Goal: Task Accomplishment & Management: Use online tool/utility

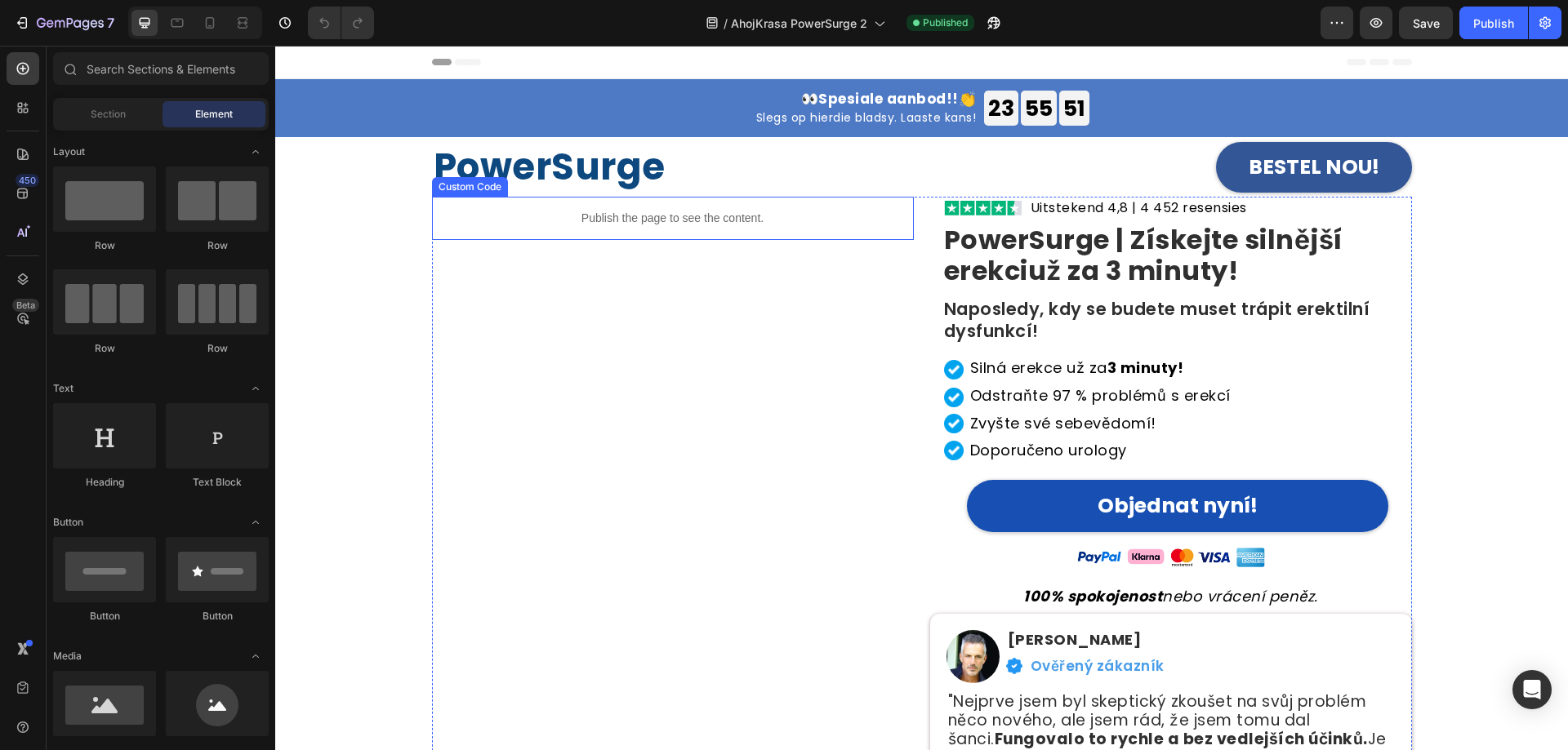
click at [638, 218] on p "Publish the page to see the content." at bounding box center [673, 219] width 482 height 18
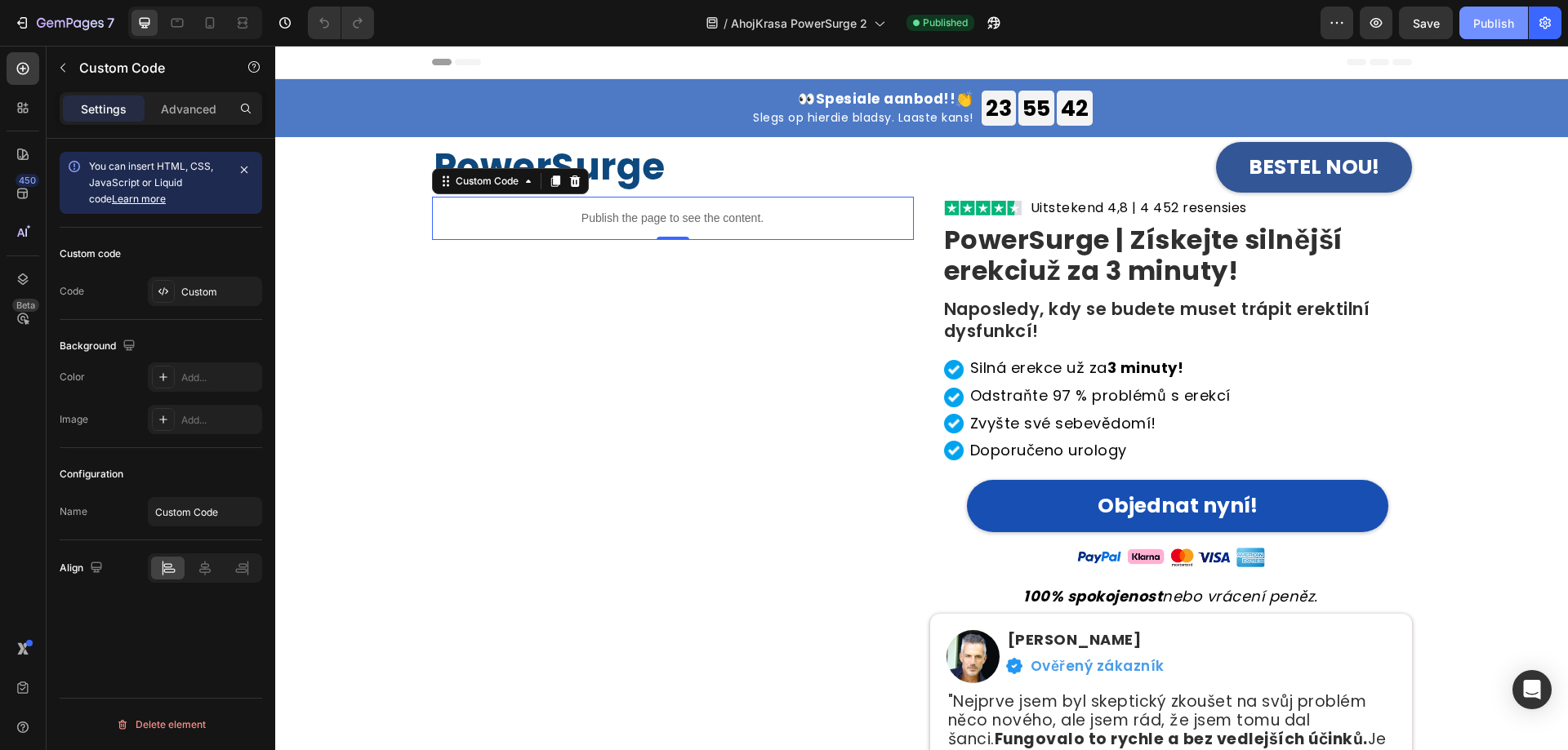
click at [1477, 28] on div "Publish" at bounding box center [1494, 23] width 41 height 18
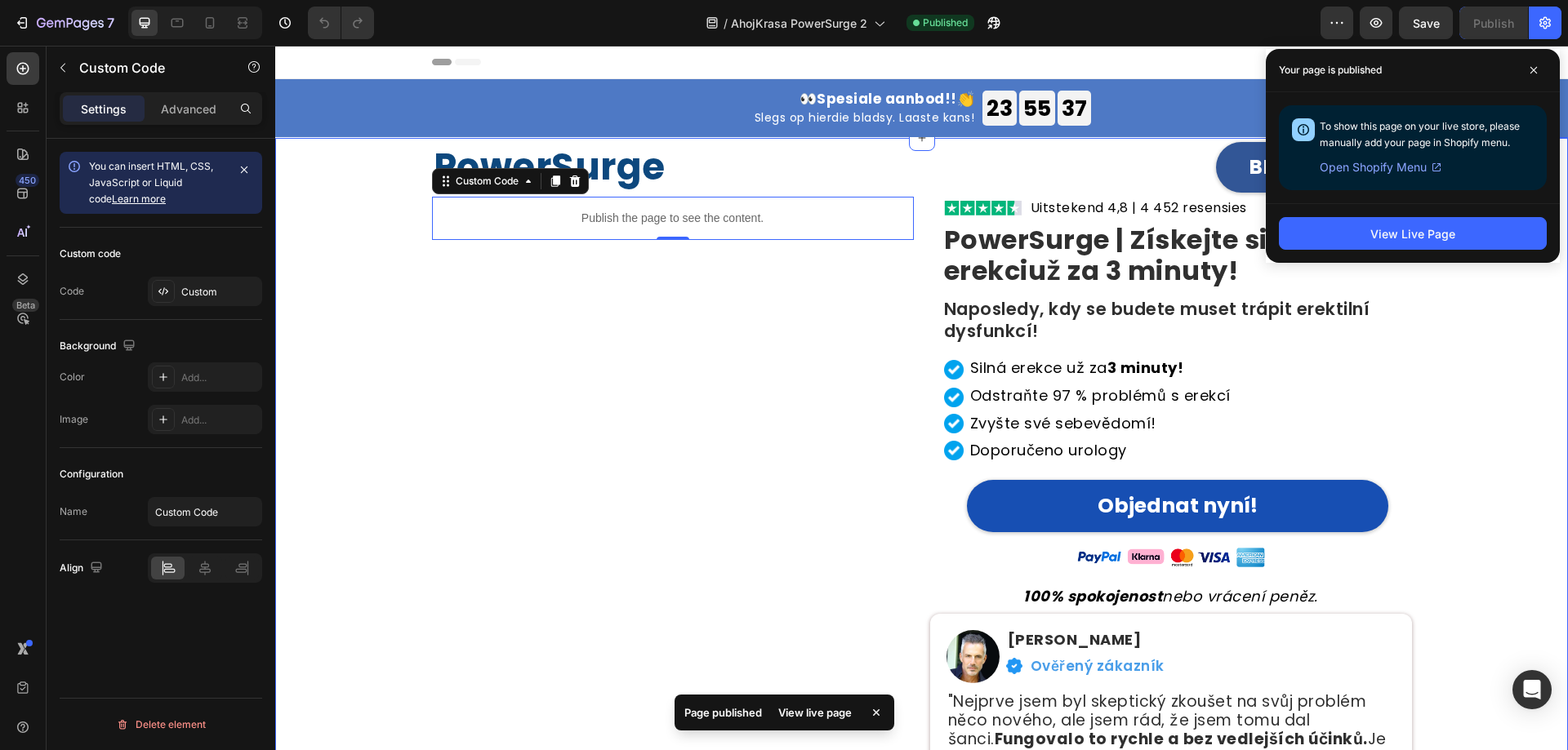
click at [1438, 433] on div "PowerSurge Heading BESTEL NOU! [GEOGRAPHIC_DATA] Publish the page to see the co…" at bounding box center [921, 488] width 1268 height 701
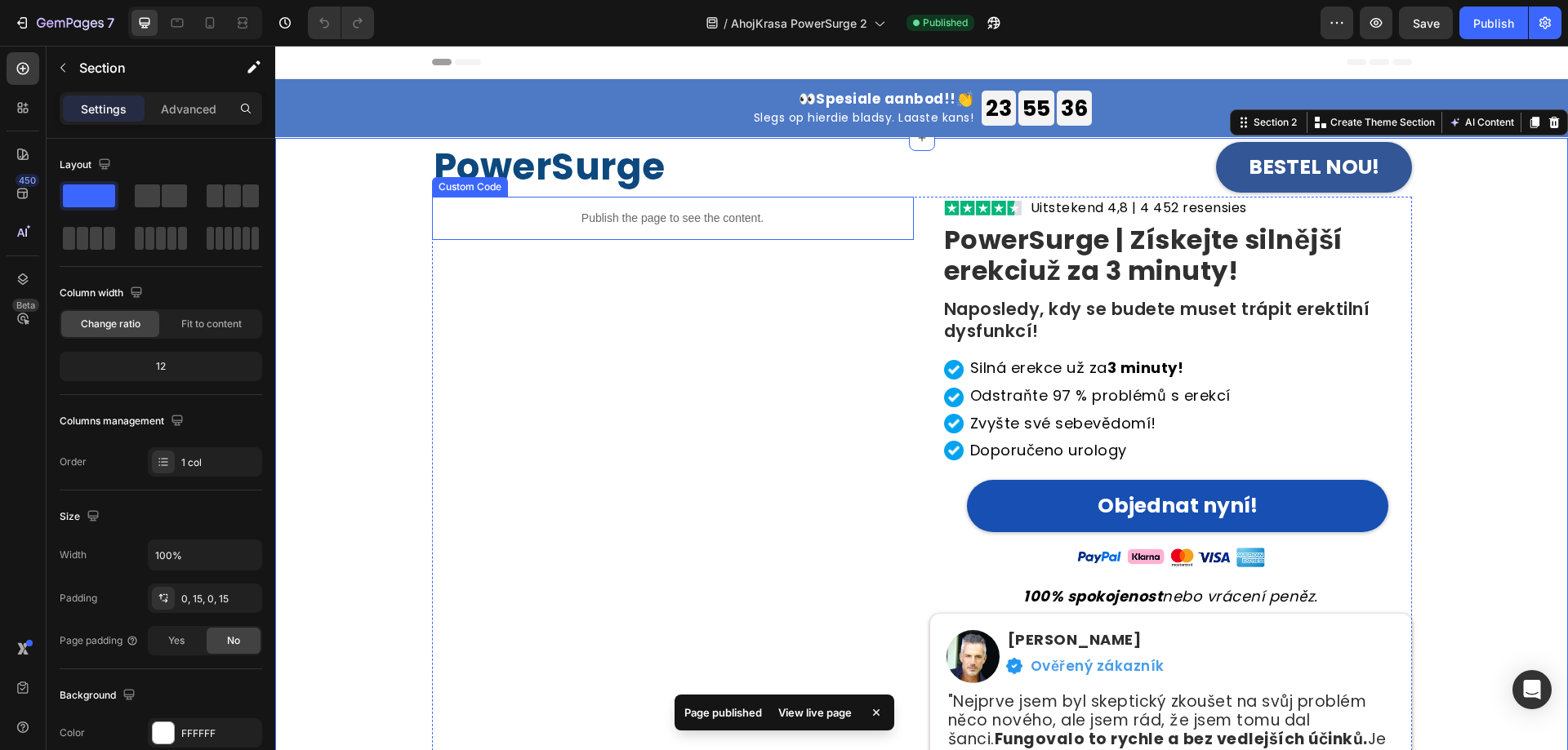
click at [629, 226] on div "Publish the page to see the content." at bounding box center [673, 218] width 482 height 43
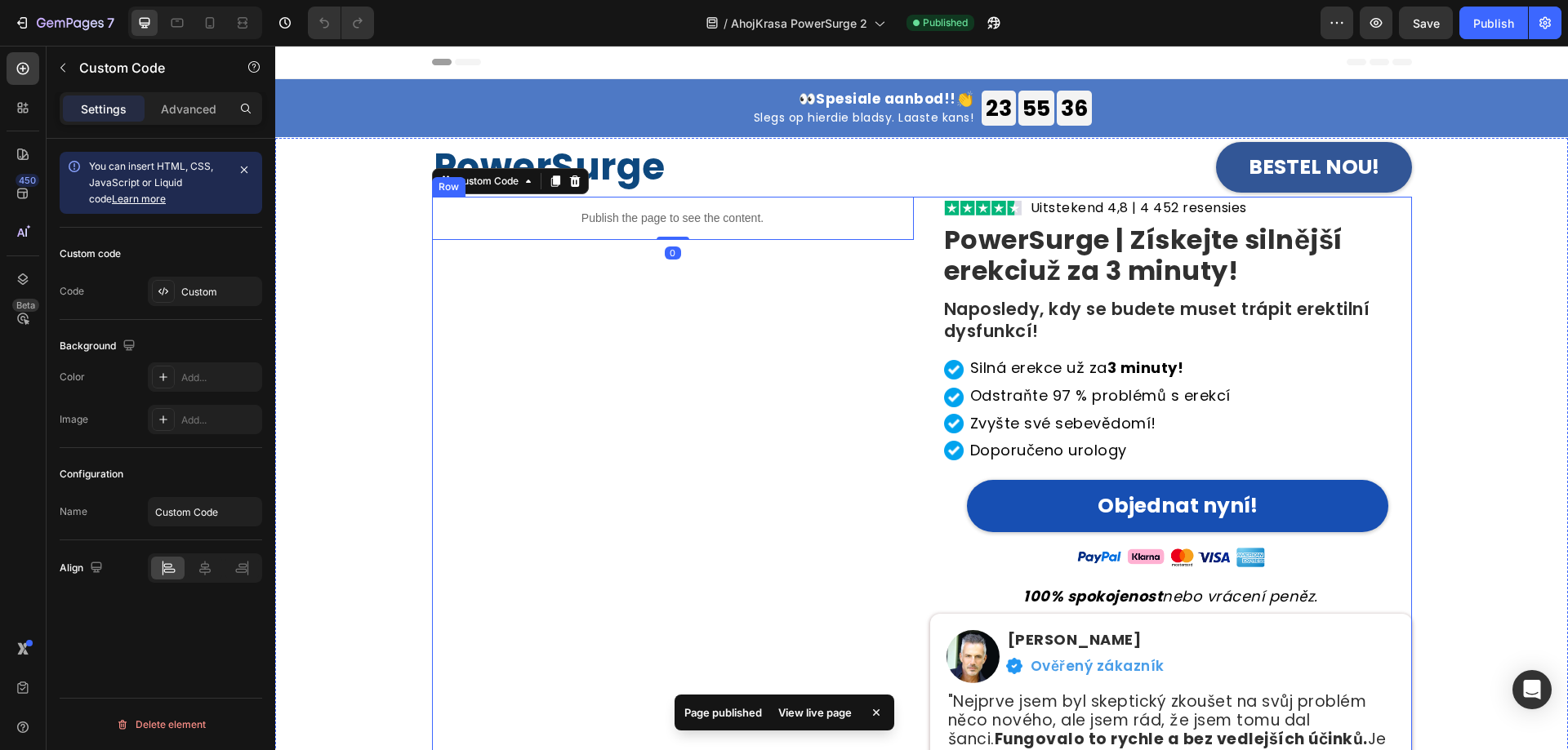
click at [631, 324] on div "Publish the page to see the content. Custom Code 0" at bounding box center [673, 505] width 482 height 616
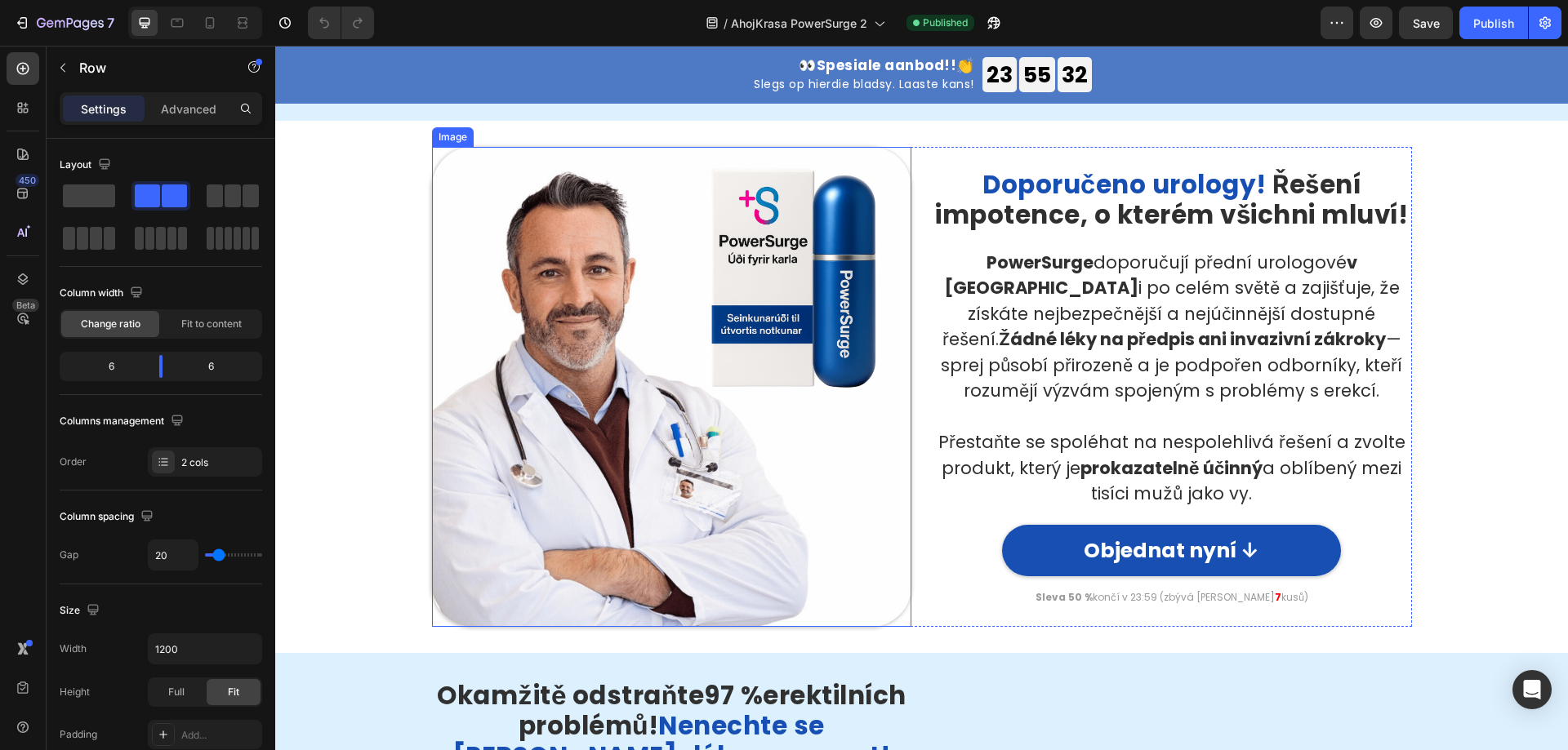
scroll to position [1306, 0]
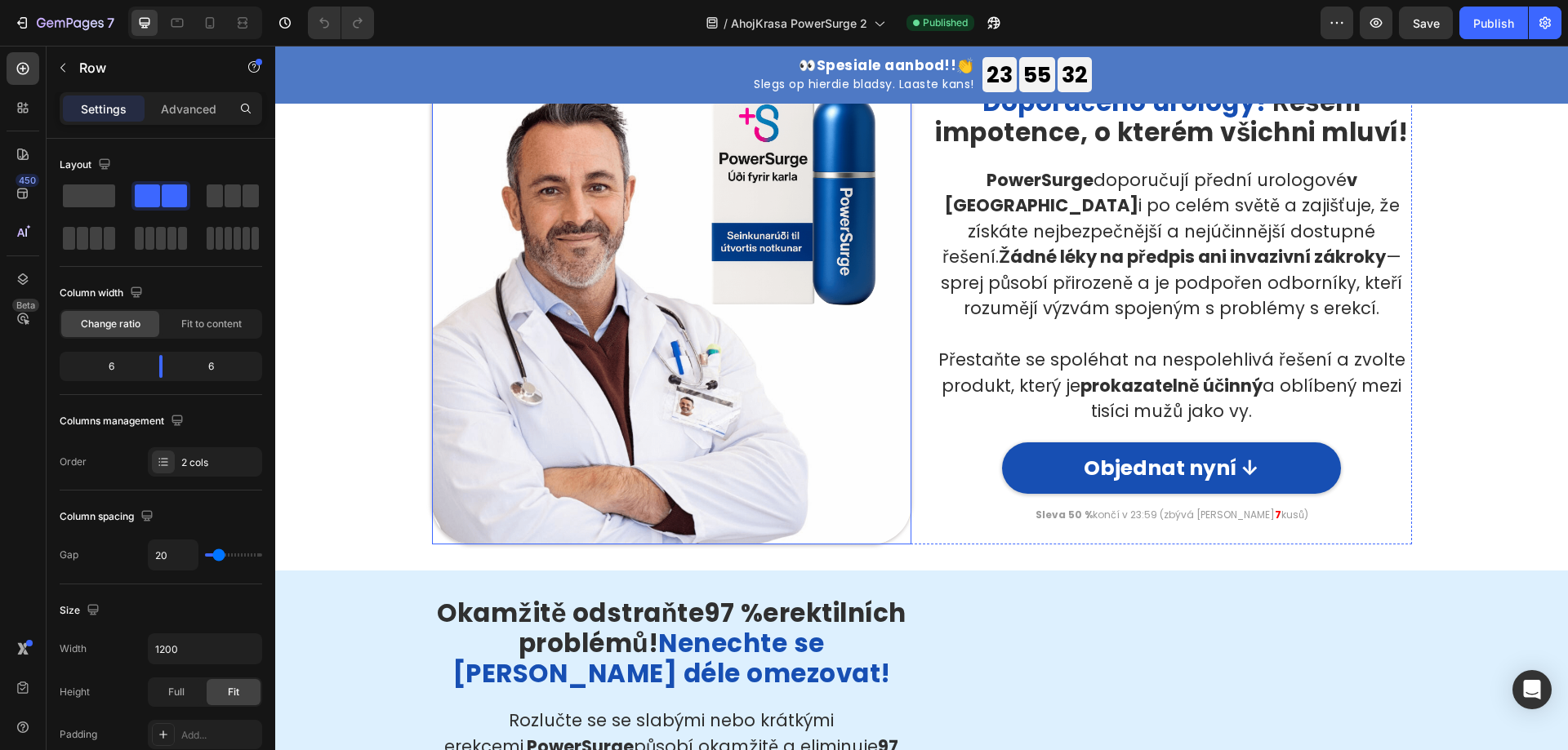
click at [675, 332] on img at bounding box center [672, 304] width 480 height 480
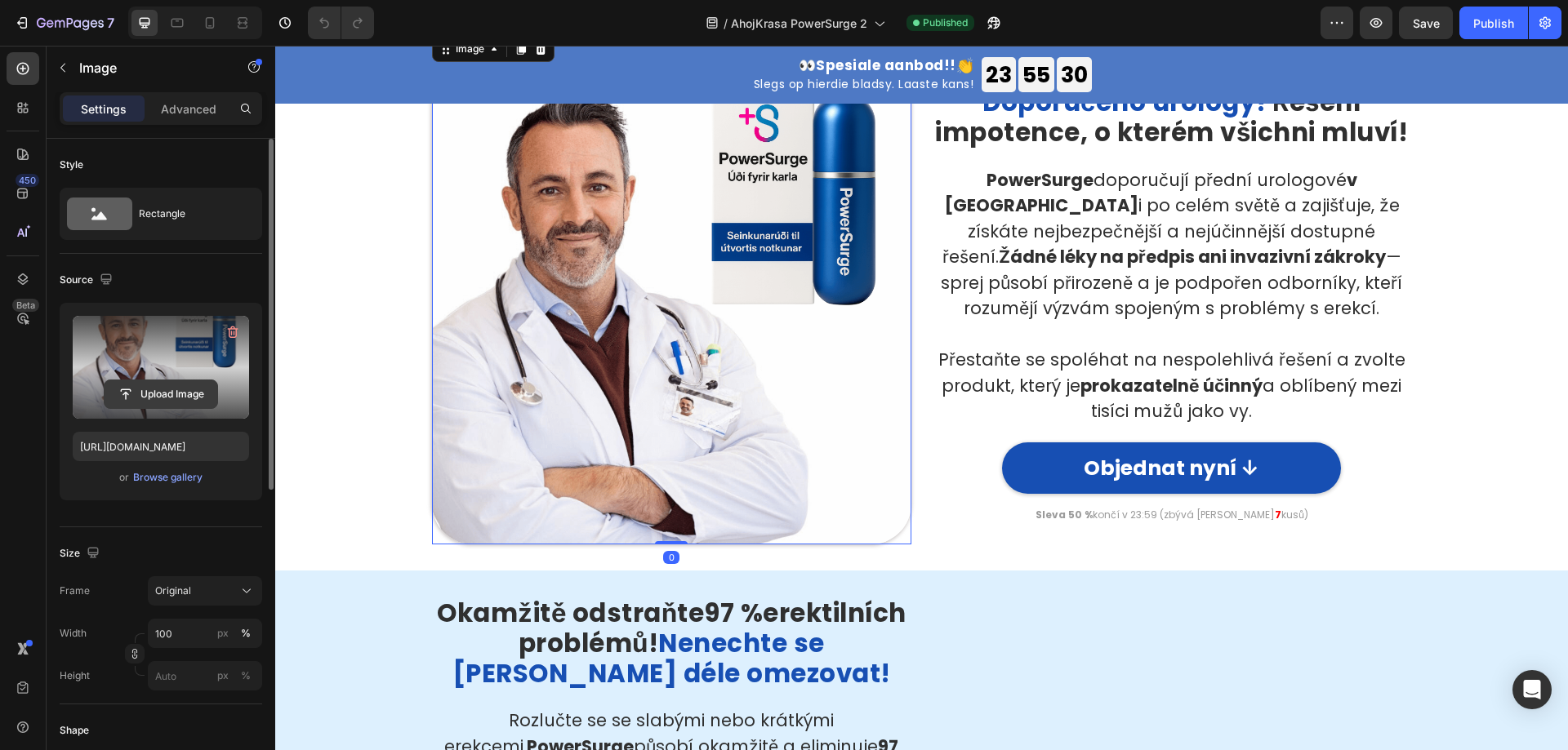
click at [164, 390] on input "file" at bounding box center [160, 394] width 112 height 27
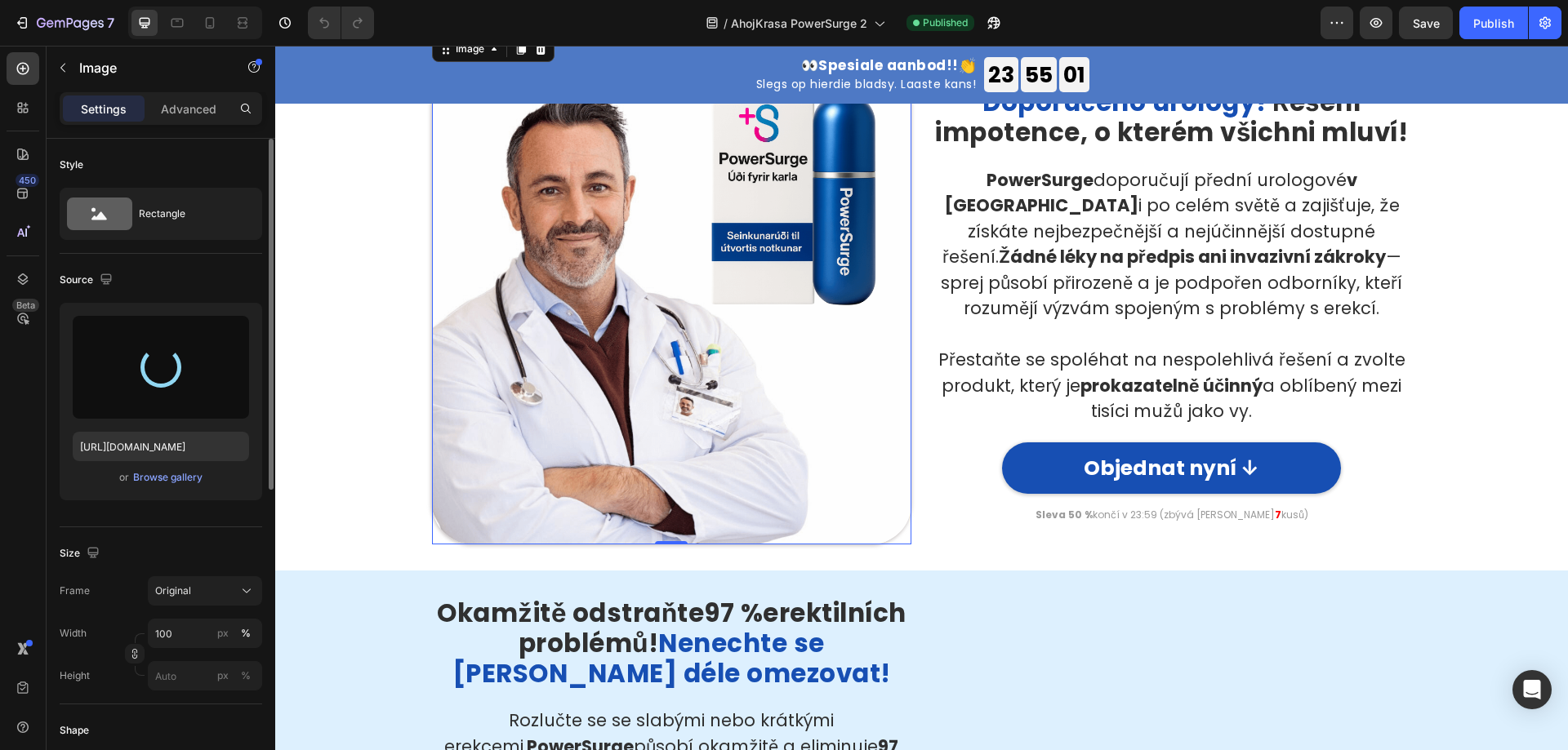
type input "[URL][DOMAIN_NAME]"
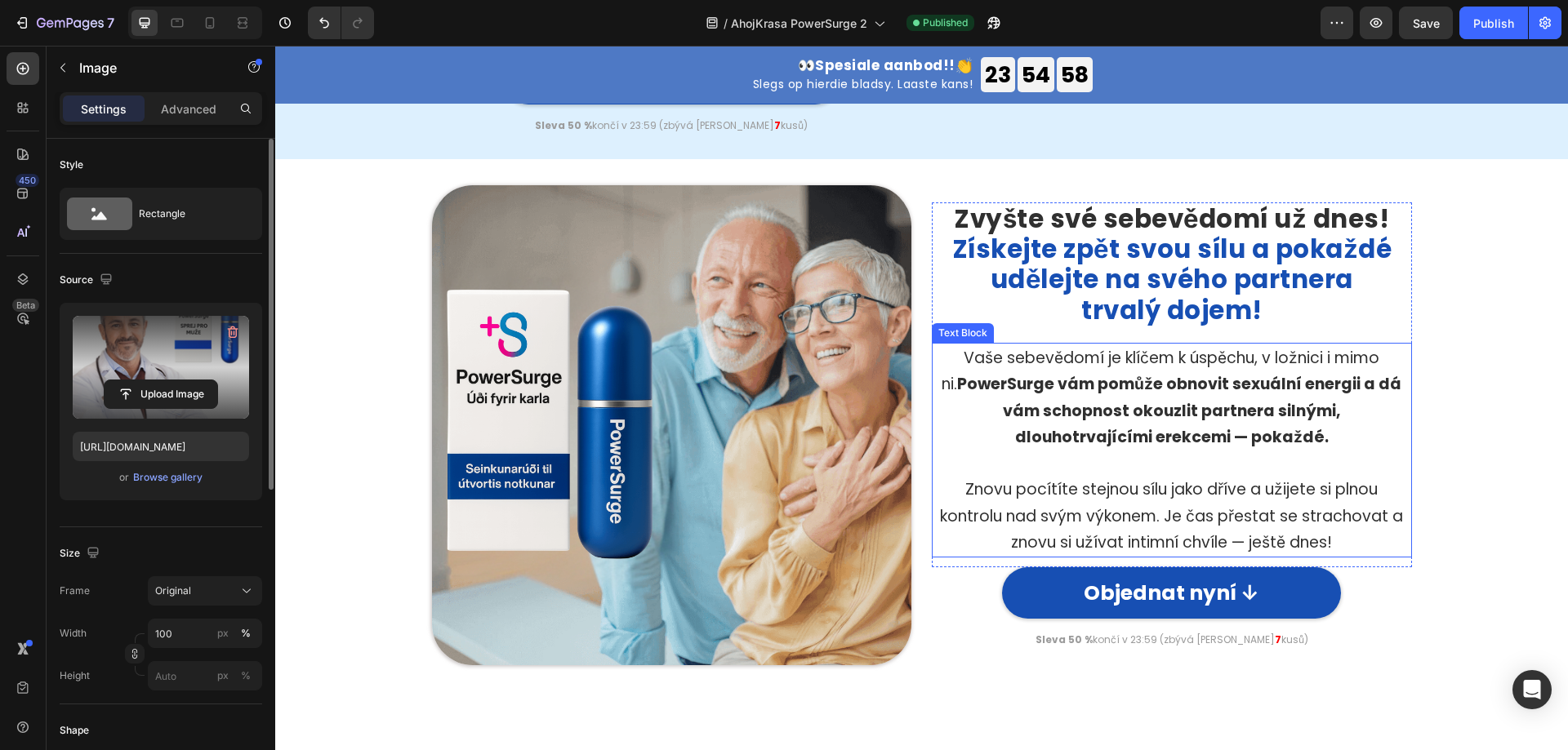
click at [720, 328] on img at bounding box center [672, 424] width 480 height 480
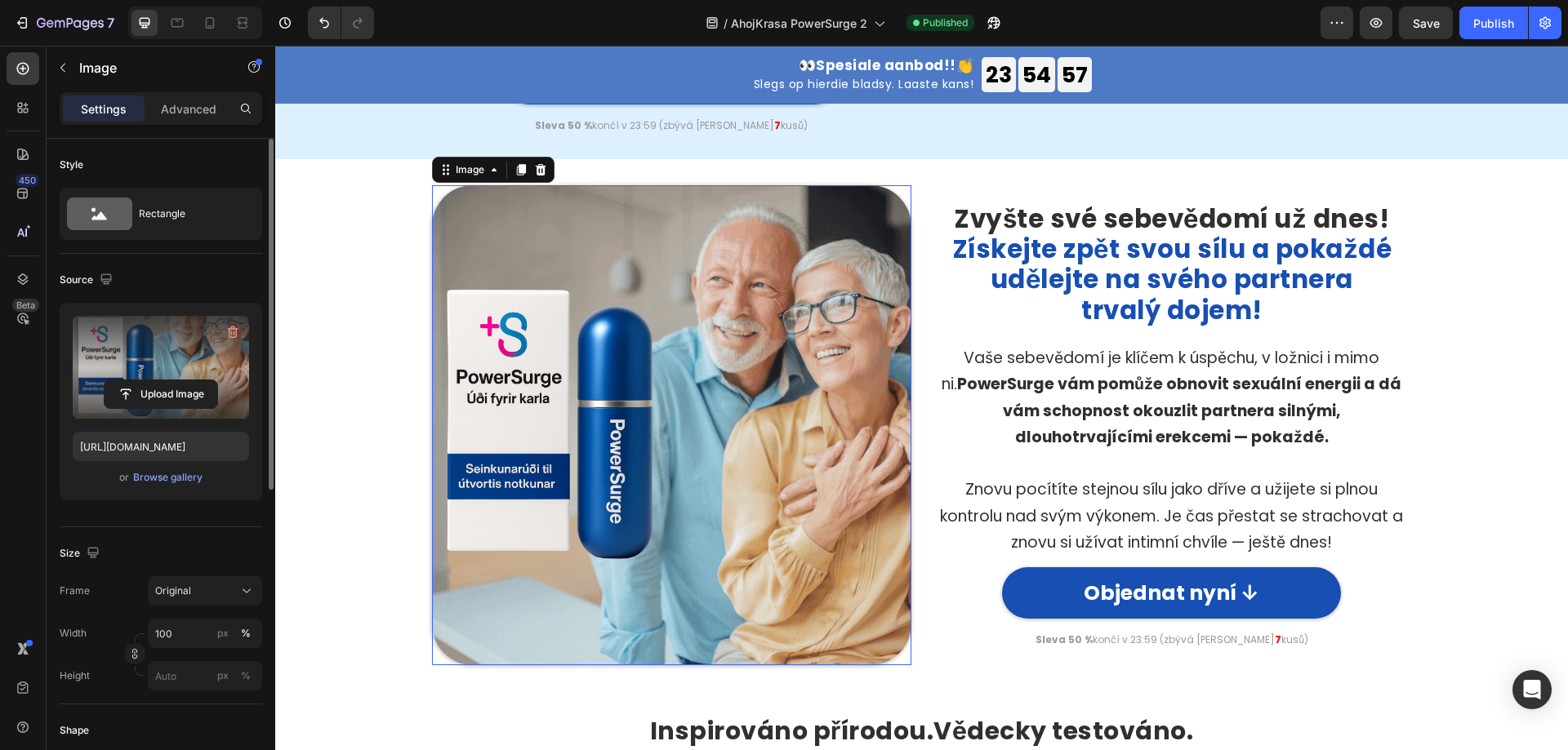
scroll to position [2367, 0]
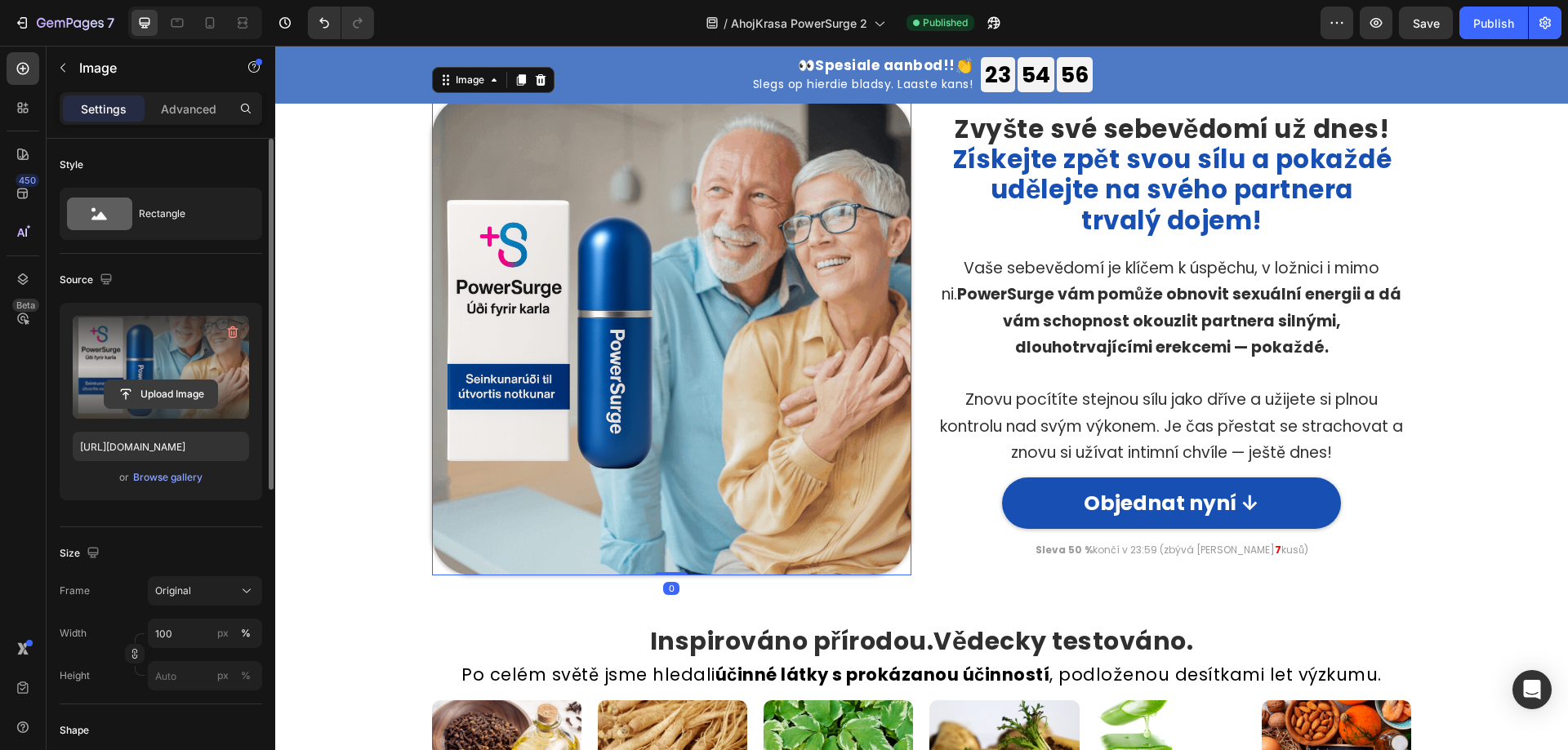
click at [160, 393] on input "file" at bounding box center [160, 394] width 112 height 27
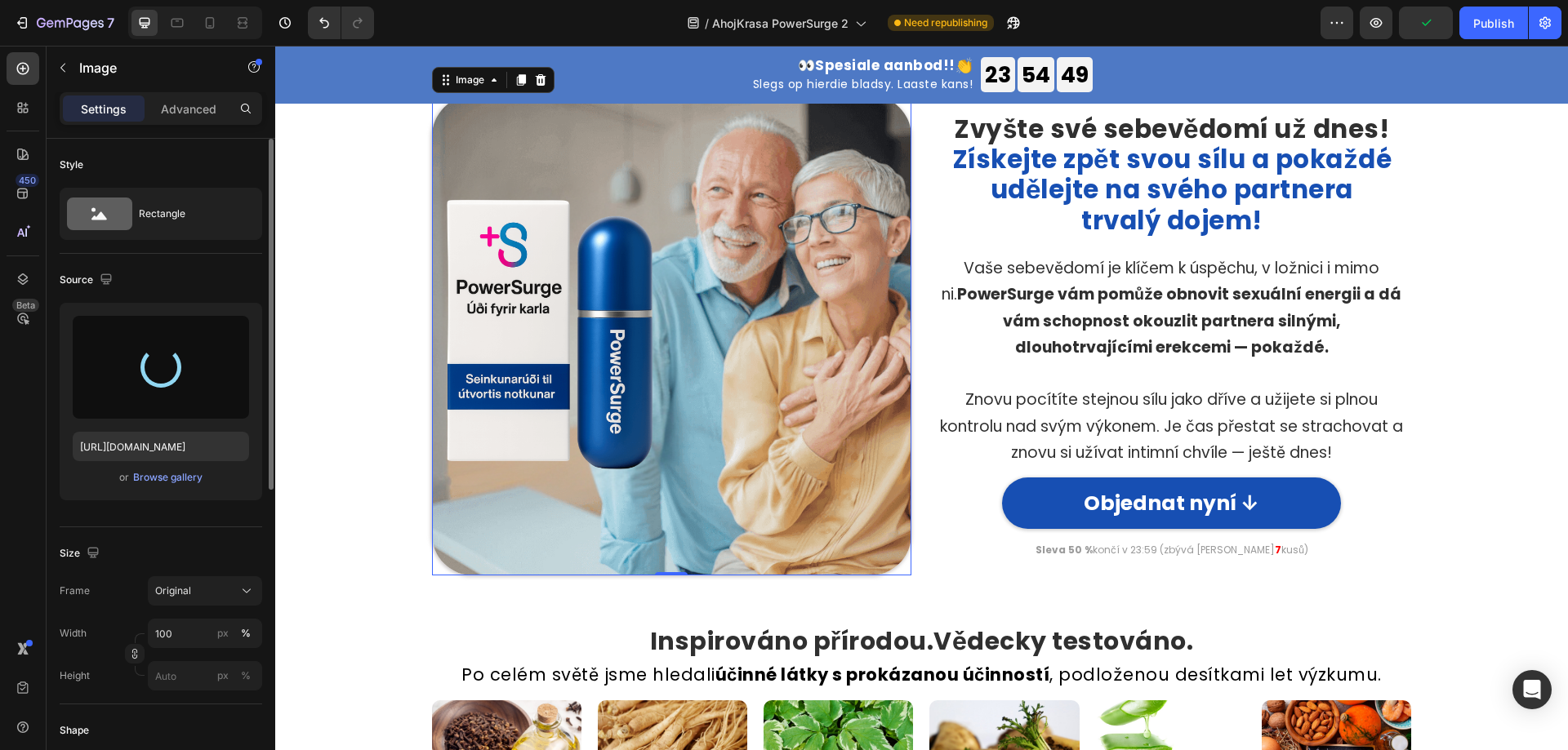
type input "[URL][DOMAIN_NAME]"
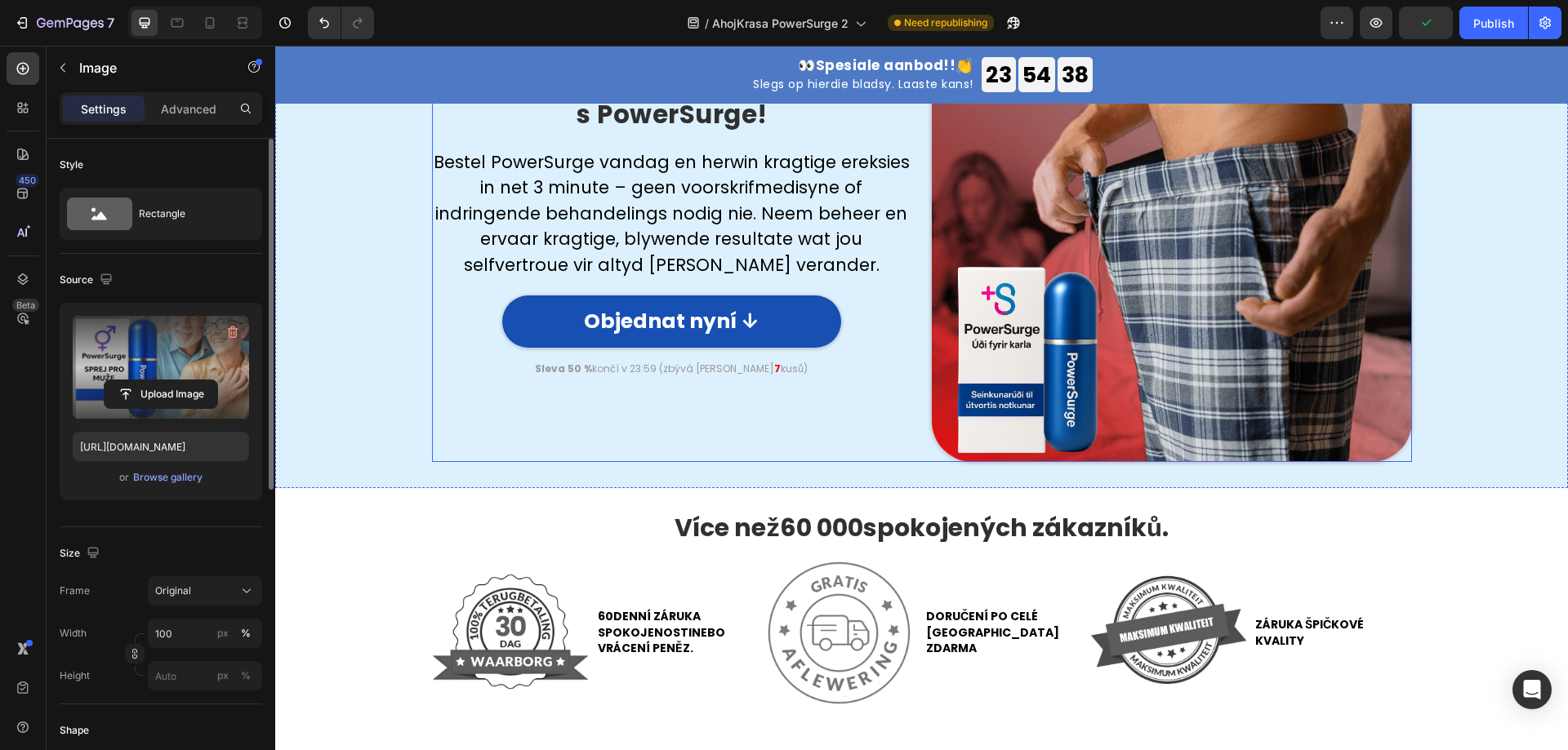
scroll to position [4081, 0]
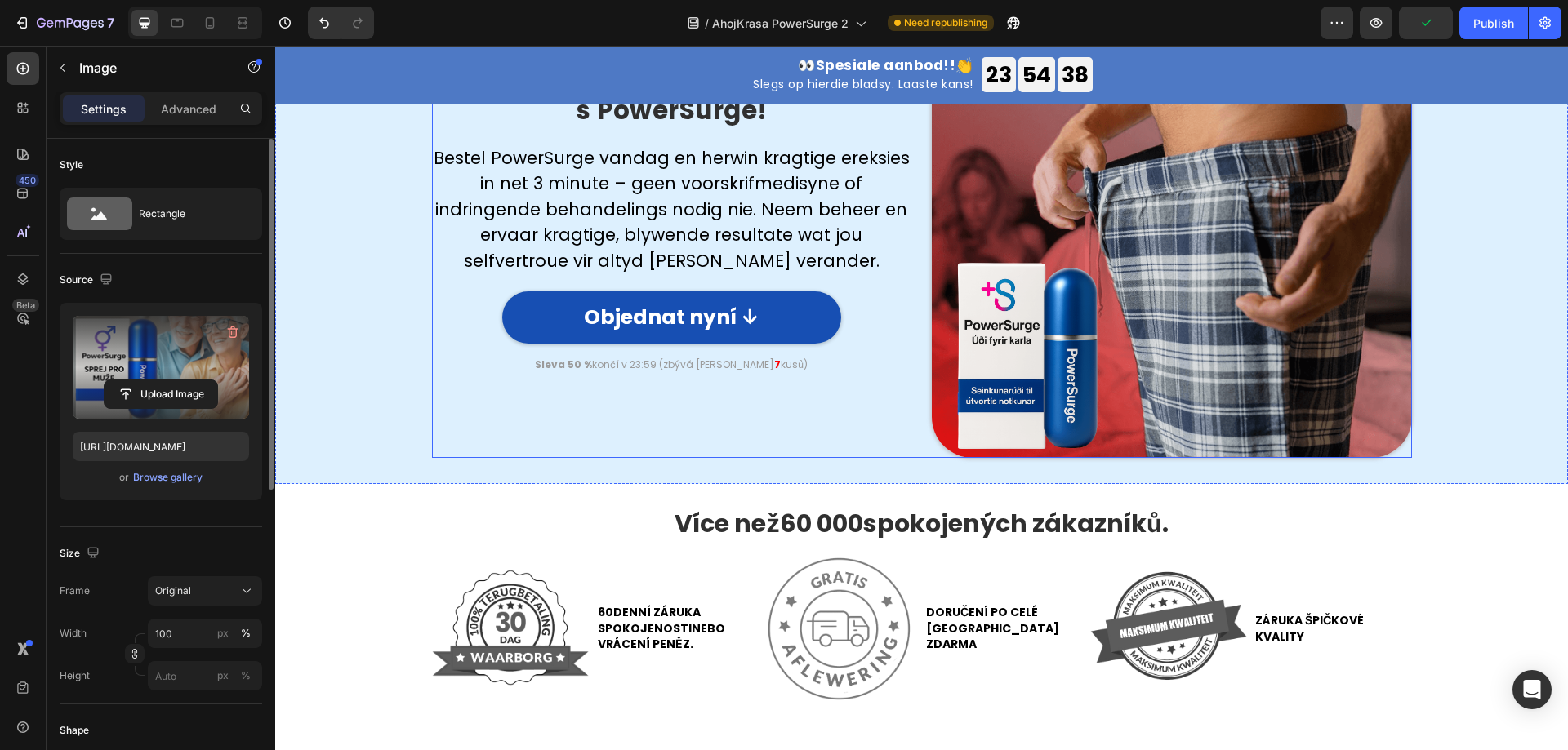
click at [1164, 264] on img at bounding box center [1172, 217] width 480 height 480
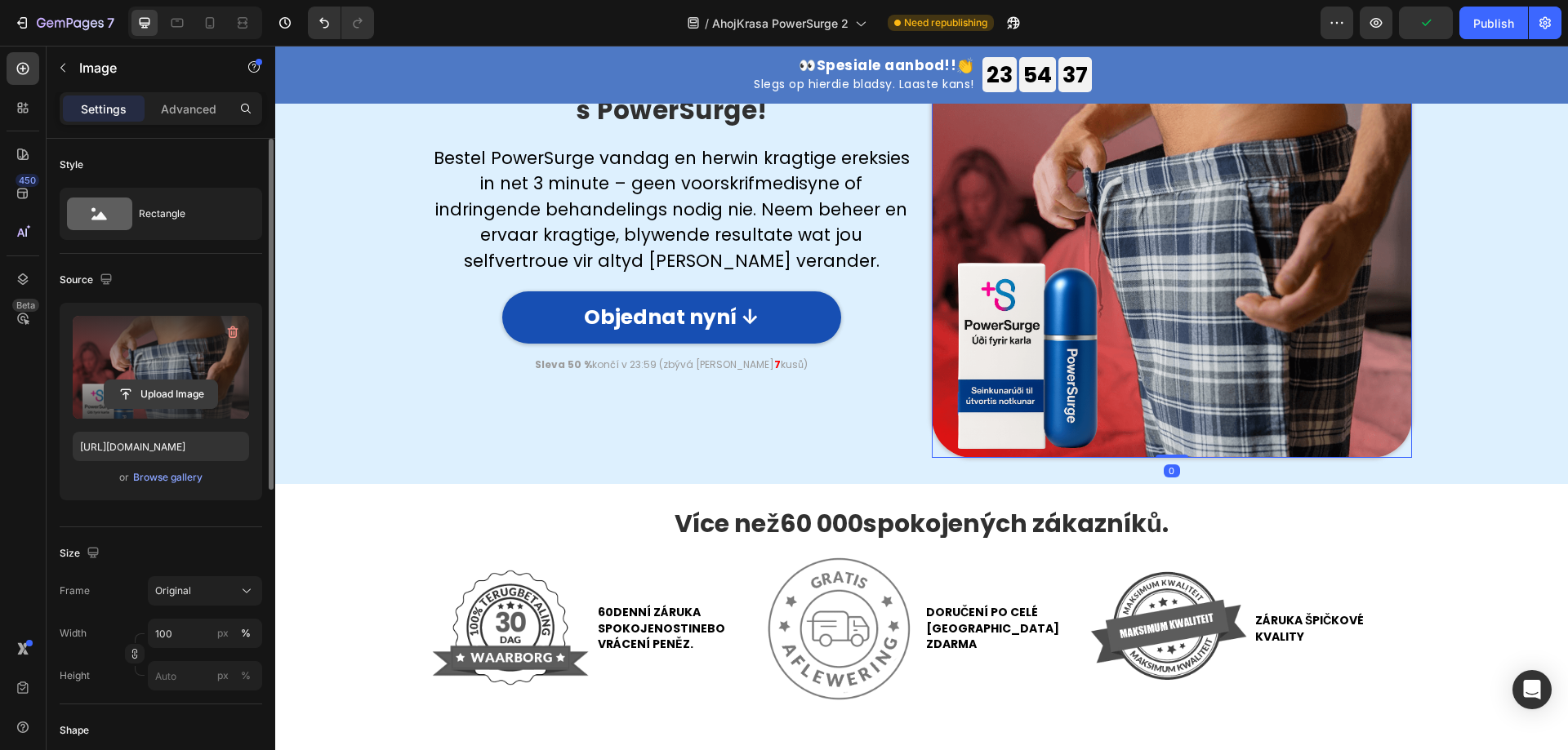
click at [161, 383] on input "file" at bounding box center [160, 394] width 112 height 27
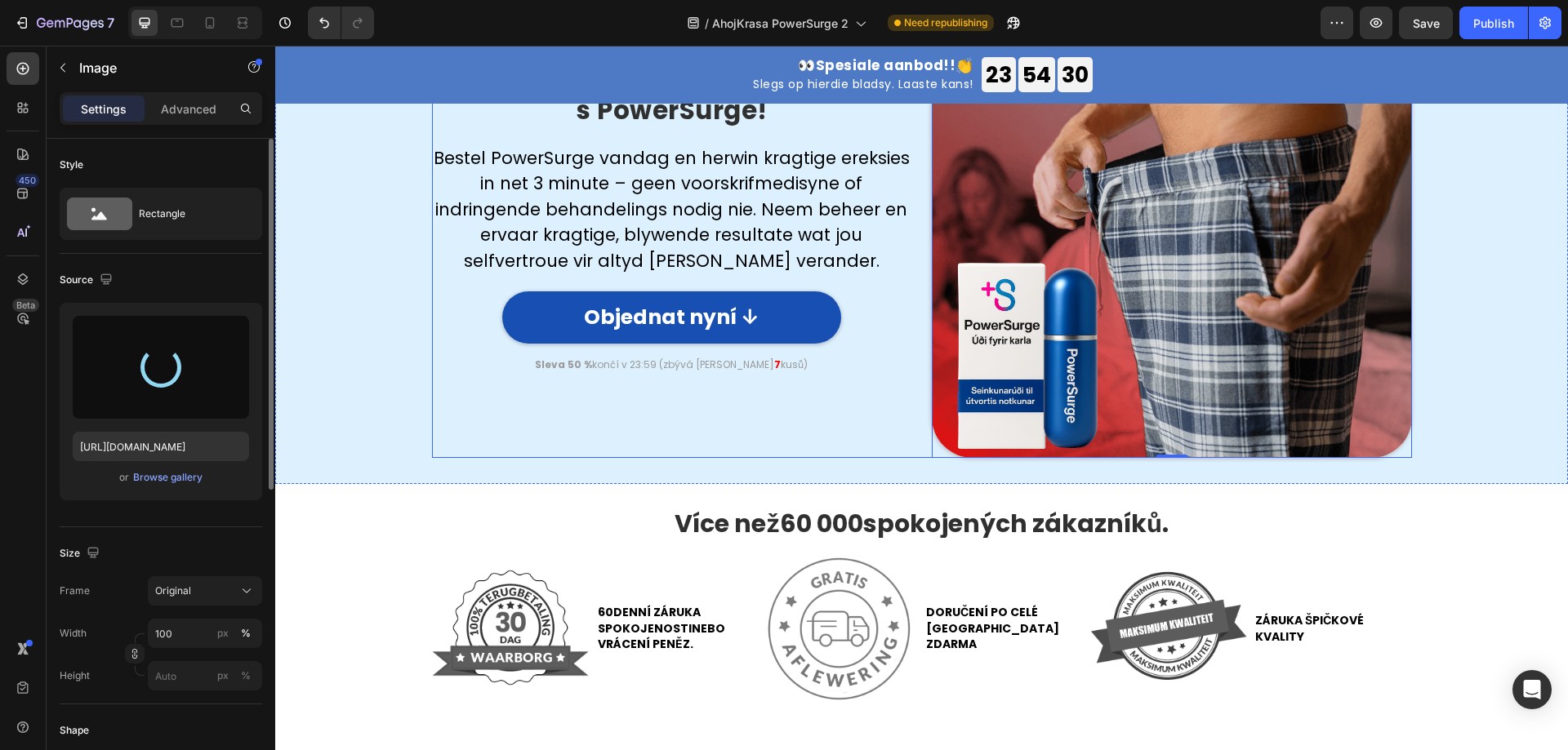
type input "[URL][DOMAIN_NAME]"
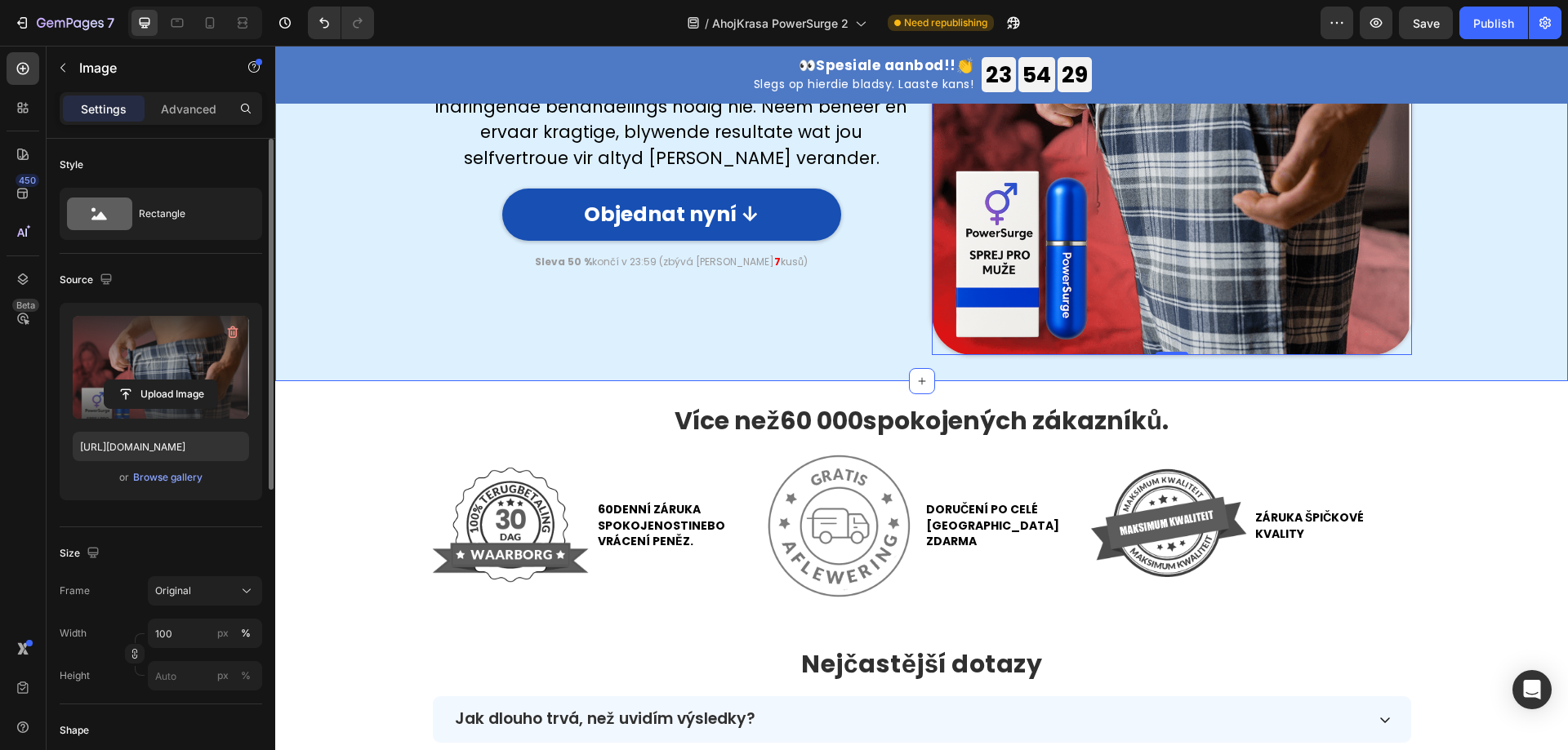
scroll to position [4245, 0]
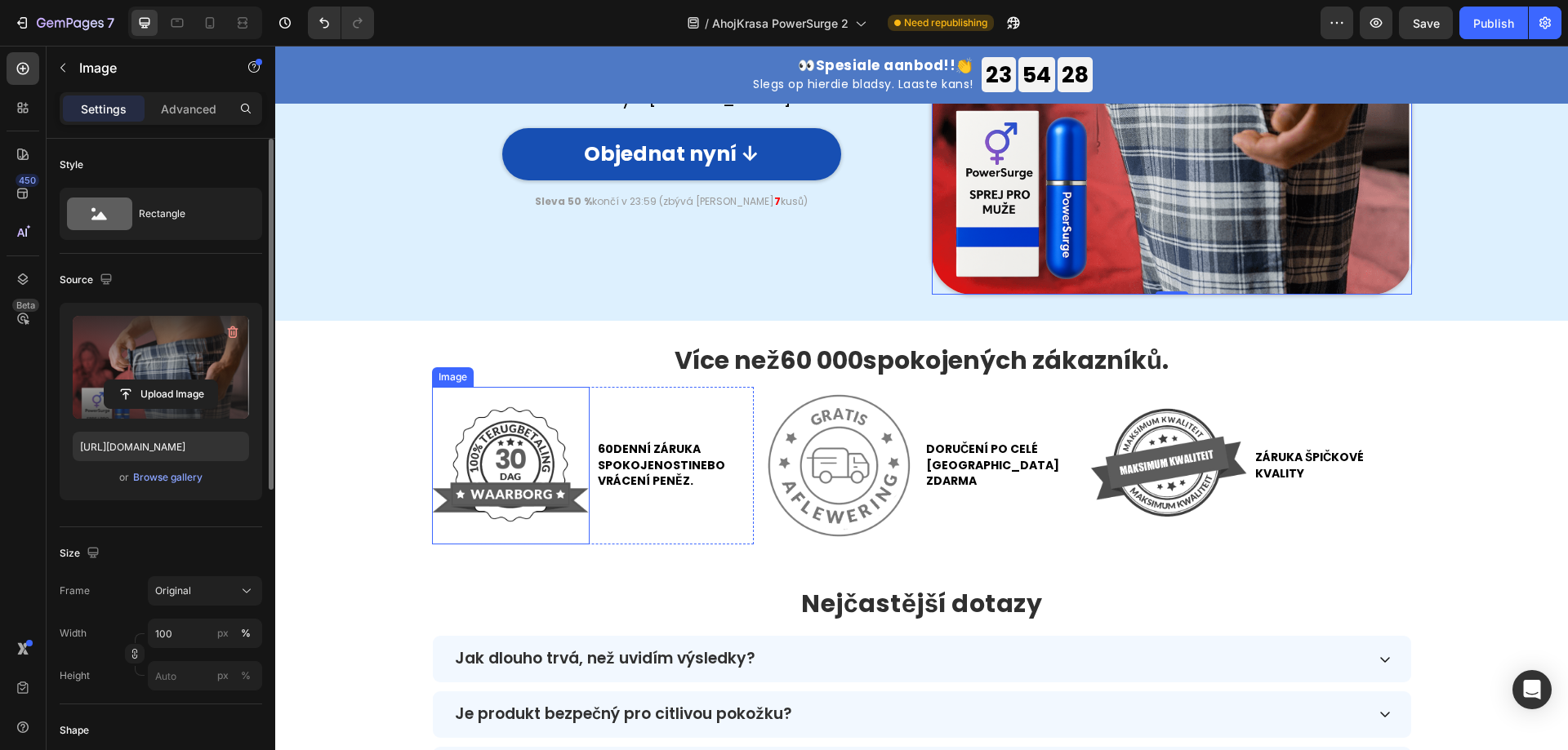
click at [533, 435] on img at bounding box center [511, 465] width 157 height 157
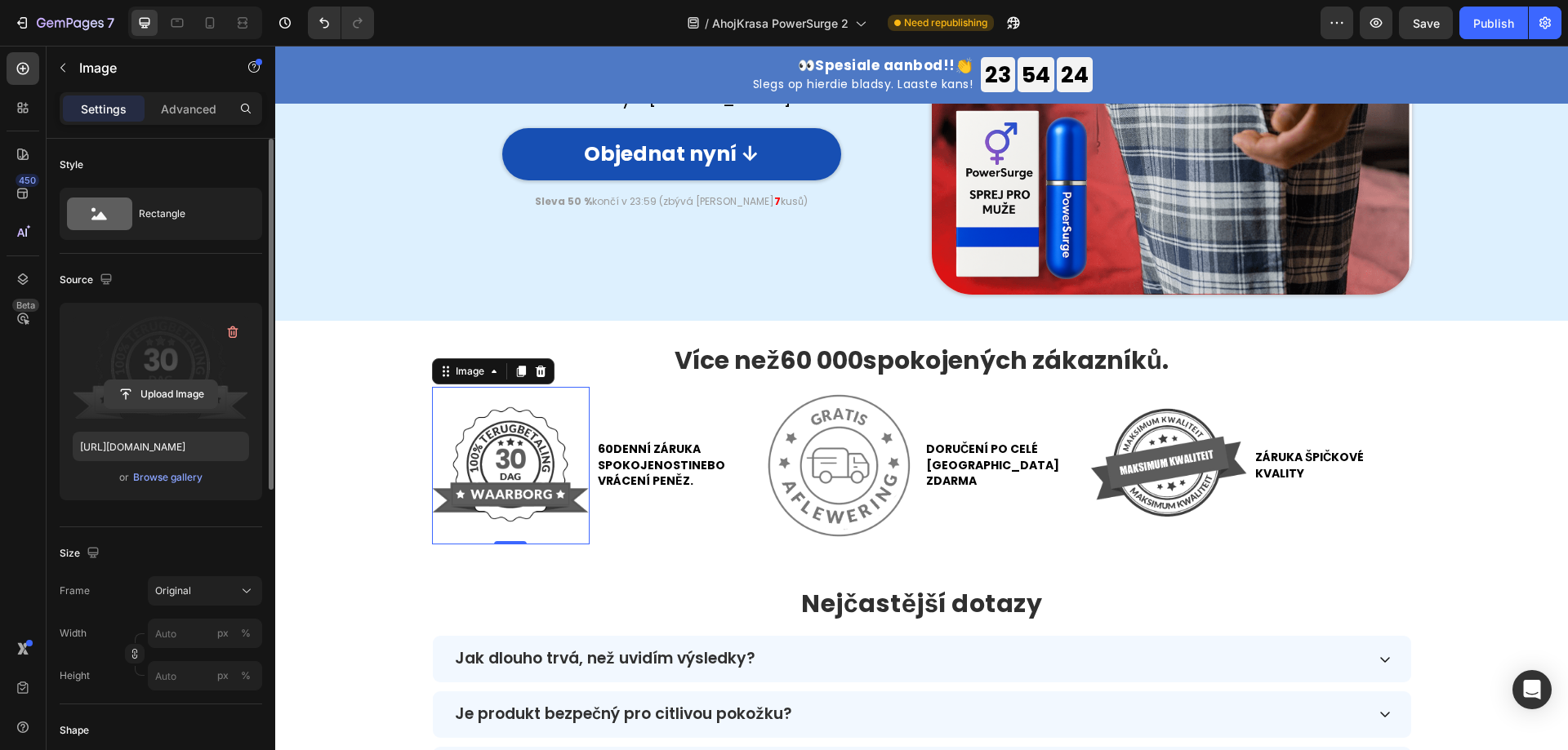
click at [157, 394] on input "file" at bounding box center [160, 394] width 112 height 27
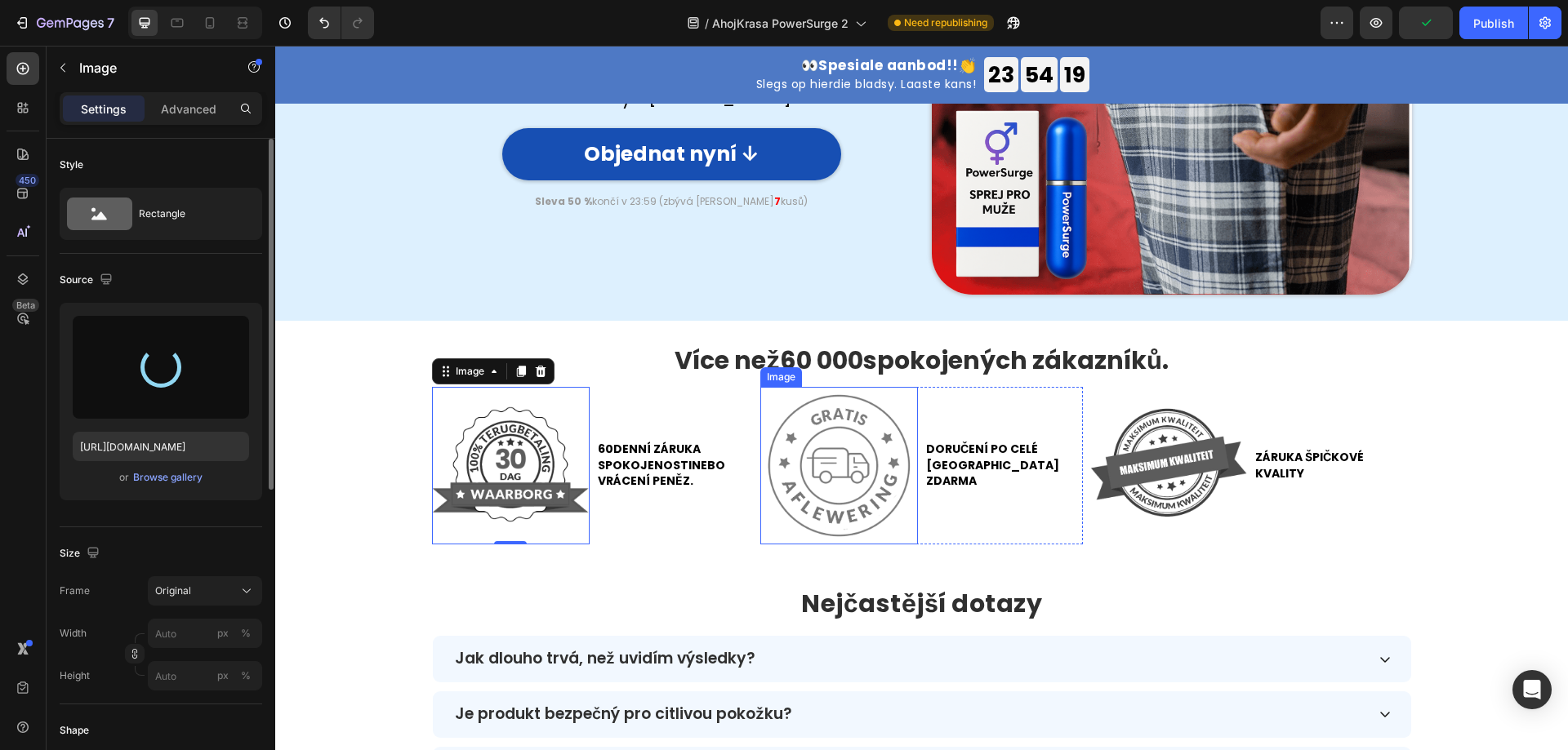
click at [846, 482] on img at bounding box center [838, 465] width 157 height 157
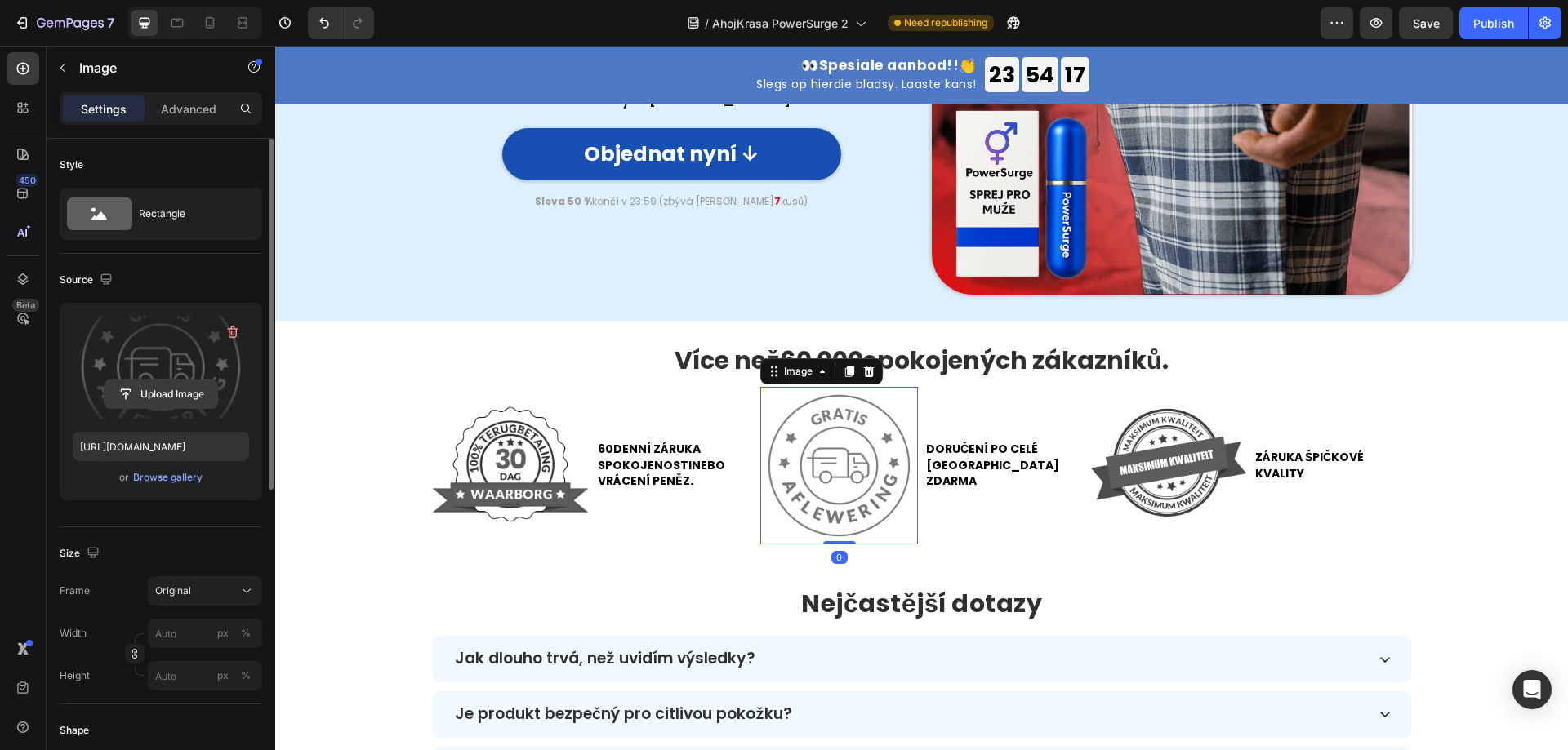
click at [162, 396] on input "file" at bounding box center [160, 394] width 112 height 27
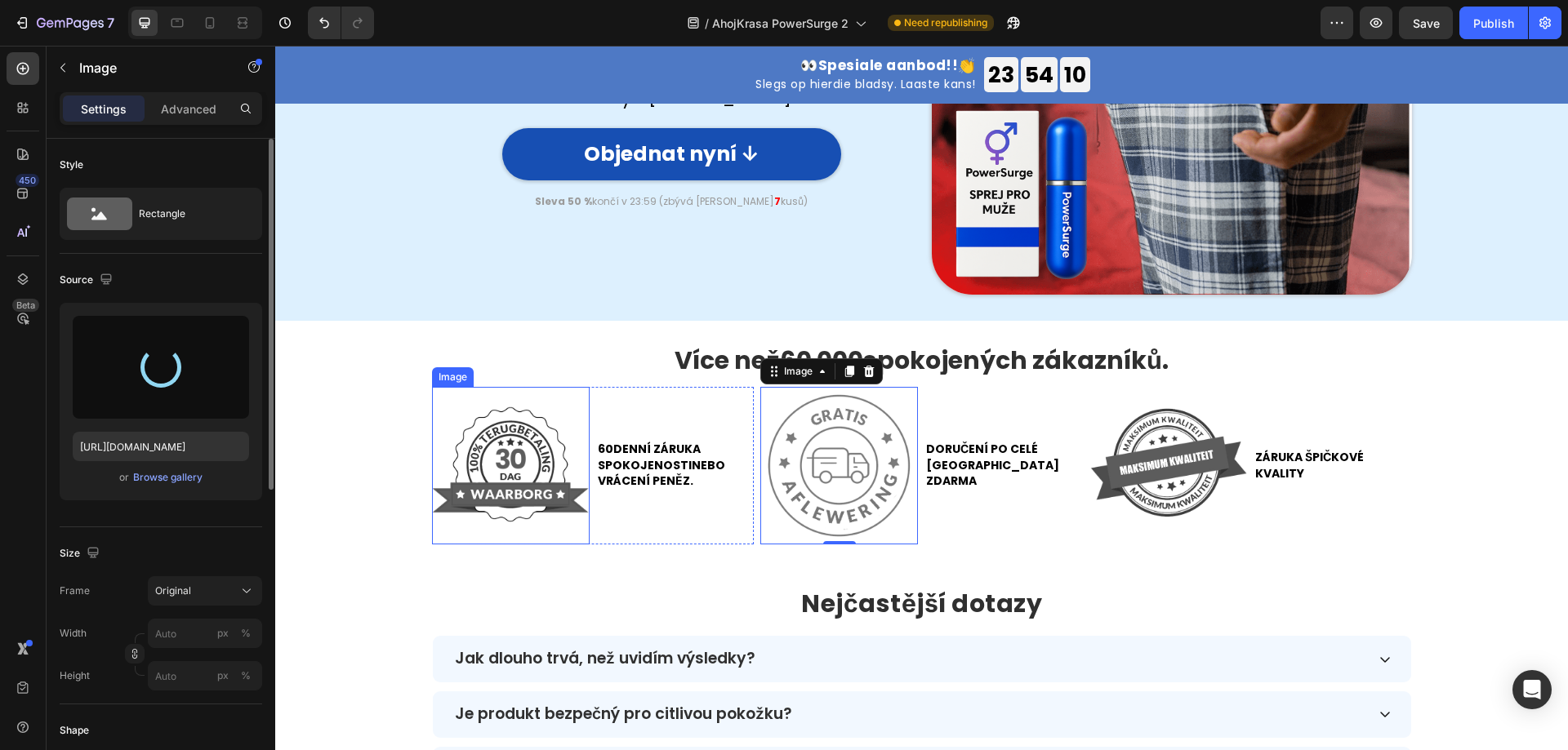
type input "[URL][DOMAIN_NAME]"
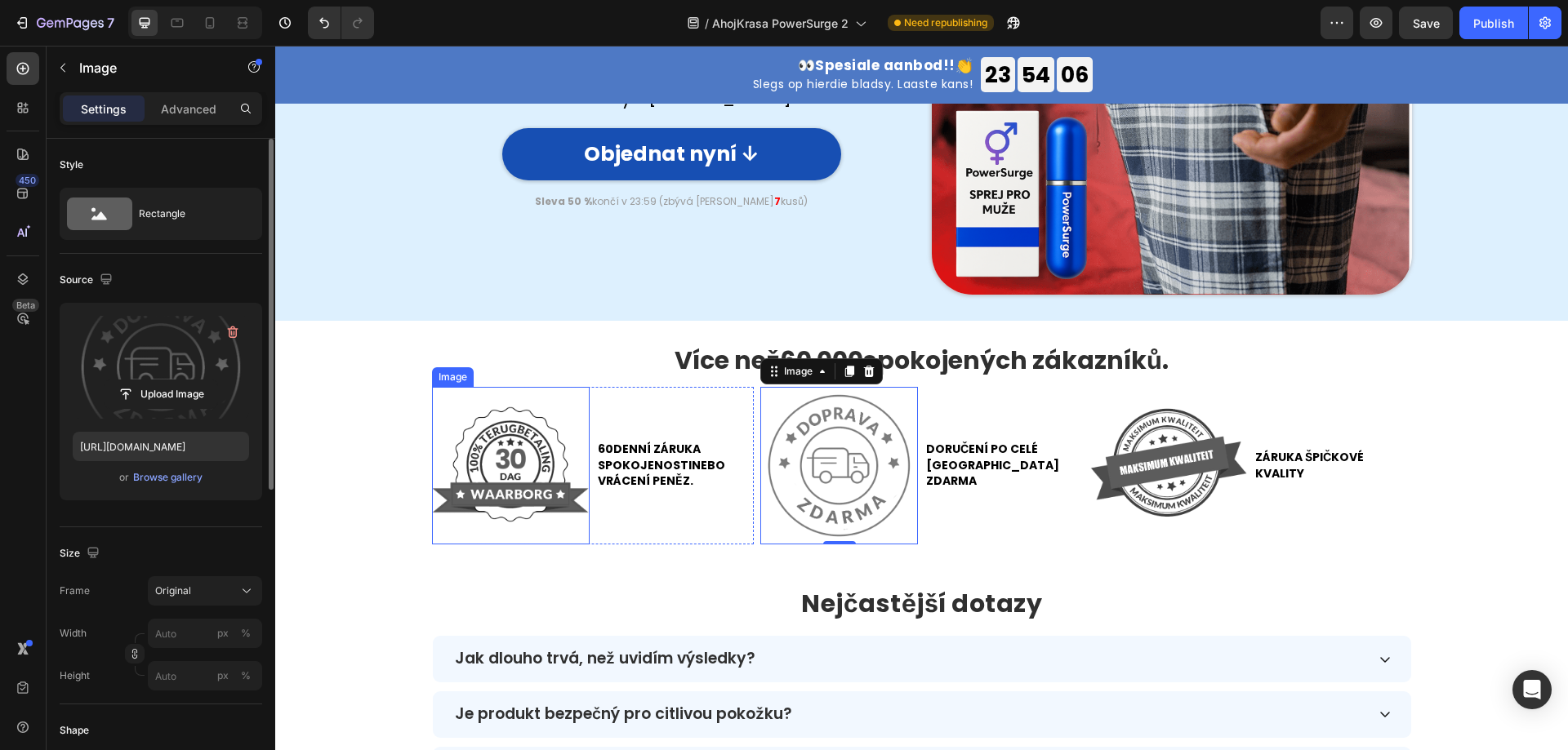
click at [492, 461] on img at bounding box center [511, 465] width 157 height 157
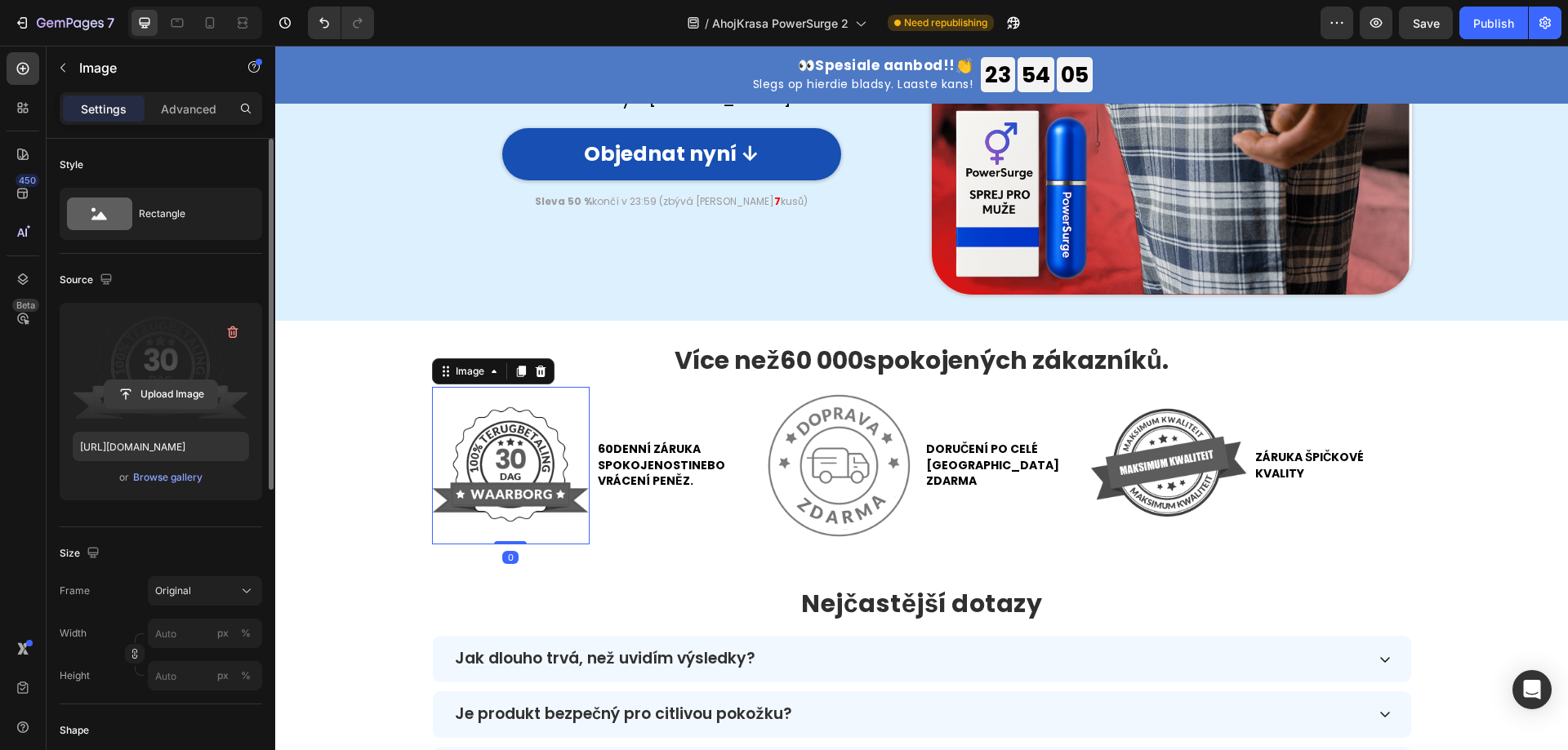
click at [165, 398] on input "file" at bounding box center [160, 394] width 112 height 27
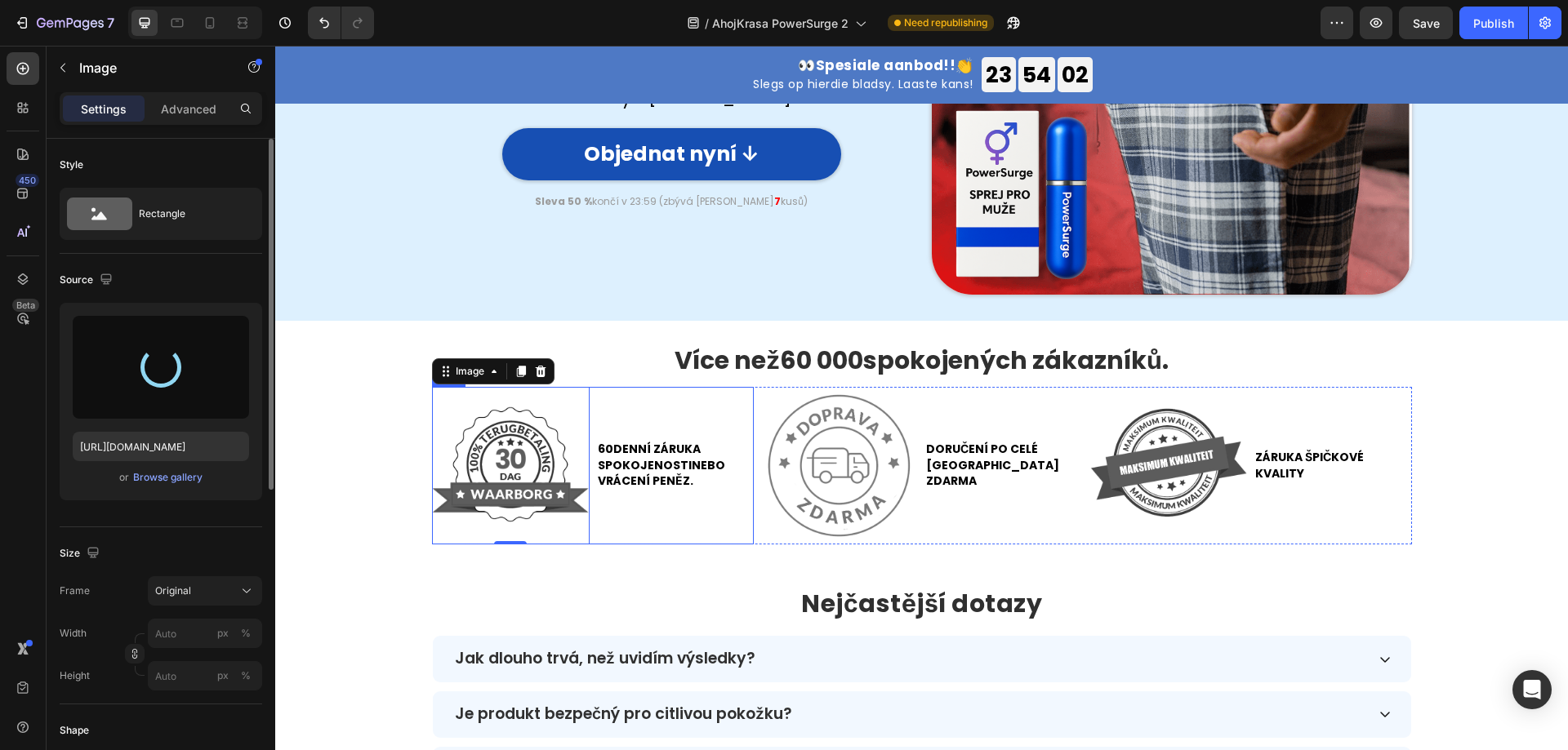
type input "[URL][DOMAIN_NAME]"
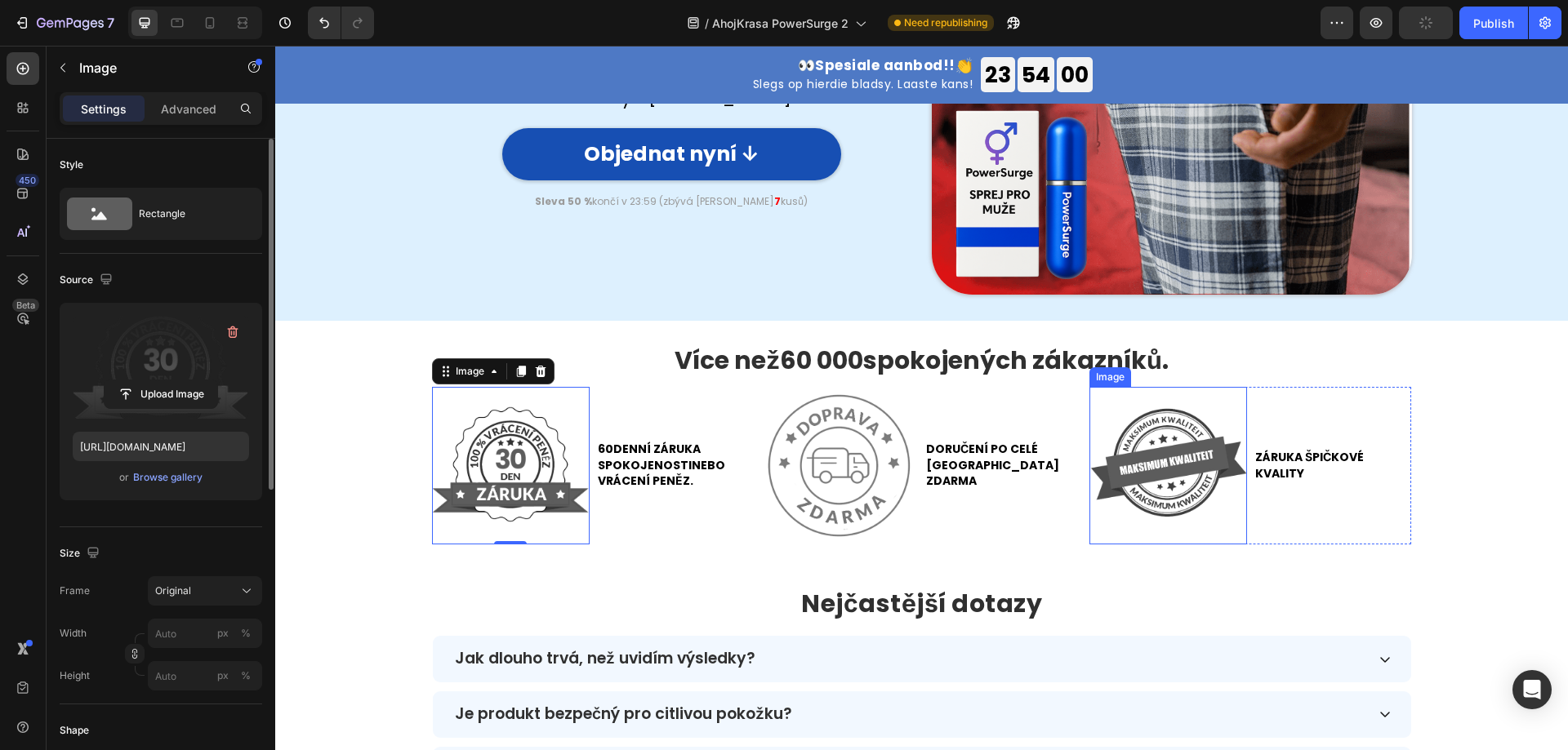
click at [1159, 472] on img at bounding box center [1168, 465] width 157 height 157
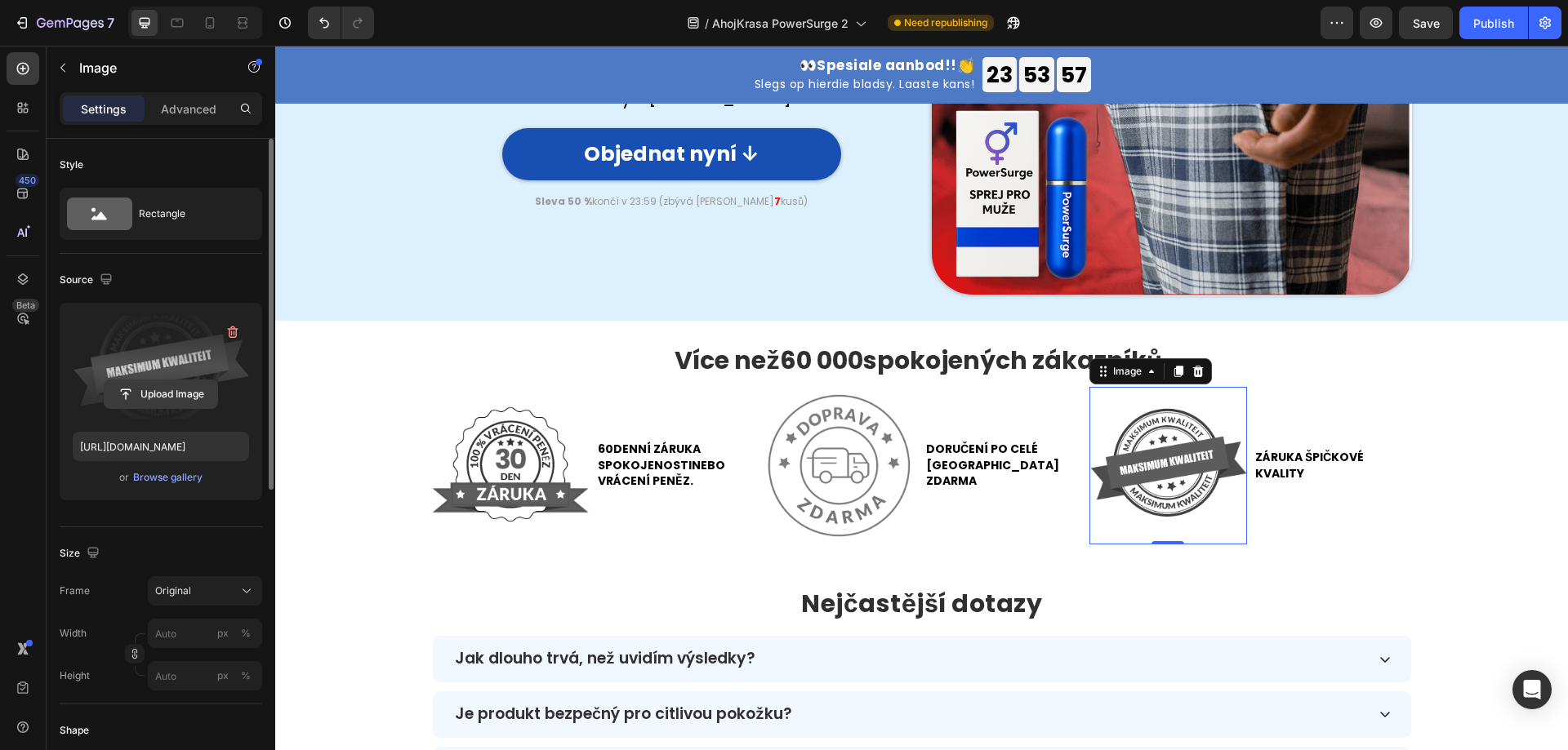
click at [171, 392] on input "file" at bounding box center [160, 394] width 112 height 27
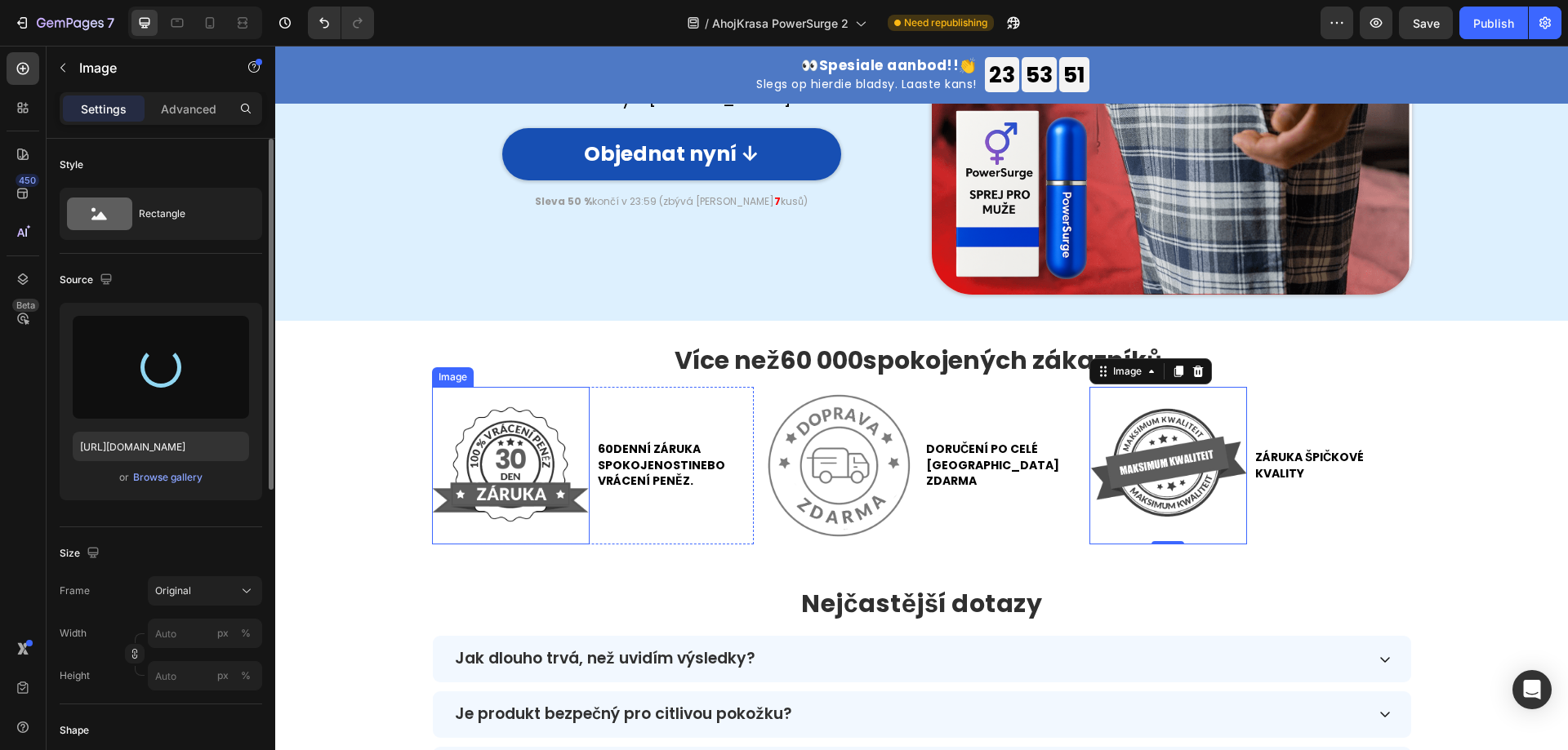
type input "[URL][DOMAIN_NAME]"
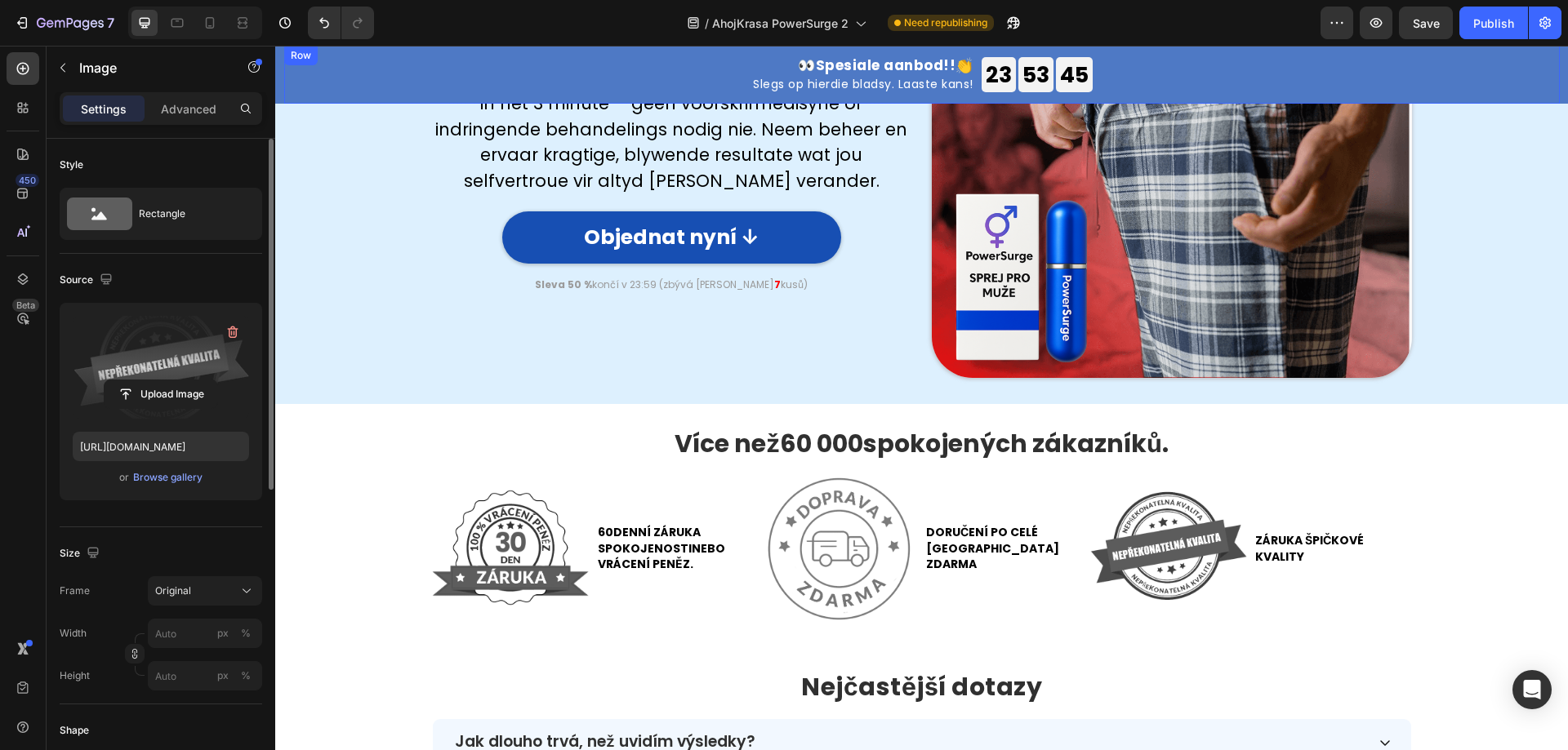
scroll to position [4081, 0]
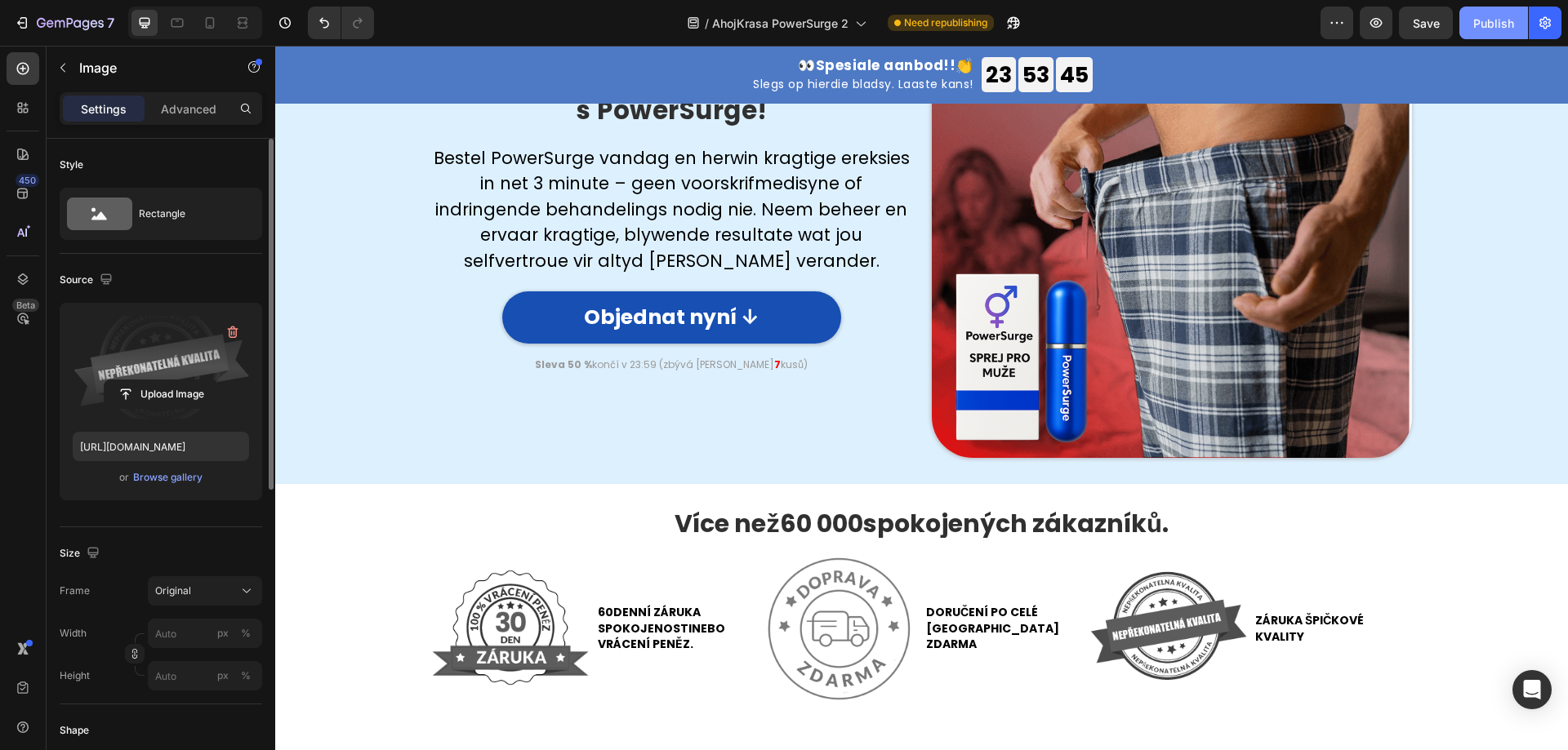
click at [1501, 24] on div "Publish" at bounding box center [1494, 23] width 41 height 18
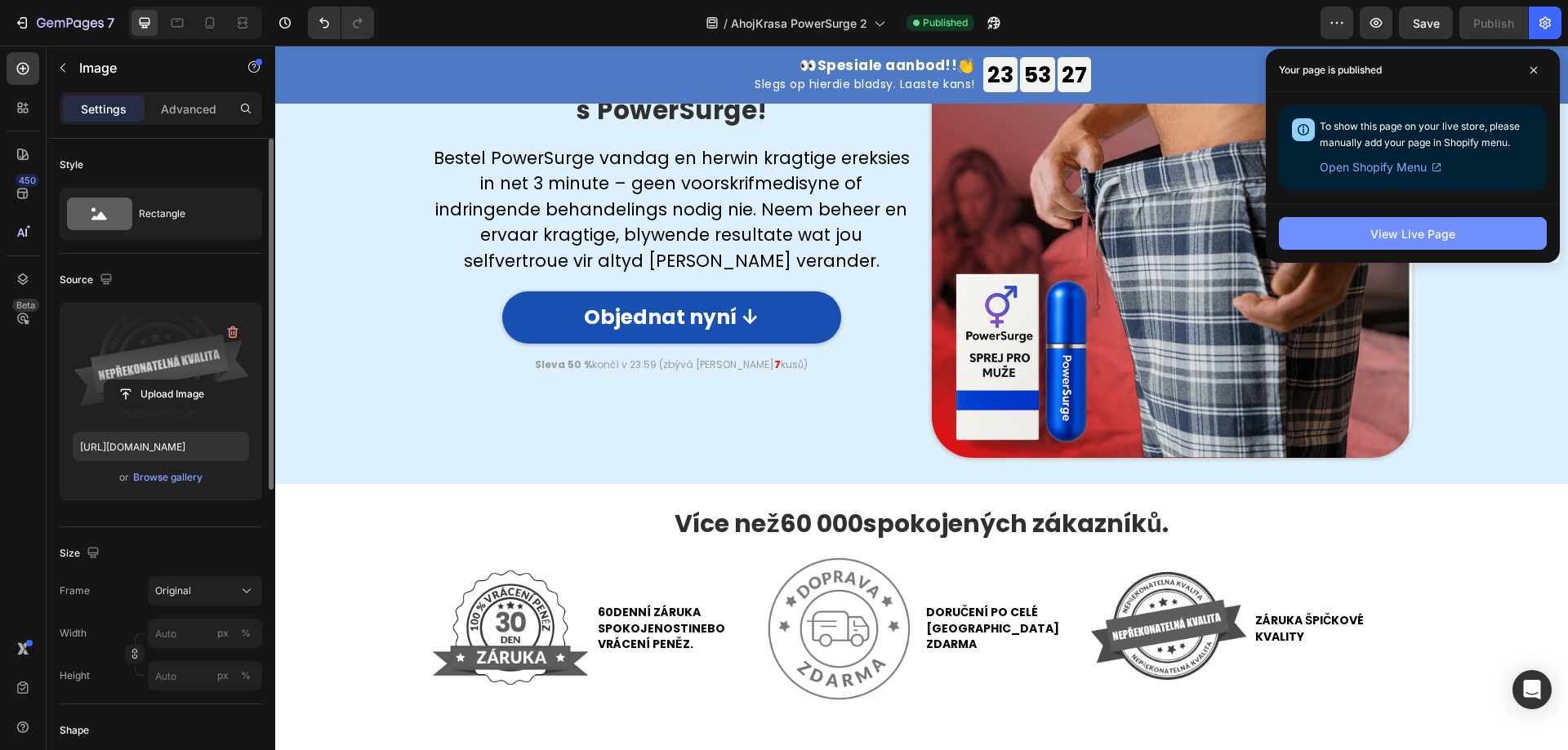
click at [1345, 235] on button "View Live Page" at bounding box center [1412, 233] width 268 height 32
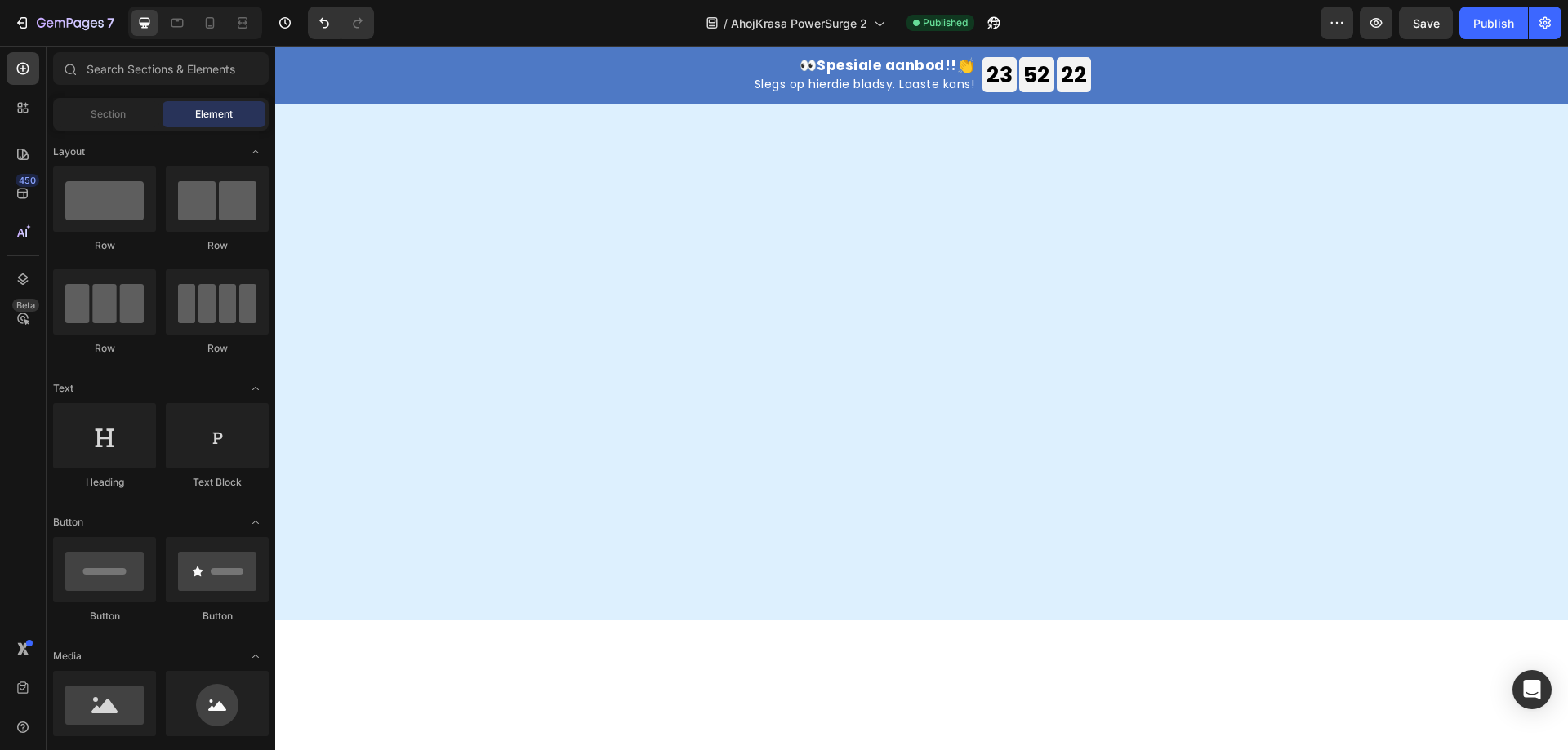
scroll to position [34, 0]
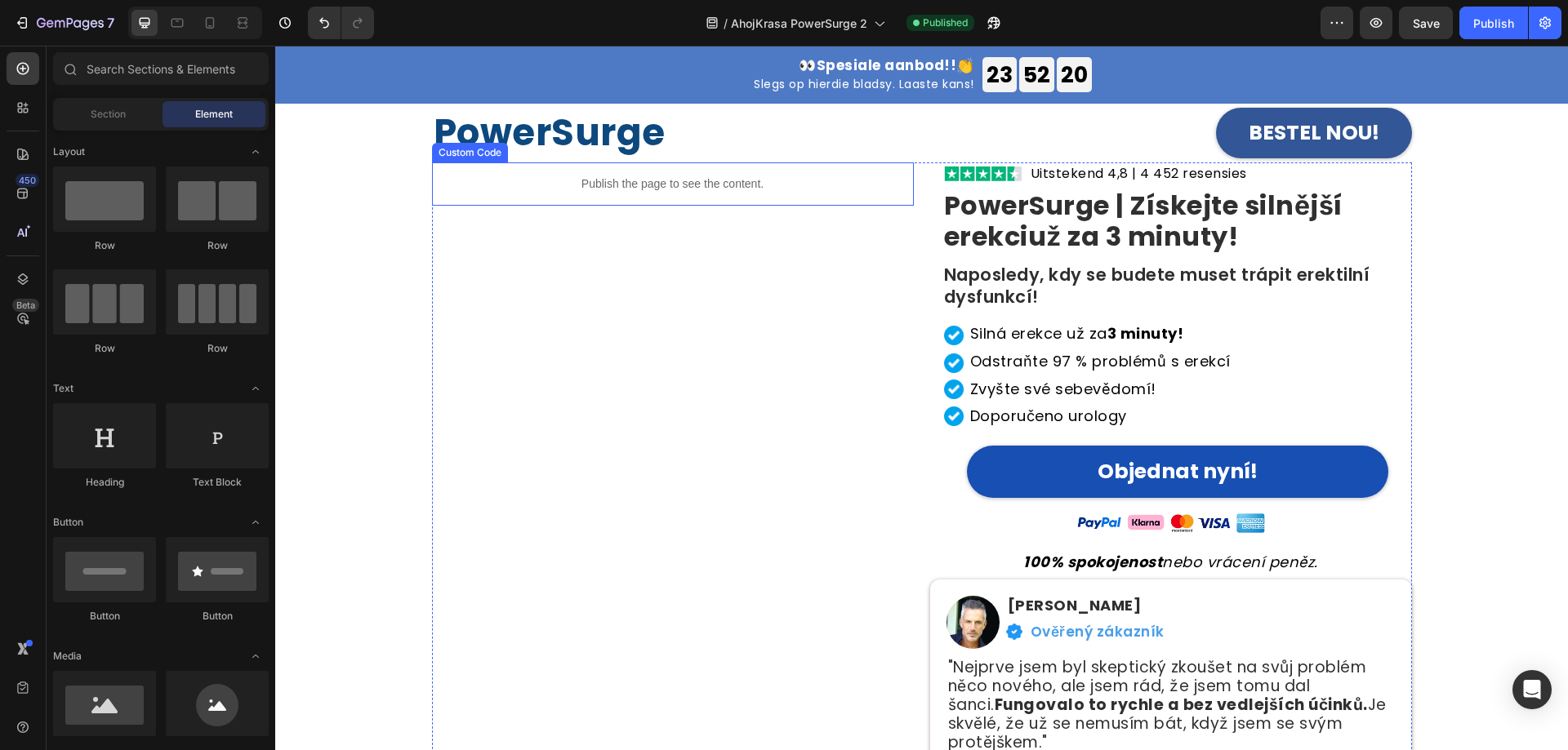
click at [703, 176] on p "Publish the page to see the content." at bounding box center [673, 184] width 482 height 18
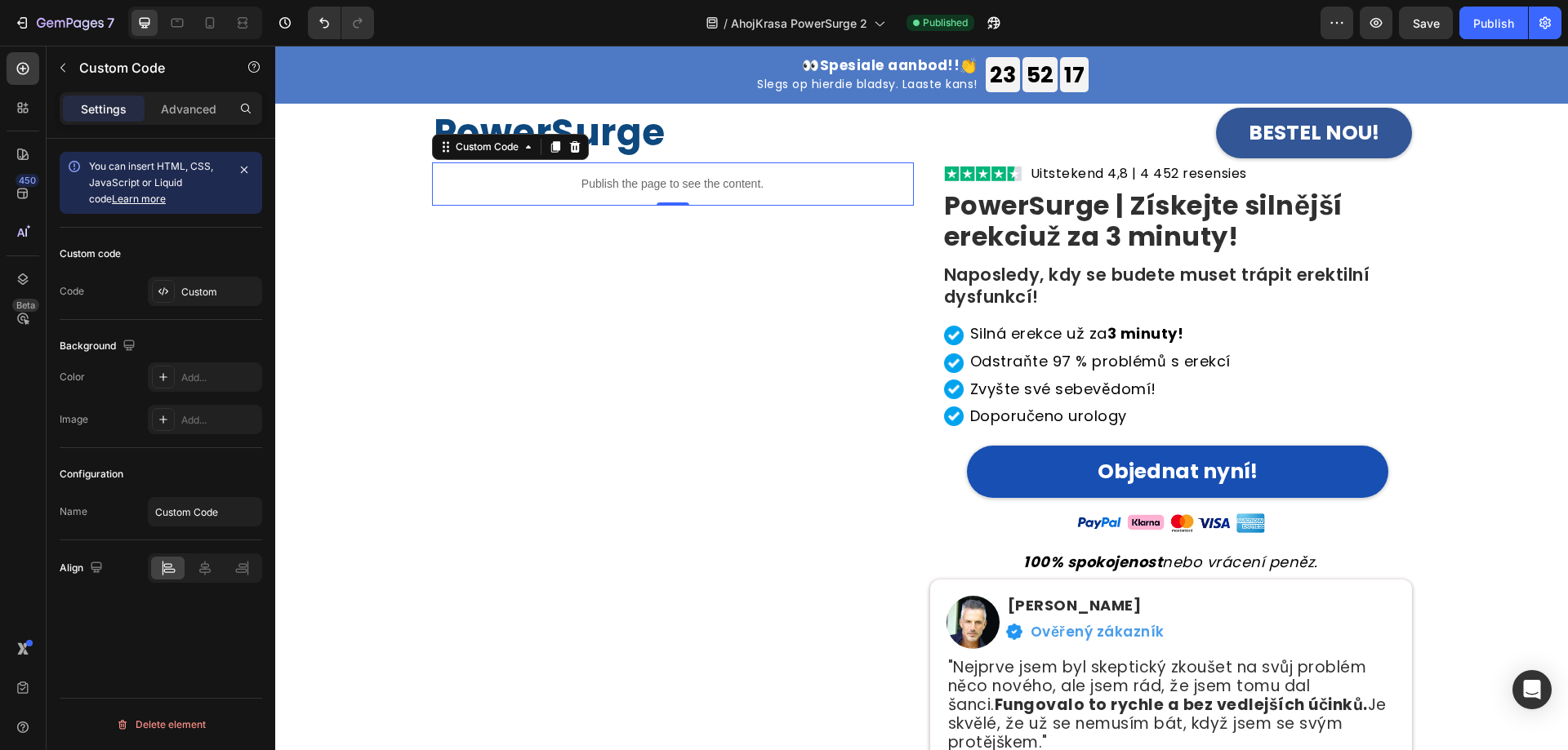
click at [486, 156] on div "Custom Code" at bounding box center [511, 147] width 157 height 26
click at [488, 151] on div "Custom Code" at bounding box center [486, 147] width 69 height 15
click at [496, 151] on div "Custom Code" at bounding box center [486, 147] width 69 height 15
drag, startPoint x: 650, startPoint y: 418, endPoint x: 636, endPoint y: 418, distance: 14.0
click at [653, 418] on div "Publish the page to see the content. Custom Code 0" at bounding box center [673, 470] width 482 height 616
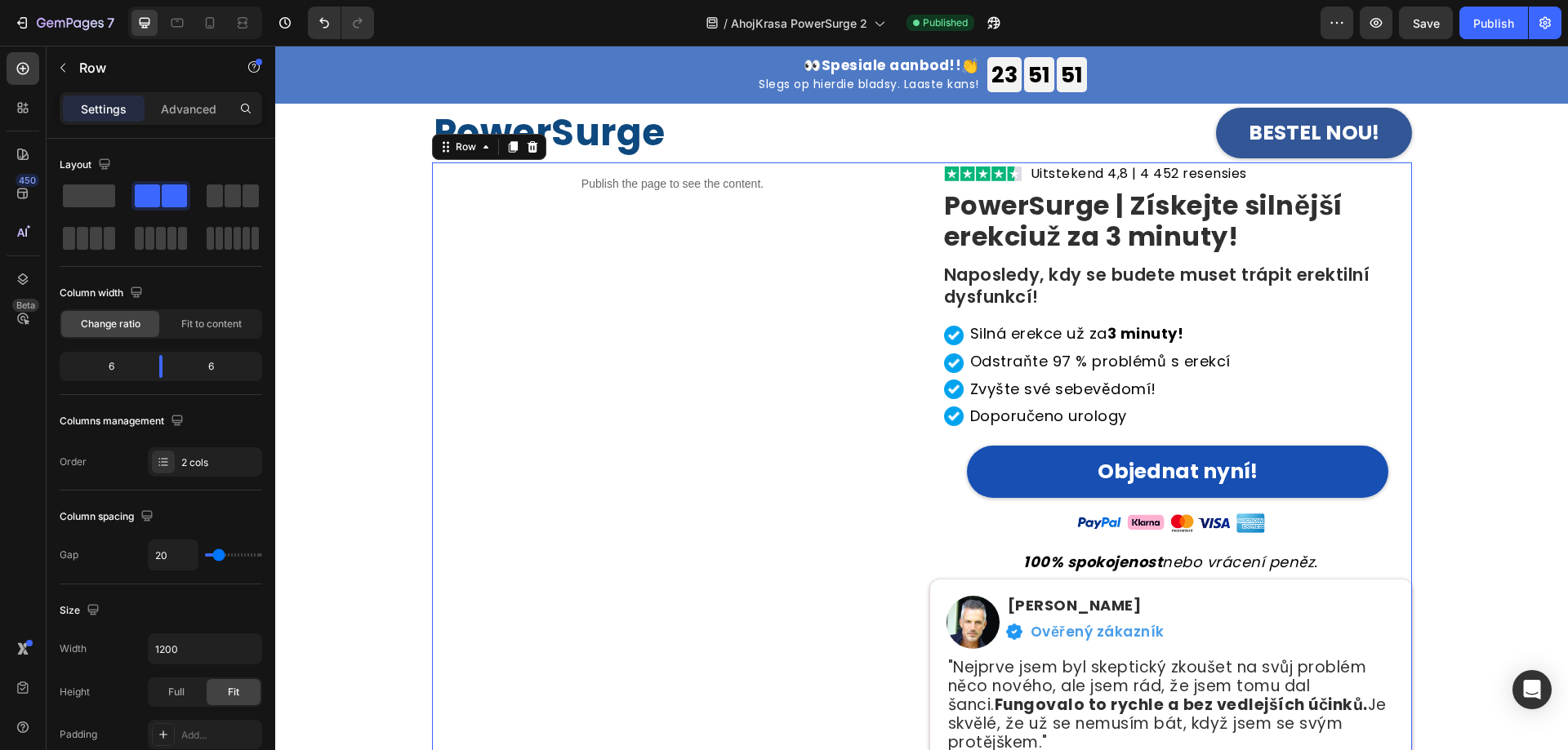
click at [648, 180] on p "Publish the page to see the content." at bounding box center [673, 184] width 482 height 18
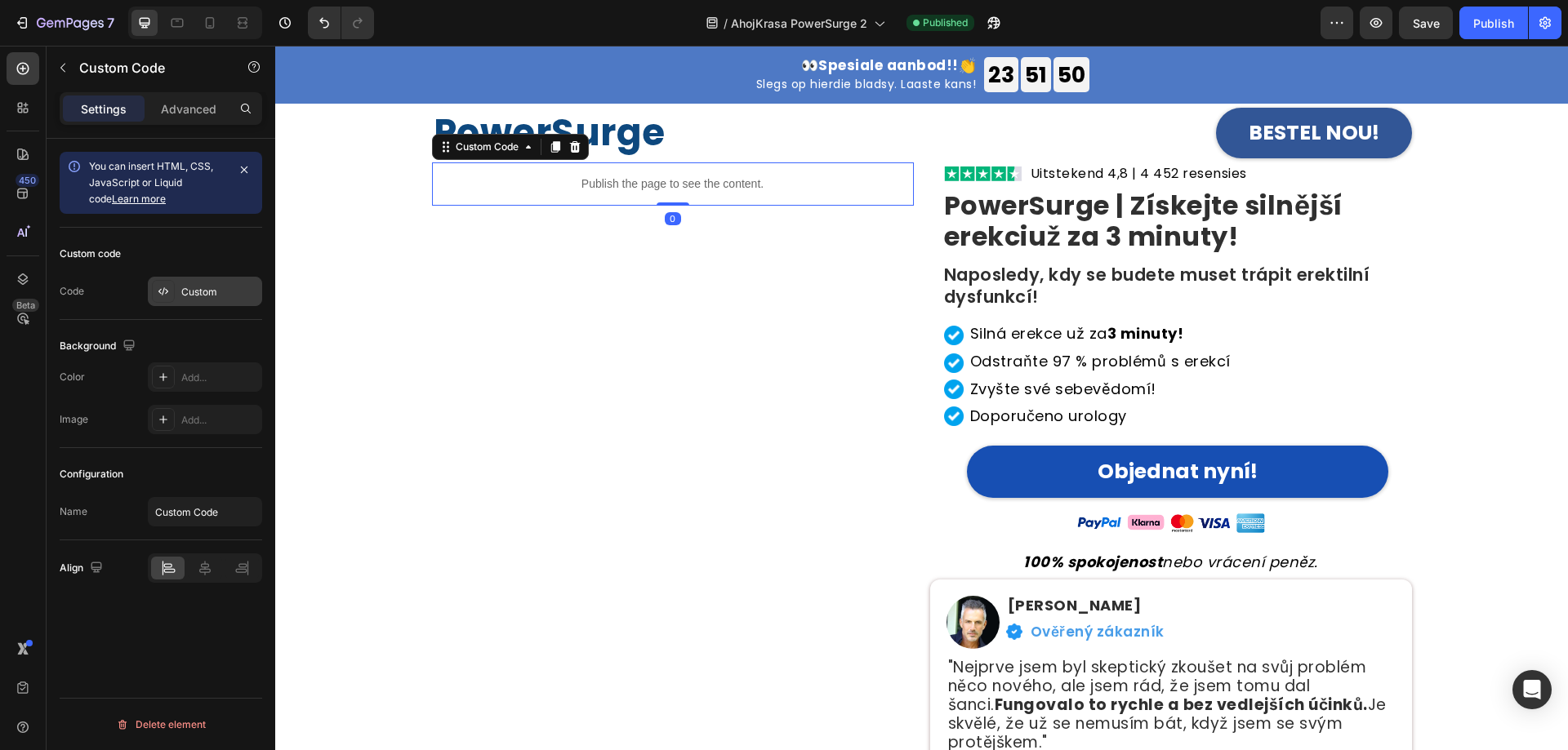
click at [215, 301] on div "Custom" at bounding box center [204, 291] width 114 height 29
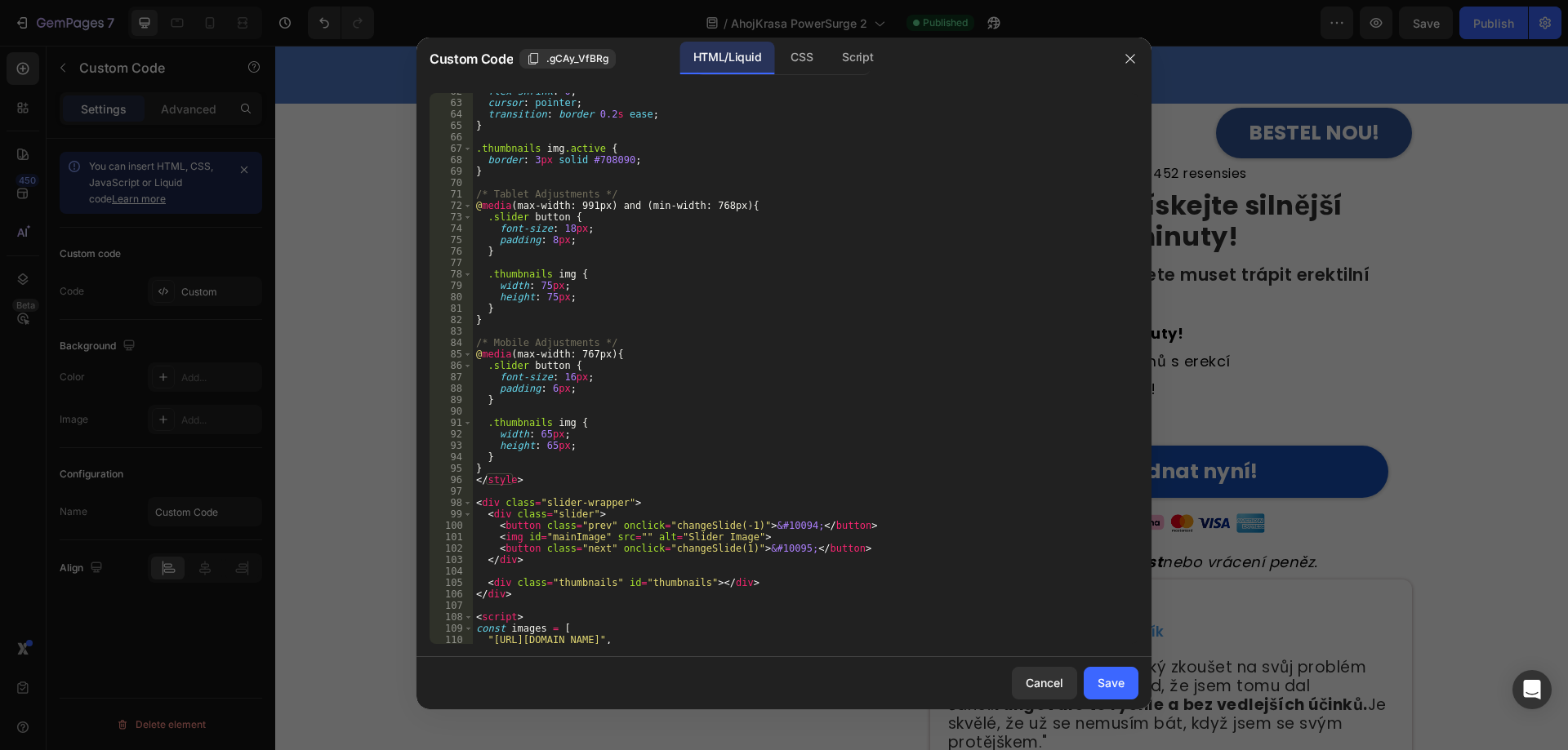
scroll to position [803, 0]
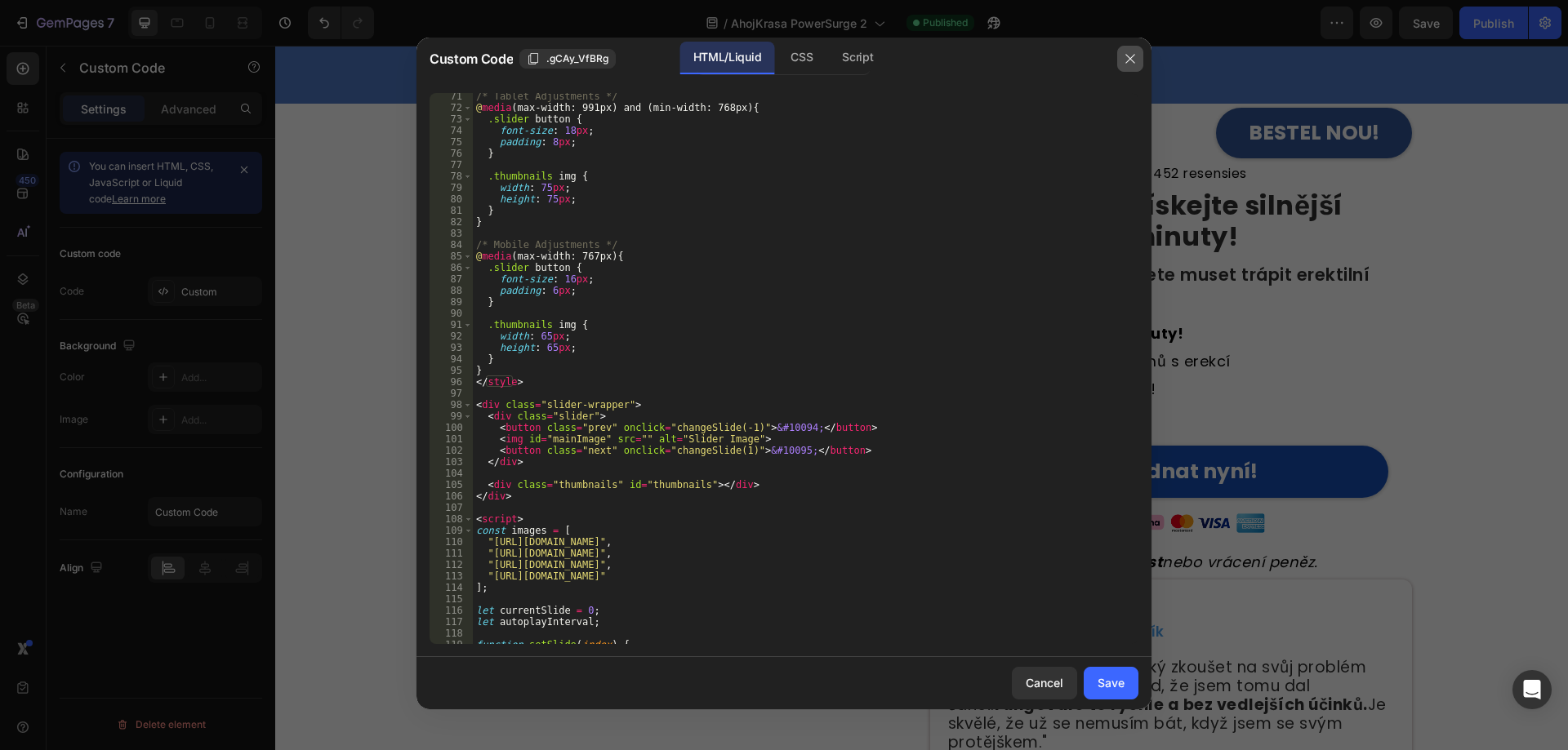
click at [1130, 66] on button "button" at bounding box center [1130, 59] width 26 height 26
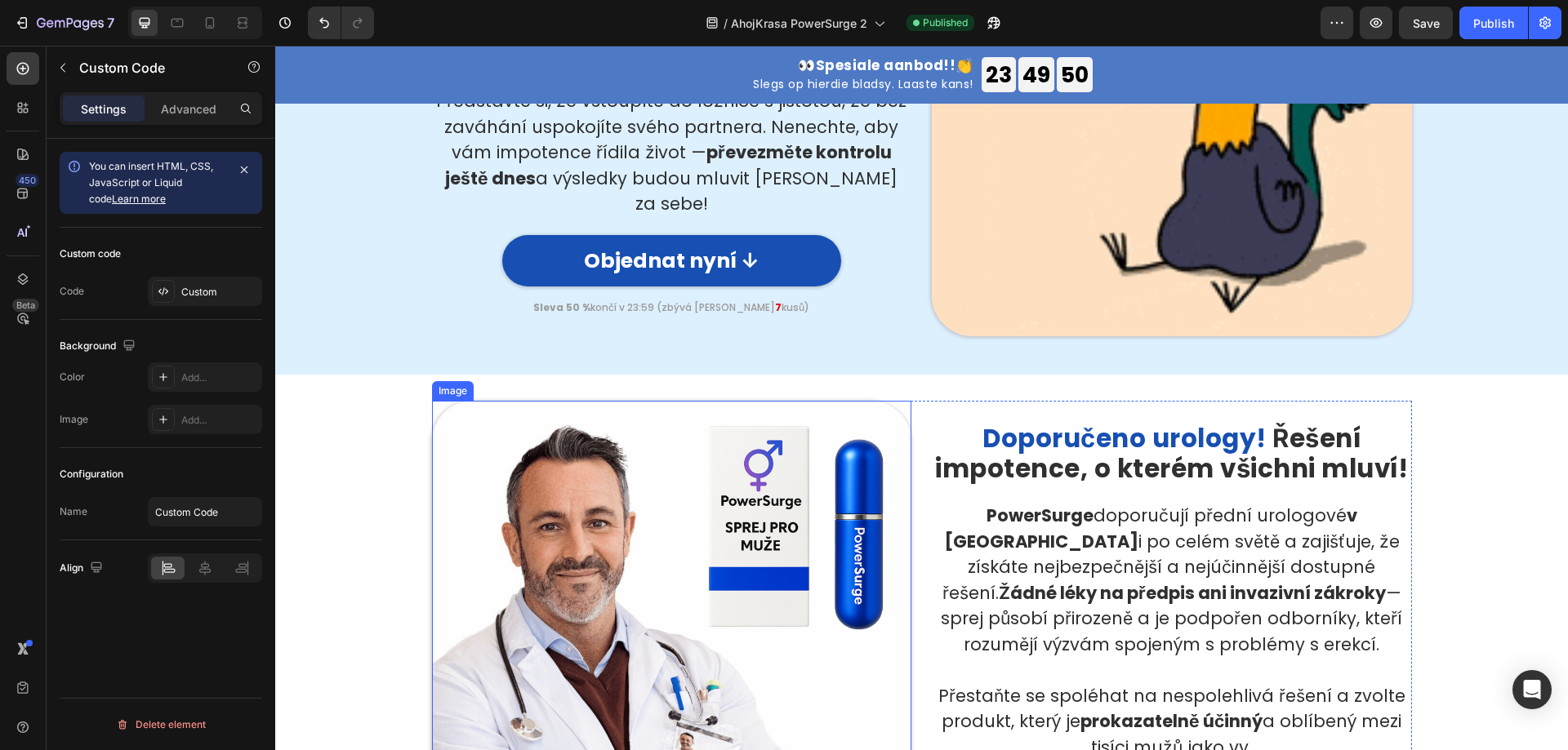
click at [679, 499] on img at bounding box center [672, 640] width 480 height 480
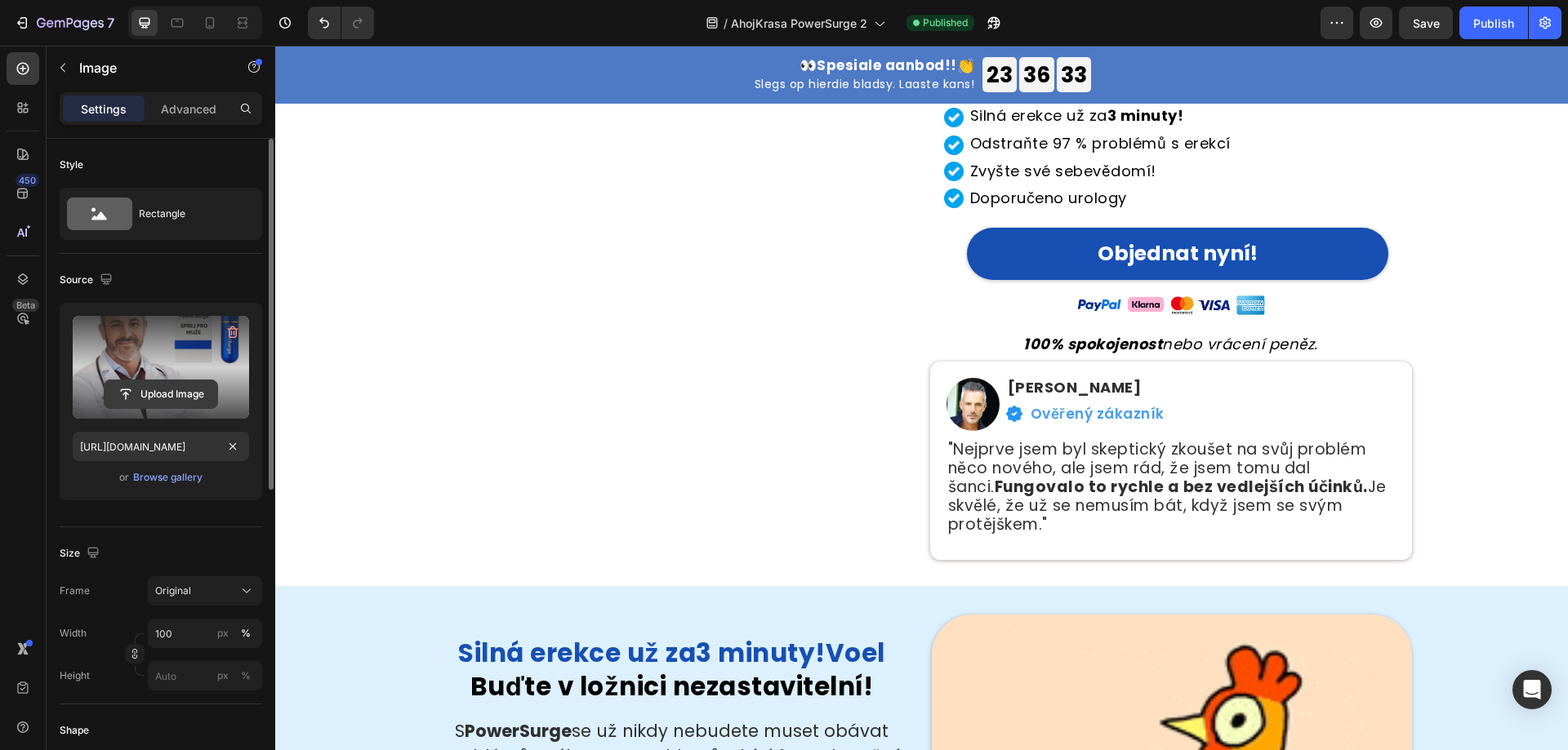
scroll to position [1061, 0]
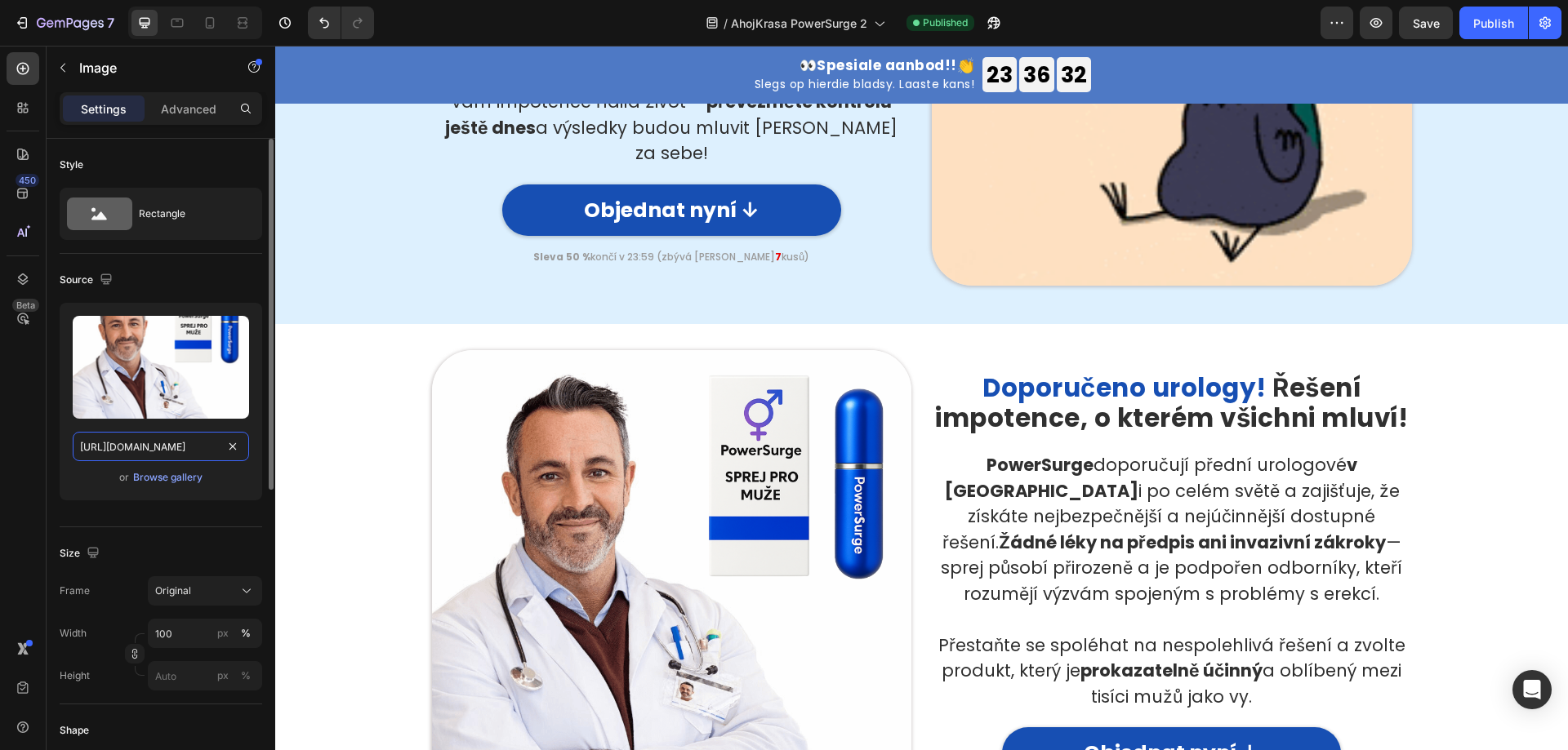
click at [168, 442] on input "[URL][DOMAIN_NAME]" at bounding box center [160, 447] width 176 height 29
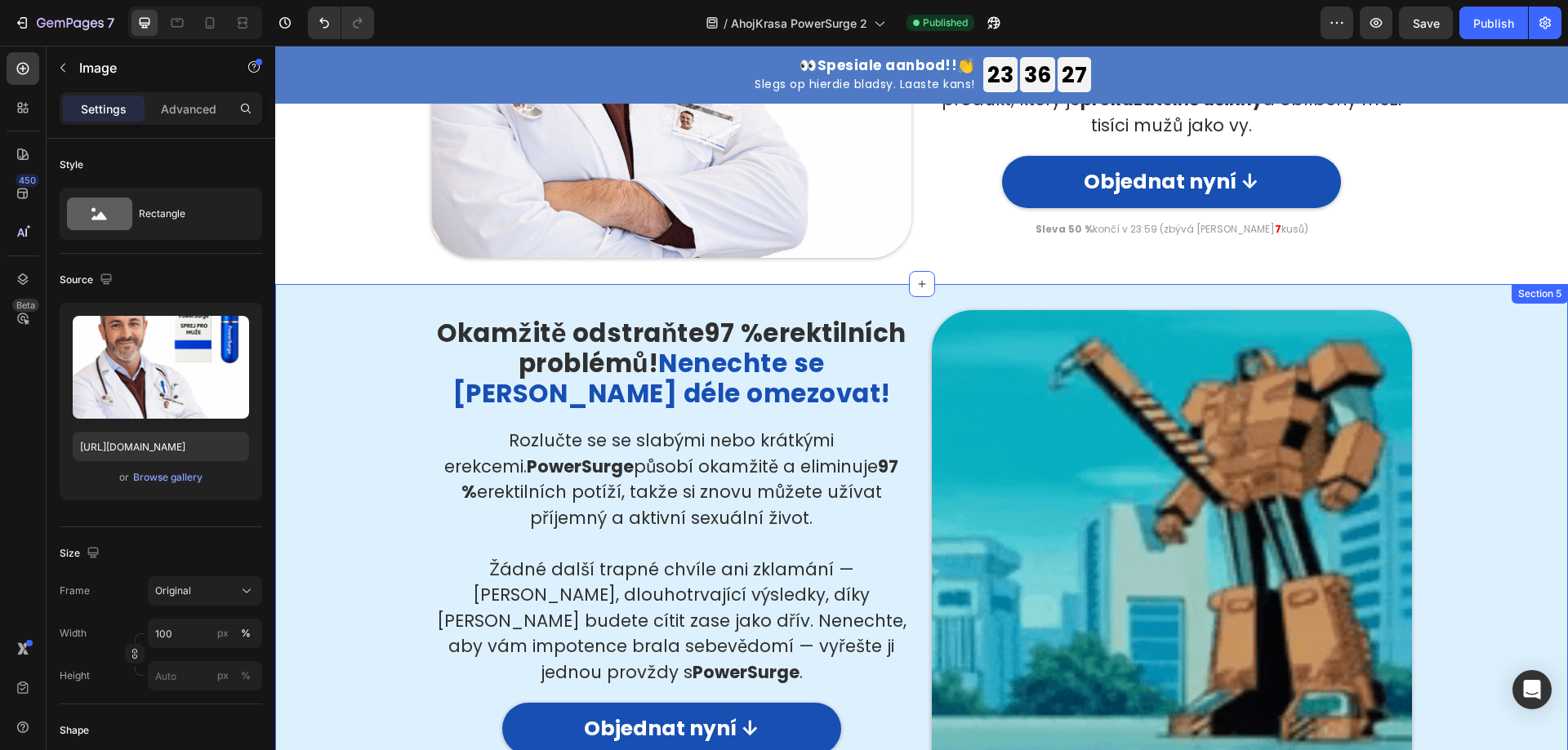
click at [1495, 314] on div "Okamžitě odstraňte 97 % erektilních problémů! Nenechte se [PERSON_NAME] déle om…" at bounding box center [921, 550] width 1268 height 480
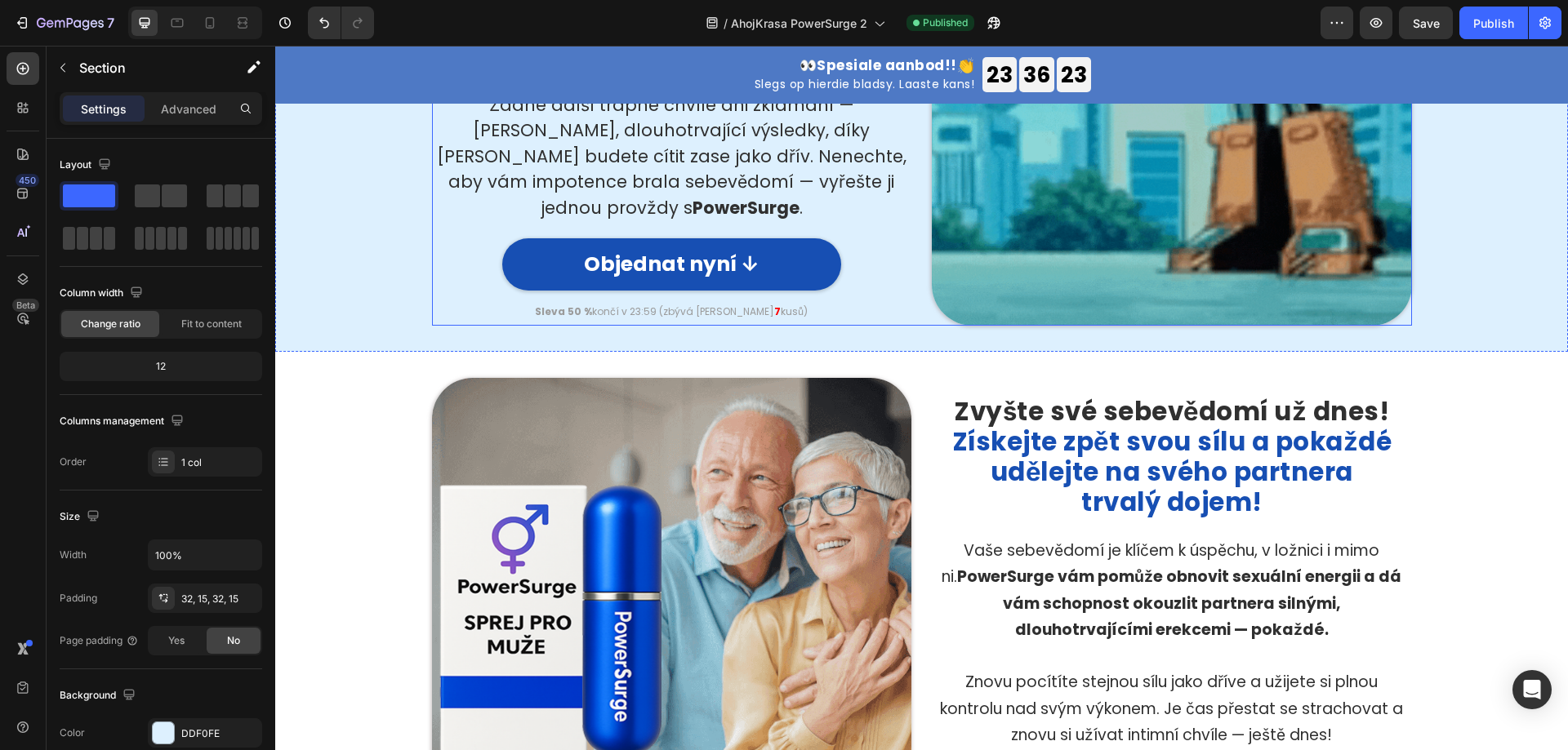
scroll to position [2204, 0]
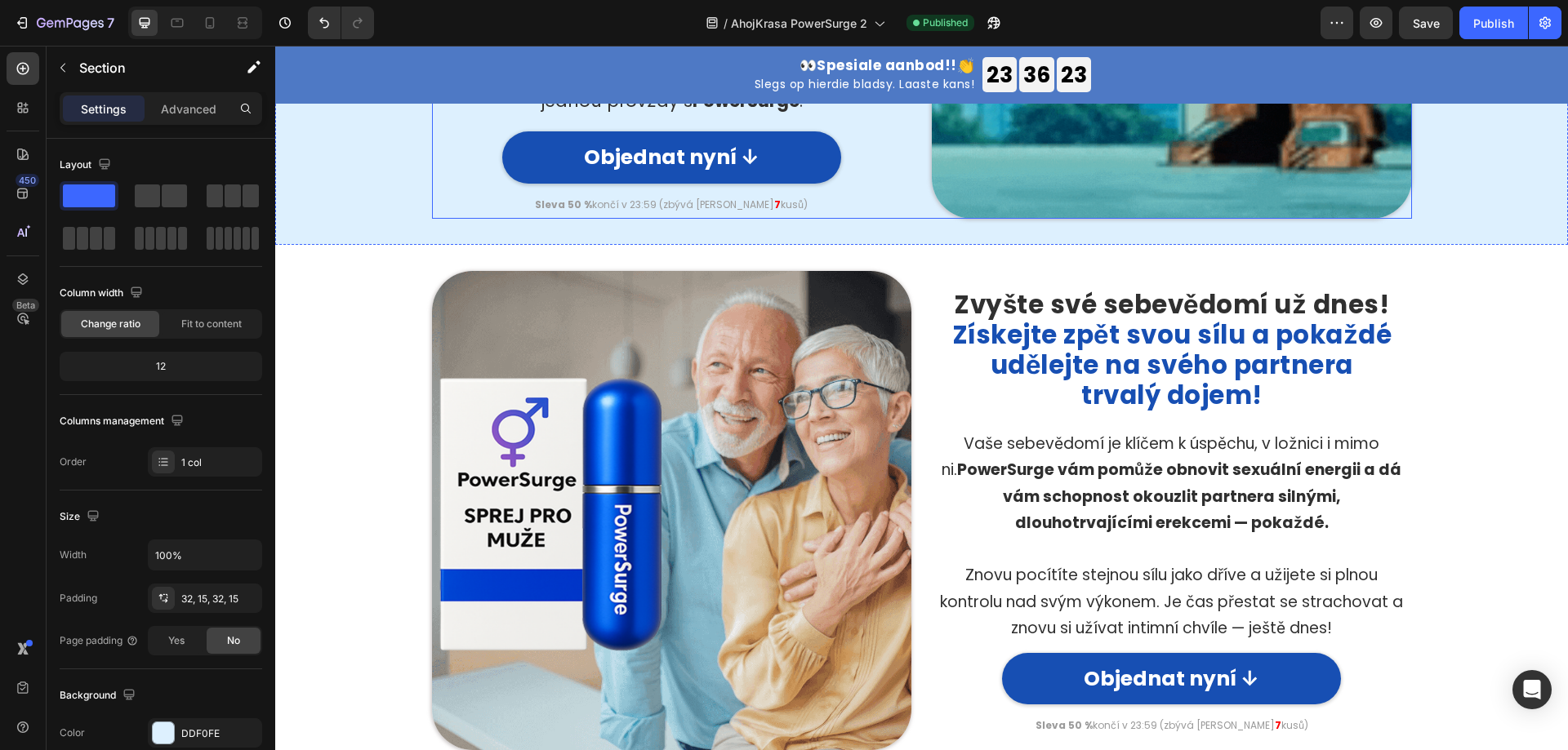
click at [653, 442] on img at bounding box center [672, 510] width 480 height 480
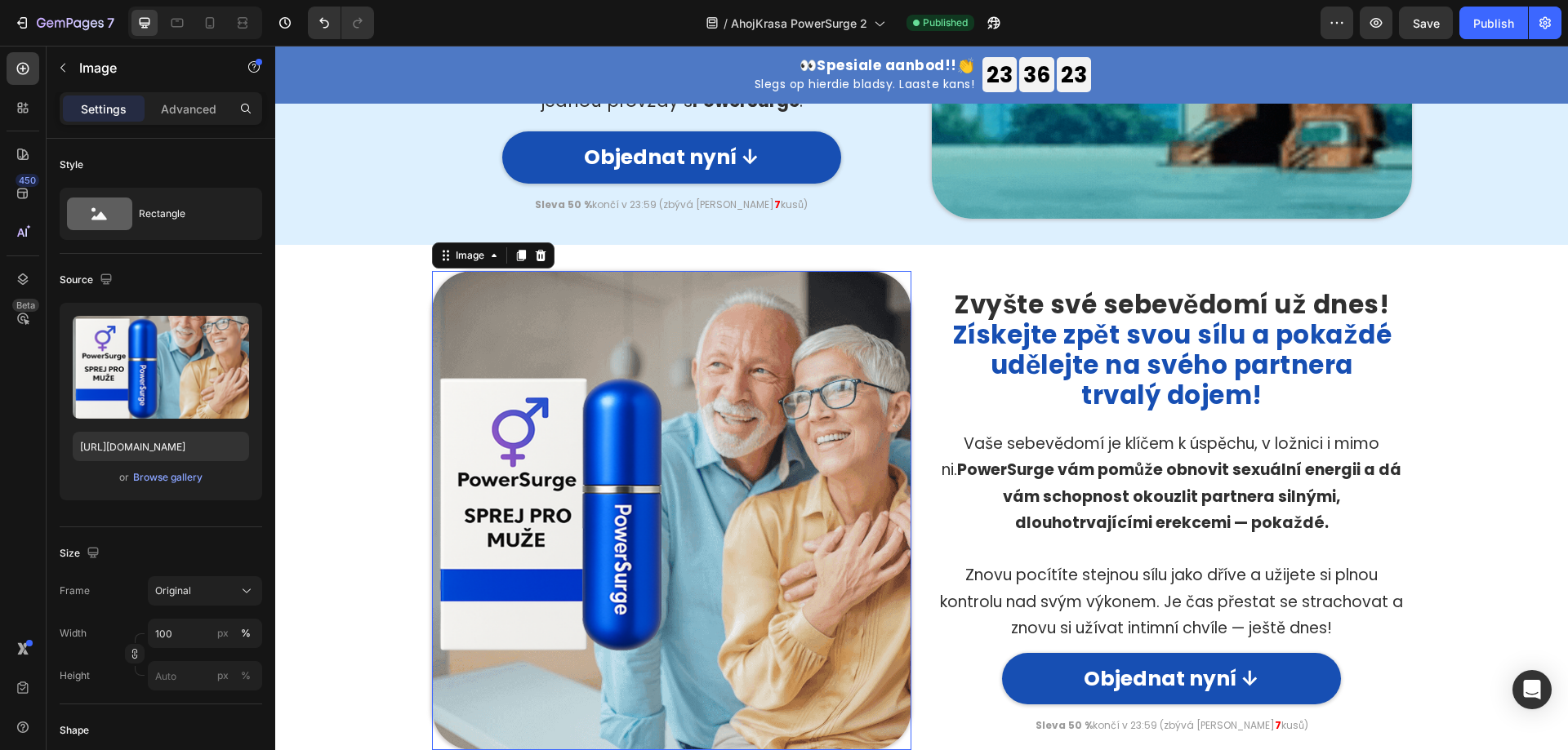
scroll to position [2367, 0]
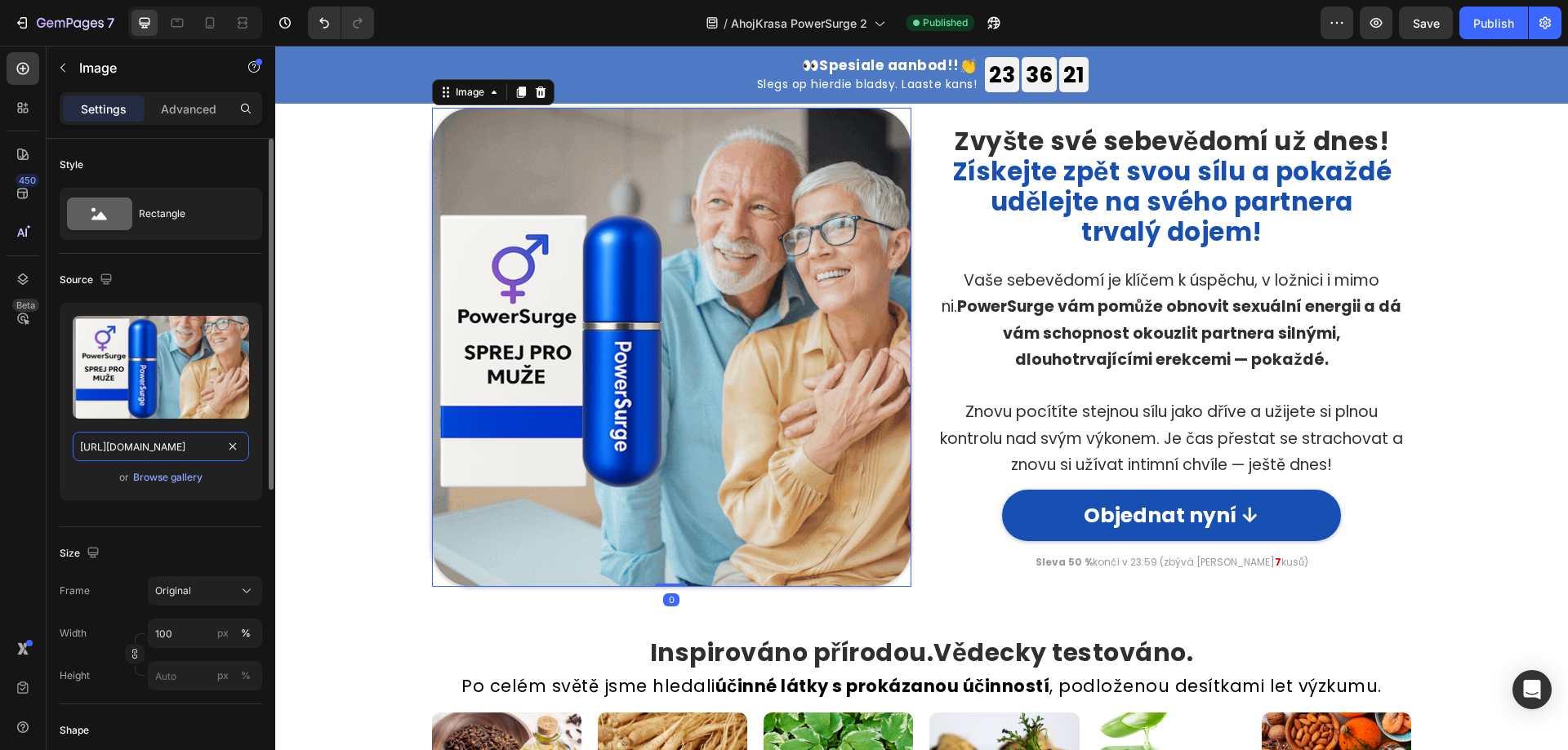
click at [160, 457] on input "[URL][DOMAIN_NAME]" at bounding box center [160, 447] width 176 height 29
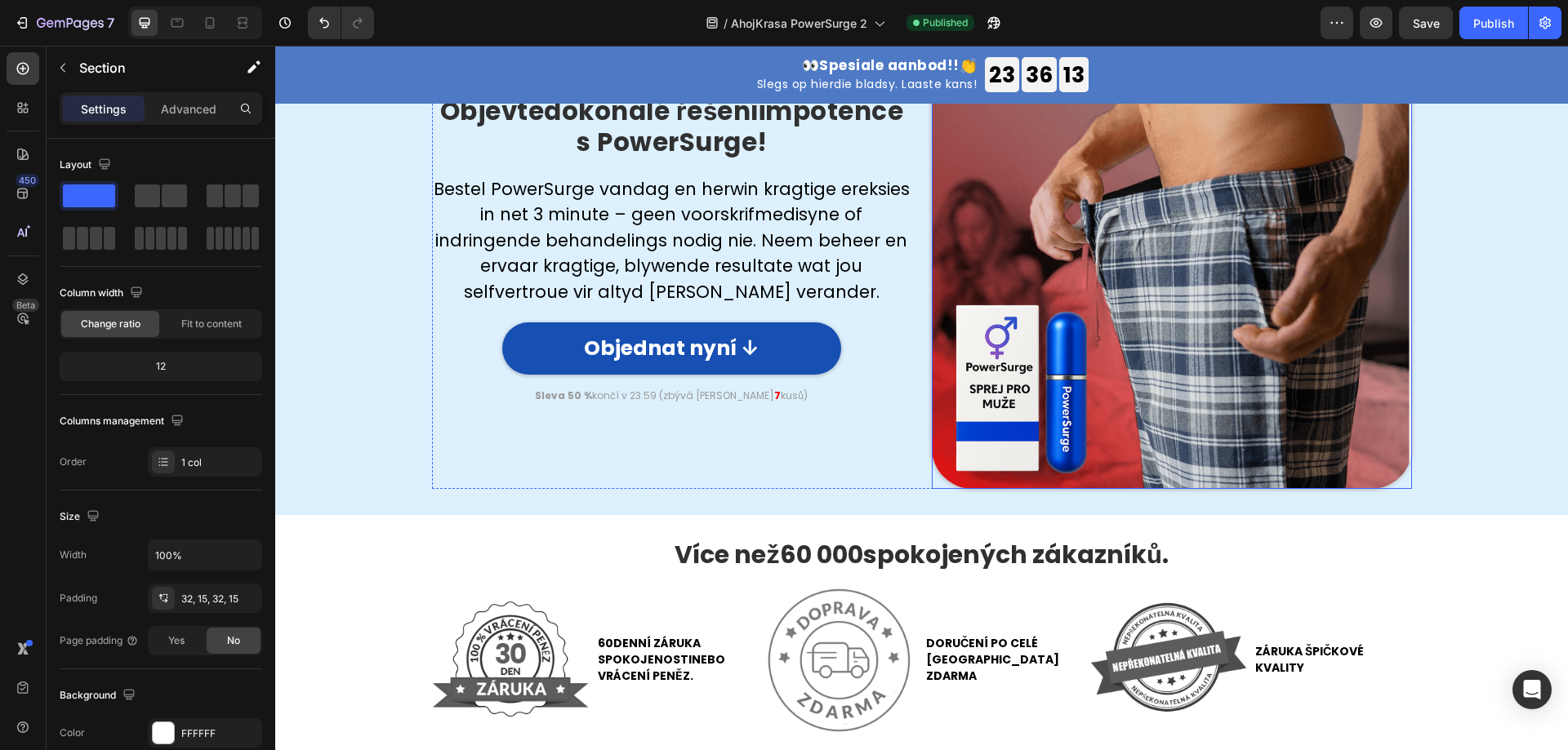
scroll to position [3918, 0]
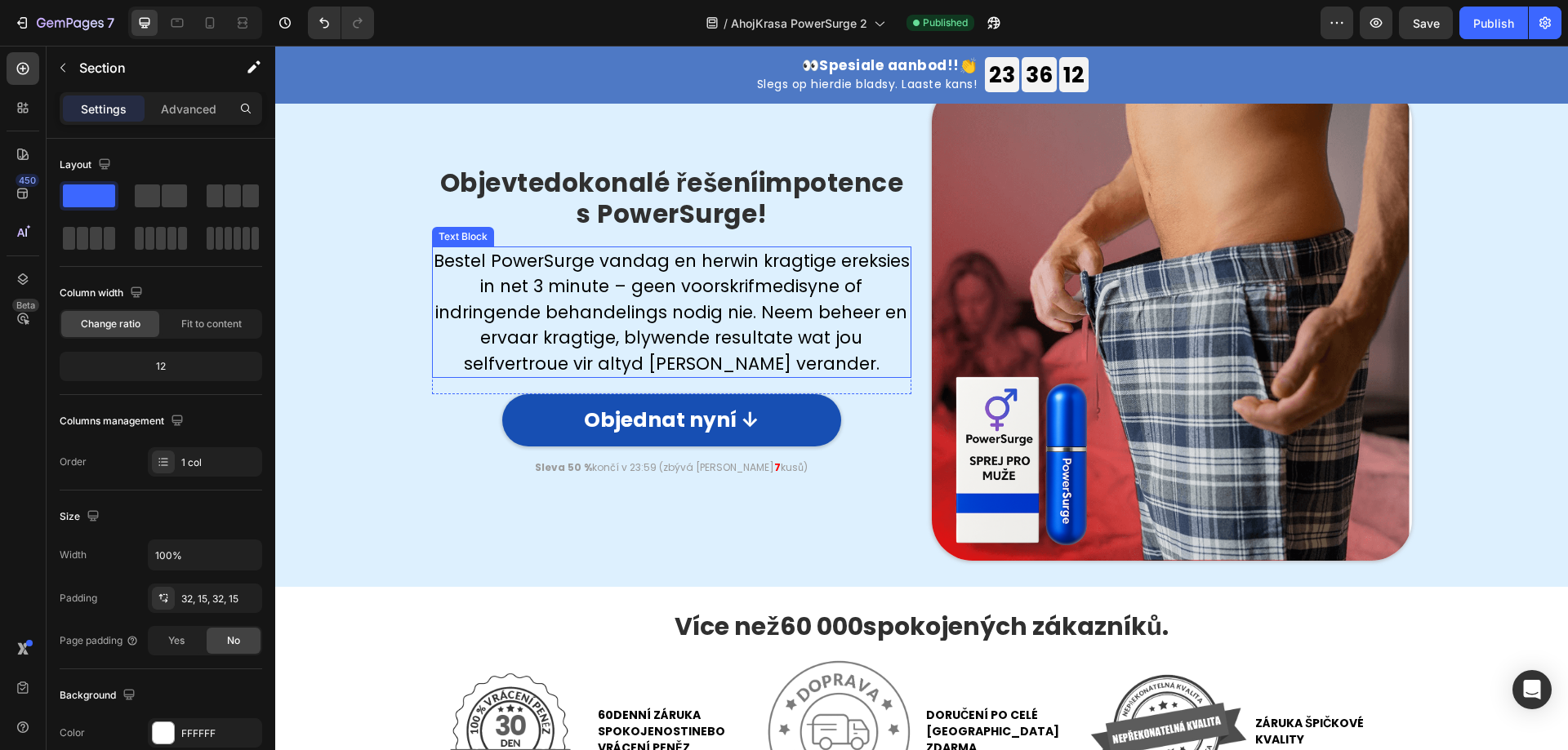
click at [1152, 370] on img at bounding box center [1172, 321] width 480 height 480
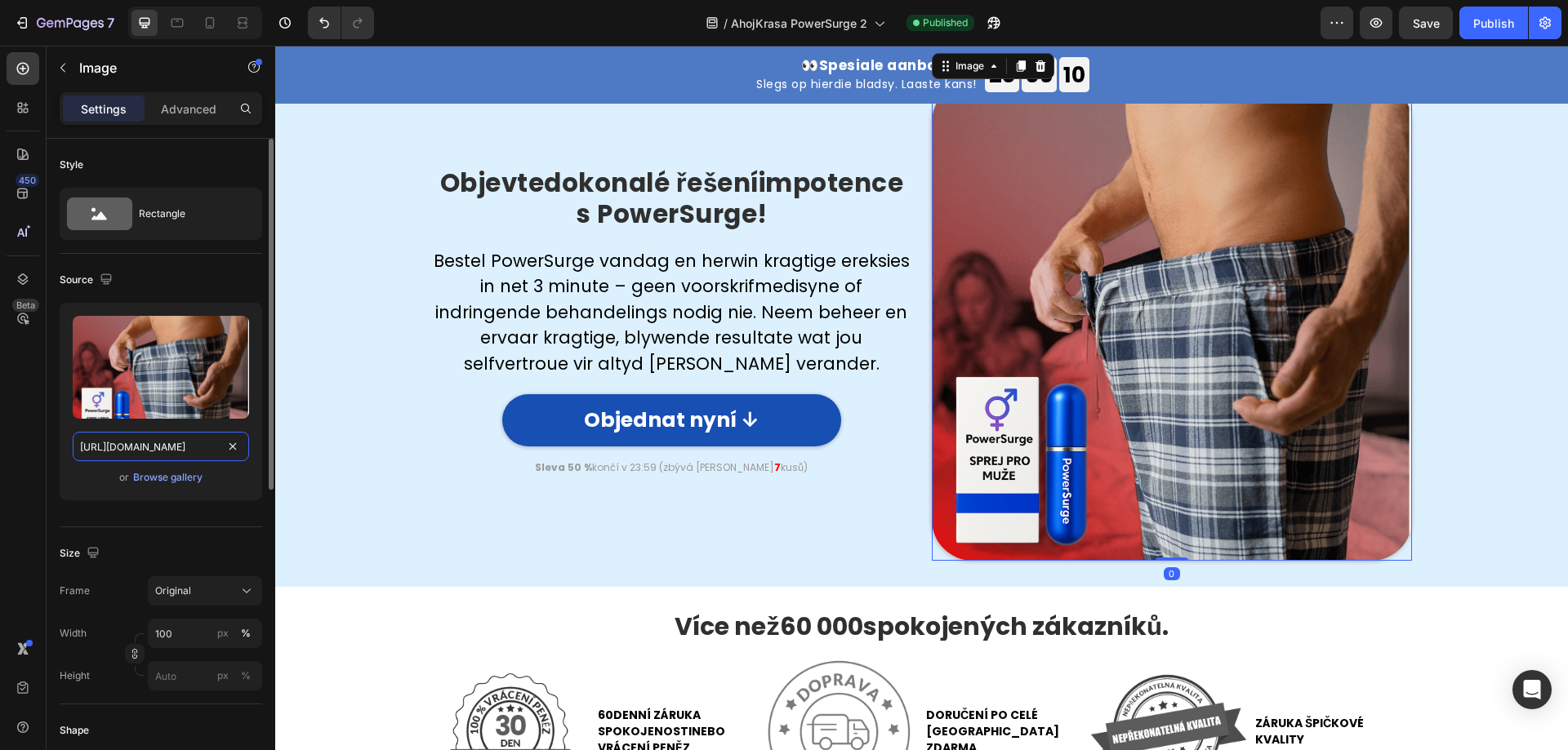
click at [152, 450] on input "[URL][DOMAIN_NAME]" at bounding box center [160, 447] width 176 height 29
click at [409, 561] on div "Objevte dokonalé řešení impotence s PowerSurge! Heading Row Bestel PowerSurge v…" at bounding box center [921, 321] width 1268 height 480
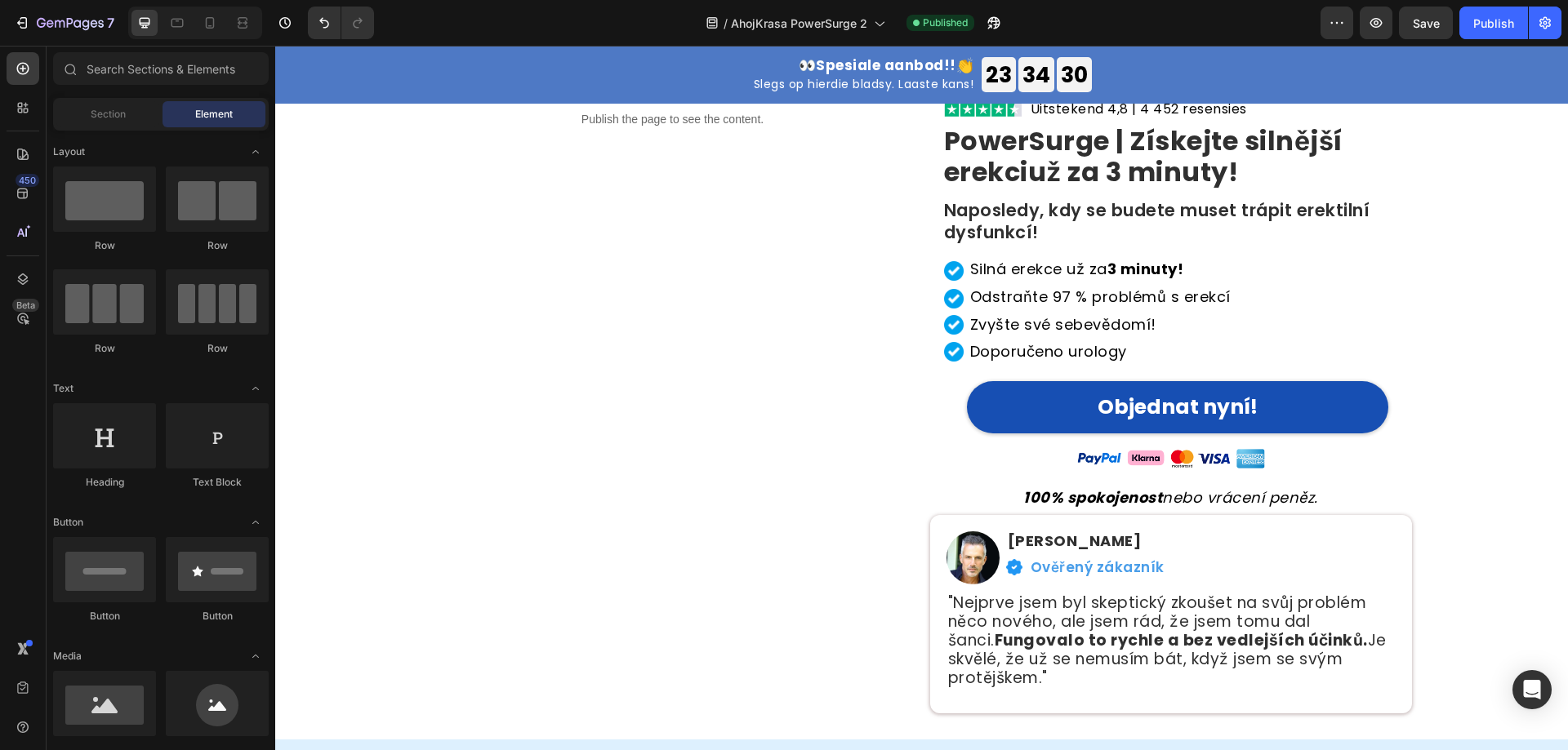
scroll to position [0, 0]
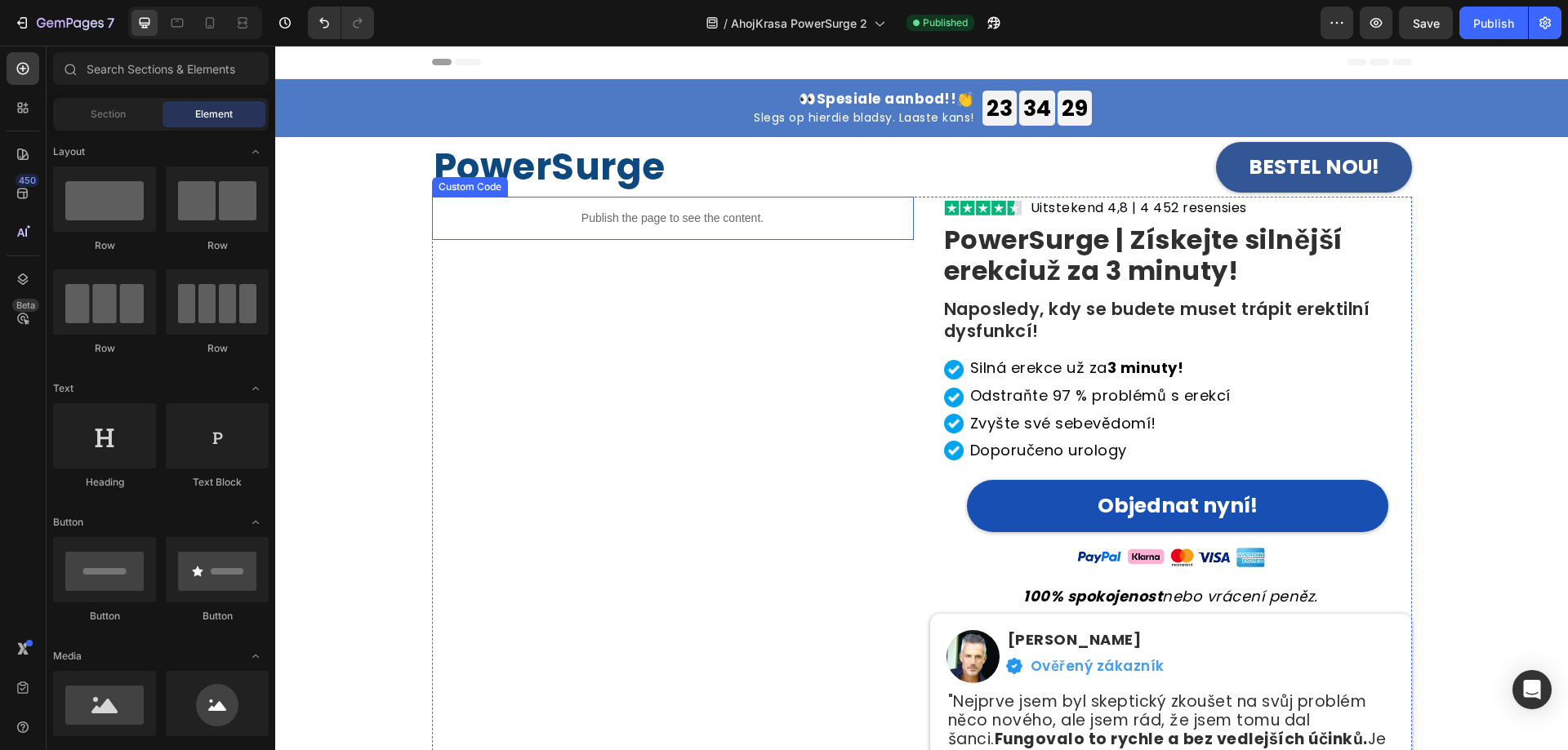
click at [630, 210] on p "Publish the page to see the content." at bounding box center [673, 219] width 482 height 18
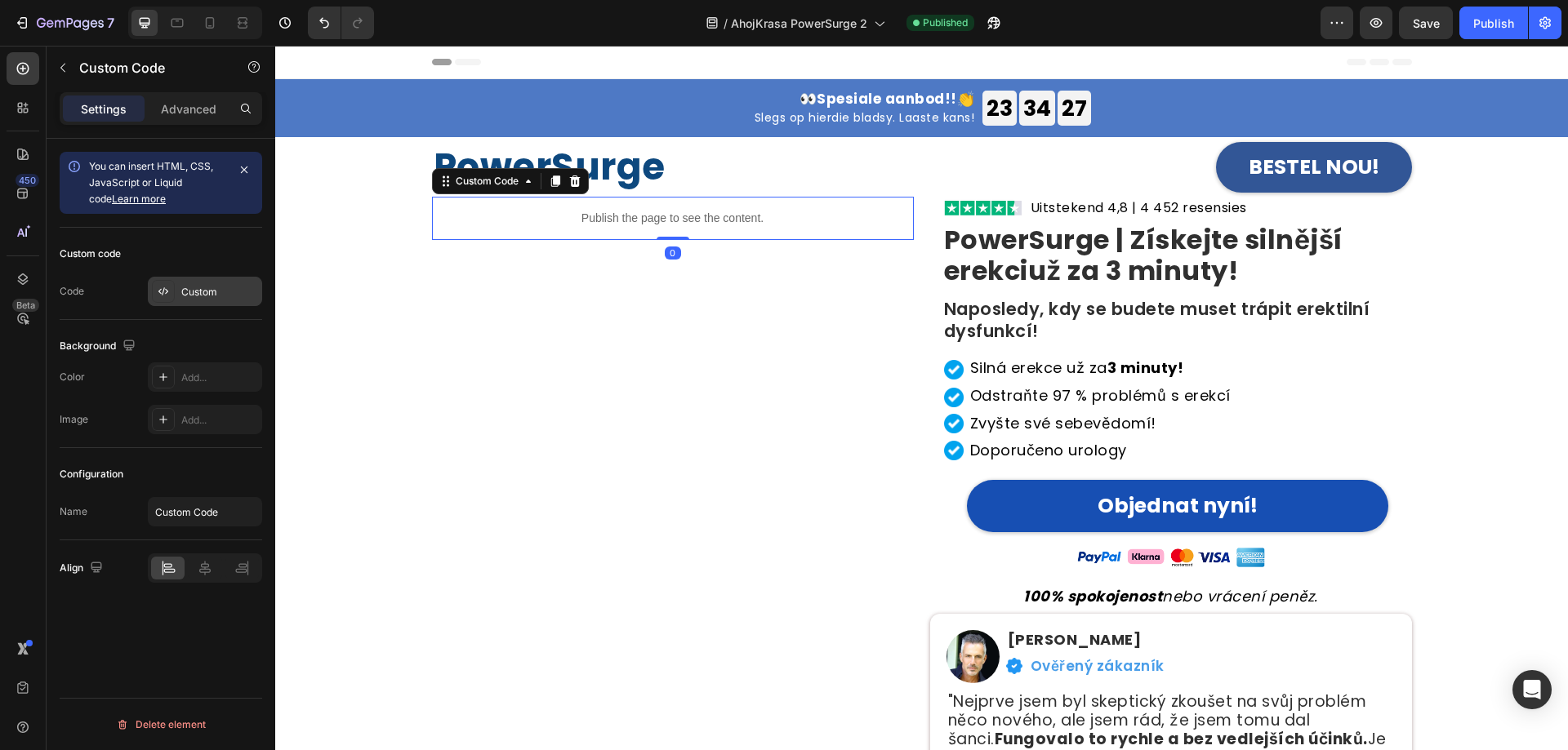
click at [199, 290] on div "Custom" at bounding box center [219, 291] width 76 height 15
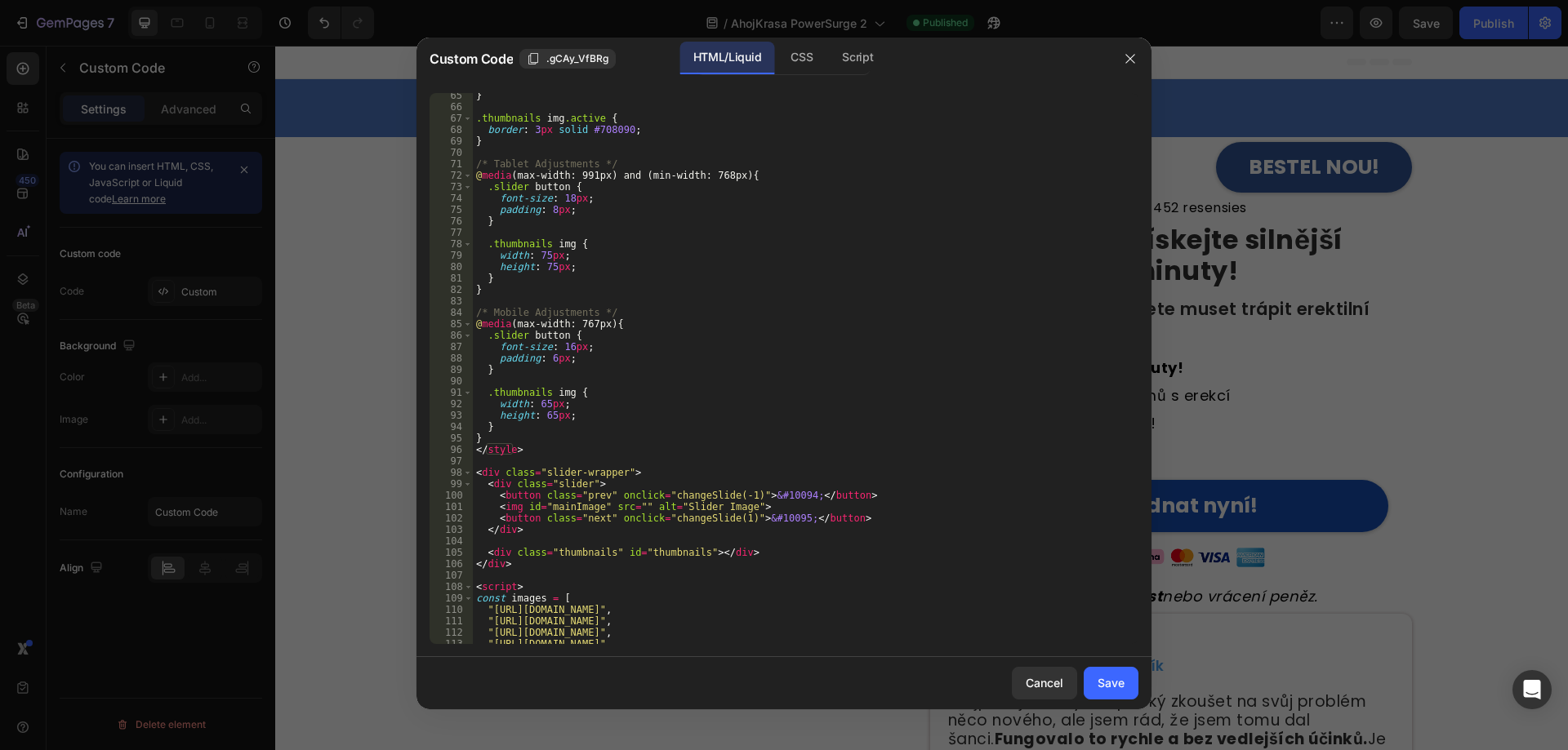
scroll to position [882, 0]
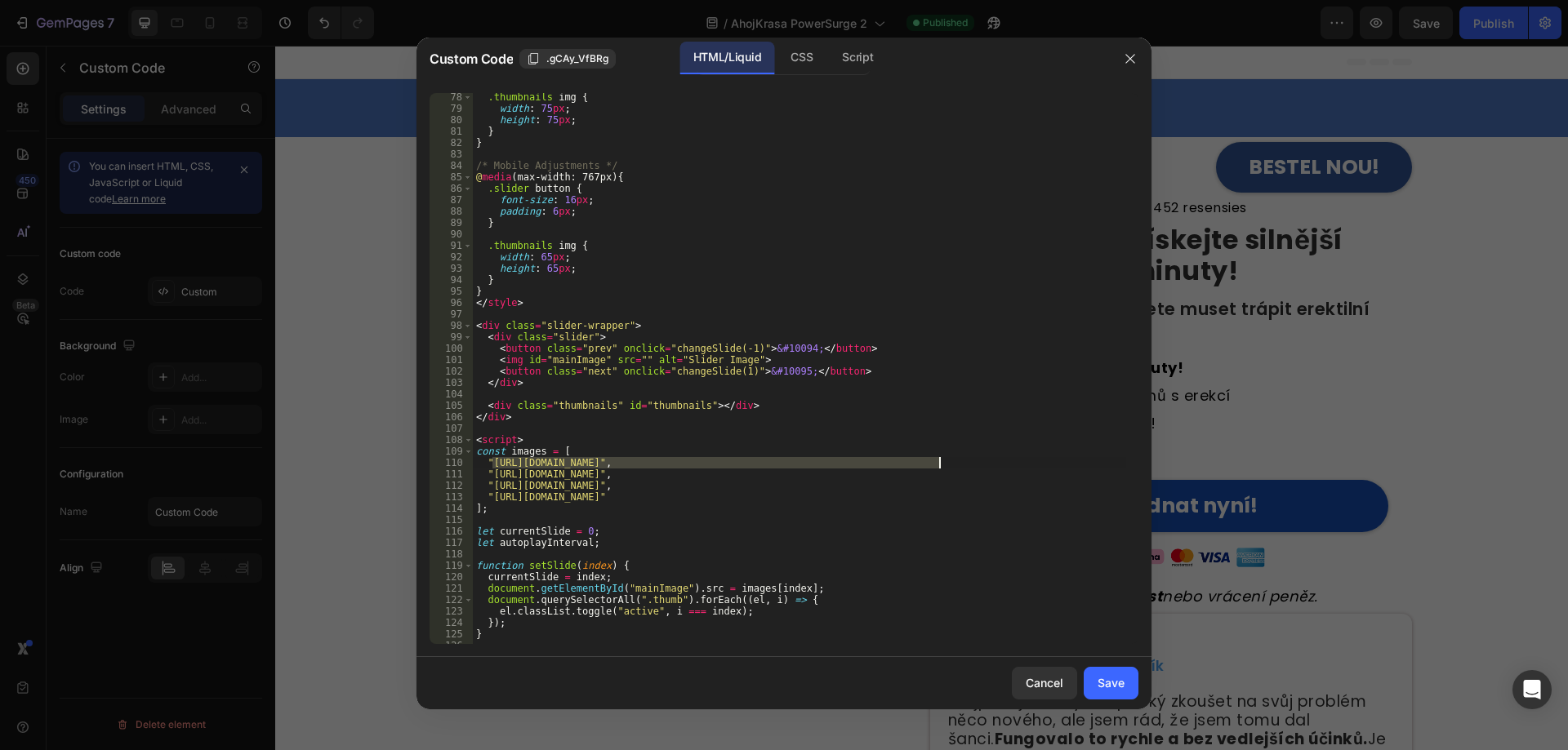
drag, startPoint x: 491, startPoint y: 463, endPoint x: 937, endPoint y: 457, distance: 446.0
click at [937, 457] on div ".thumbnails img { width : 75 px ; height : 75 px ; } } /* Mobile Adjustments */…" at bounding box center [799, 377] width 653 height 574
paste textarea "57/6783/3683/files/img_7383959.gif?v=175633694"
drag, startPoint x: 491, startPoint y: 471, endPoint x: 941, endPoint y: 479, distance: 450.1
click at [941, 479] on div ".thumbnails img { width : 75 px ; height : 75 px ; } } /* Mobile Adjustments */…" at bounding box center [799, 377] width 653 height 574
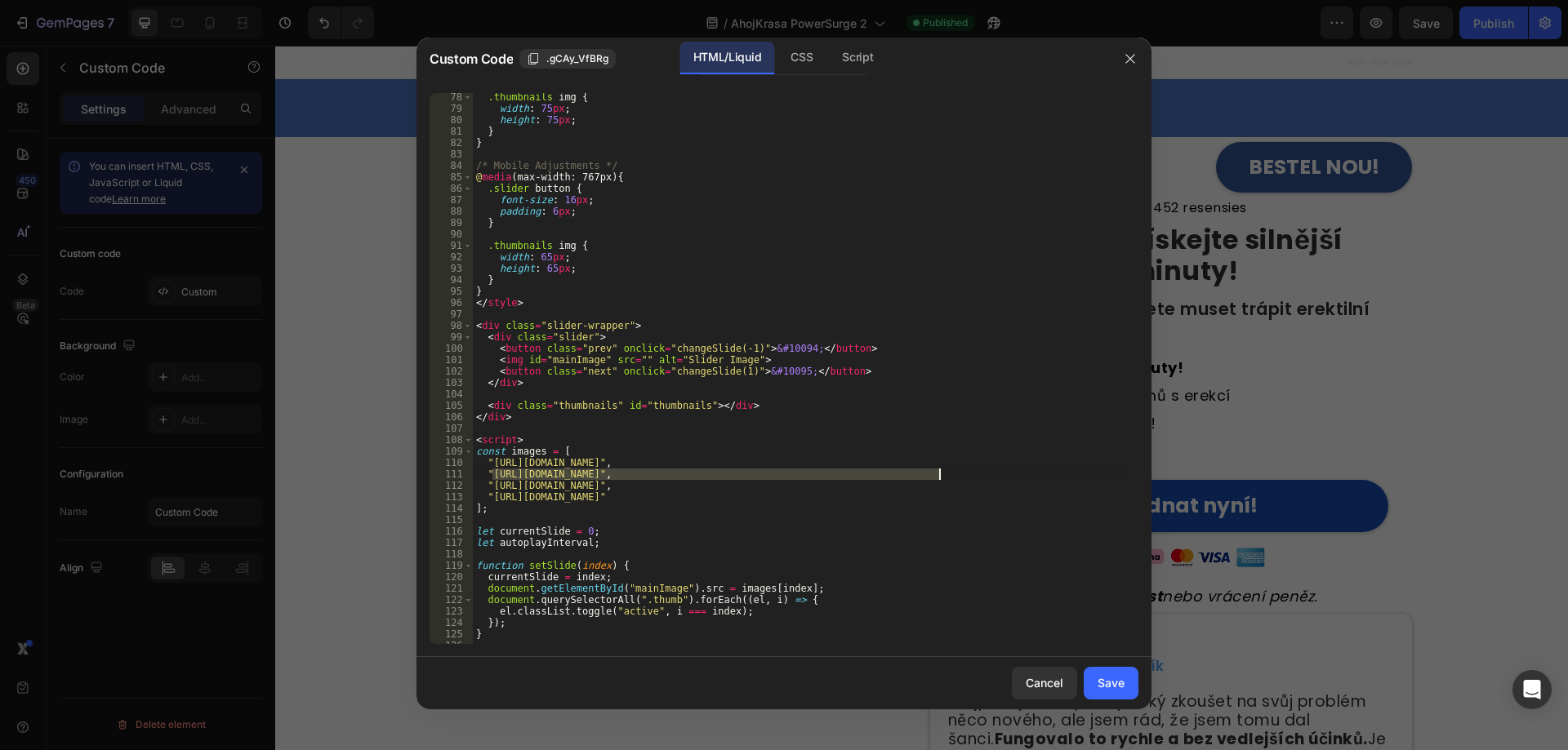
paste textarea "57/6783/3683/files/gempages_578032762192134844-c488d27c-7f09-4e33-a0a3-79498ff6…"
click at [652, 473] on div ".thumbnails img { width : 75 px ; height : 75 px ; } } /* Mobile Adjustments */…" at bounding box center [799, 368] width 653 height 551
drag, startPoint x: 490, startPoint y: 474, endPoint x: 938, endPoint y: 473, distance: 448.0
click at [938, 473] on div ".thumbnails img { width : 75 px ; height : 75 px ; } } /* Mobile Adjustments */…" at bounding box center [799, 377] width 653 height 574
paste textarea "57/6783/3683/files/gempages_578032762192134844-c488d27c-7f09-4e33-a0a3-79498ff6…"
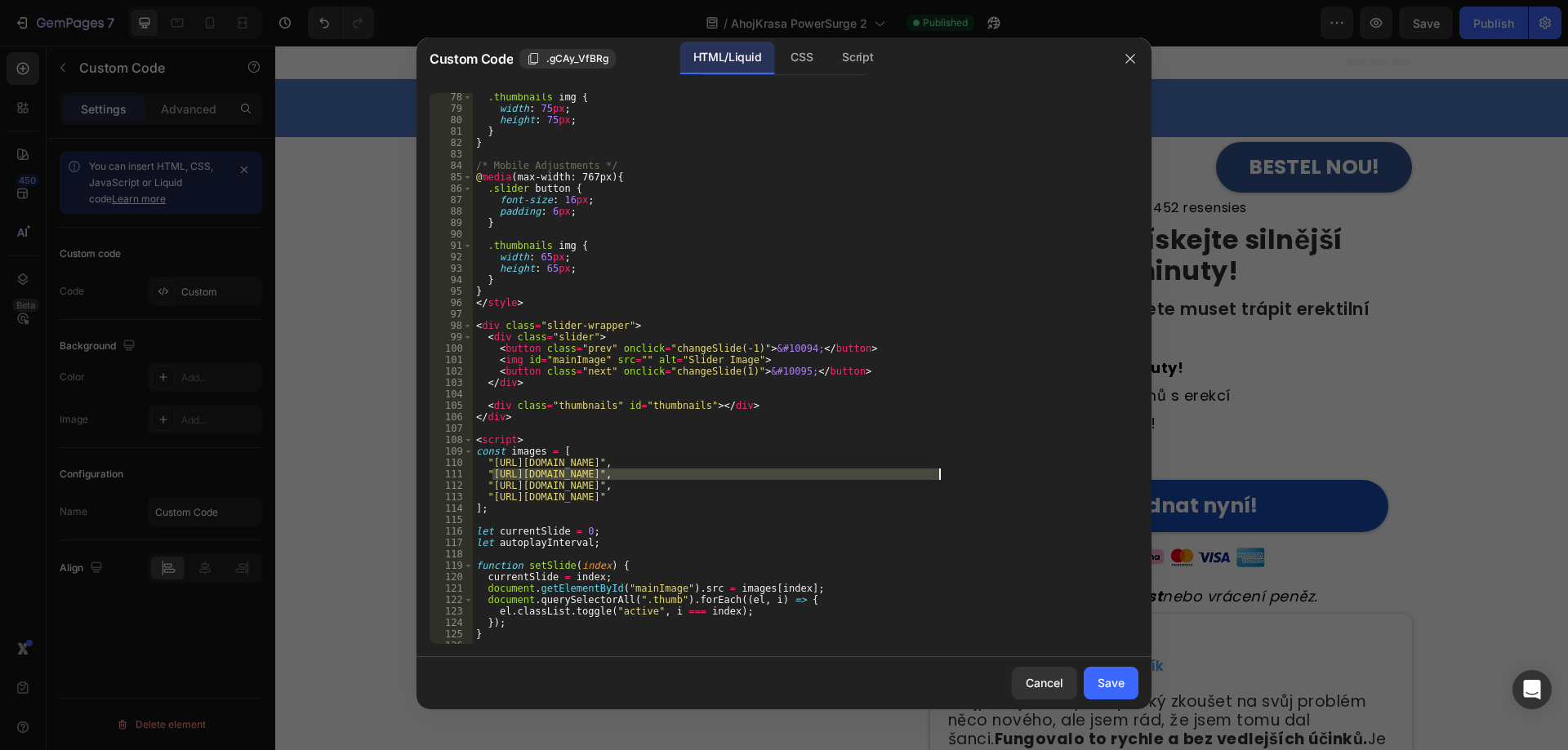
paste textarea "57/6783/3683/files/gempages_578032762192134844-c488d27c-7f09-4e33-a0a3-79498ff6…"
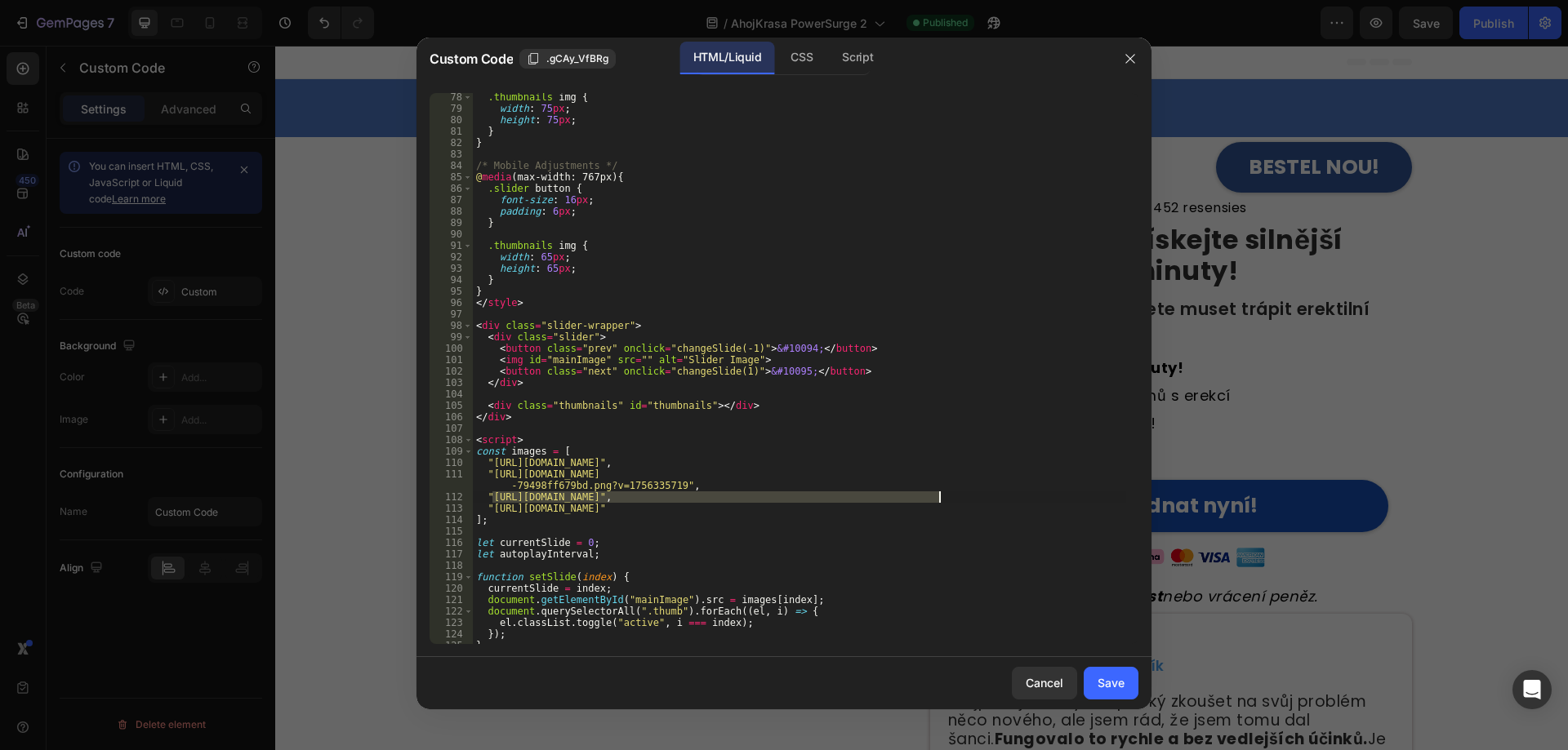
drag, startPoint x: 492, startPoint y: 497, endPoint x: 940, endPoint y: 495, distance: 448.0
click at [940, 495] on div ".thumbnails img { width : 75 px ; height : 75 px ; } } /* Mobile Adjustments */…" at bounding box center [799, 377] width 653 height 574
click at [496, 493] on div ".thumbnails img { width : 75 px ; height : 75 px ; } } /* Mobile Adjustments */…" at bounding box center [799, 368] width 653 height 551
drag, startPoint x: 491, startPoint y: 494, endPoint x: 937, endPoint y: 494, distance: 446.0
click at [937, 494] on div ".thumbnails img { width : 75 px ; height : 75 px ; } } /* Mobile Adjustments */…" at bounding box center [799, 377] width 653 height 574
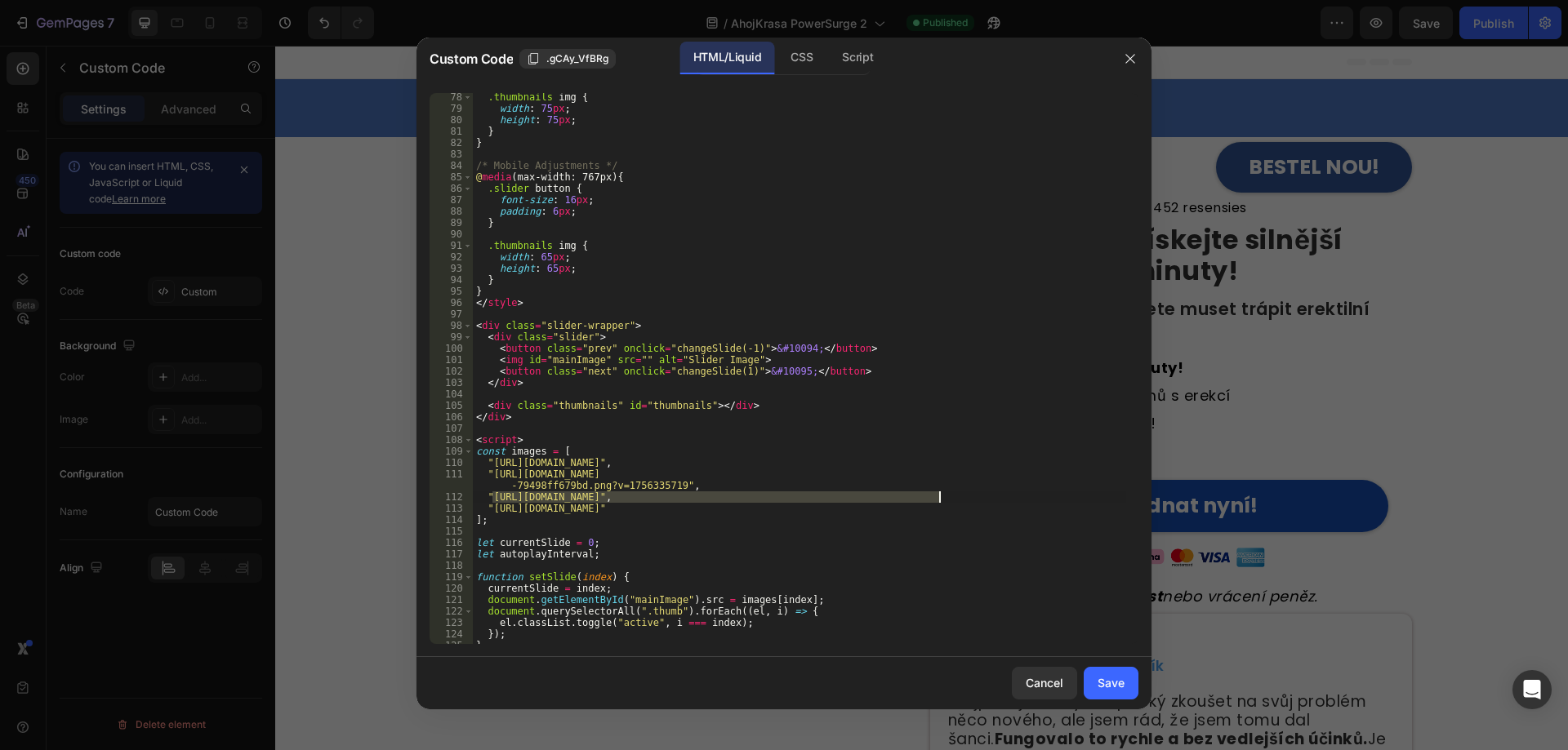
paste textarea "57/6783/3683/files/gempages_578032762192134844-801f2c5b-9f2f-4898-8a90-c197508e…"
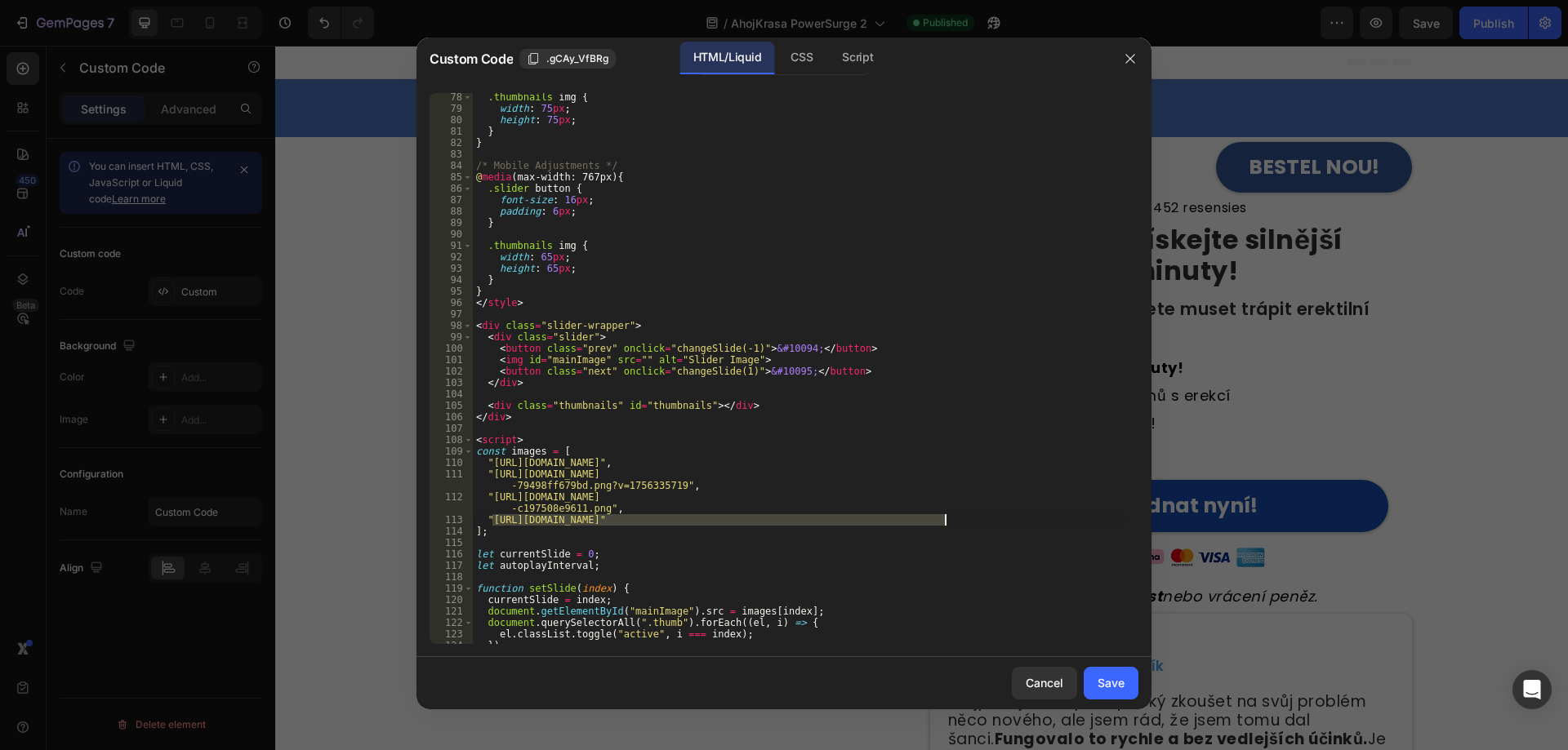
drag, startPoint x: 492, startPoint y: 521, endPoint x: 942, endPoint y: 517, distance: 450.0
click at [942, 517] on div ".thumbnails img { width : 75 px ; height : 75 px ; } } /* Mobile Adjustments */…" at bounding box center [799, 377] width 653 height 574
paste textarea "57/6783/3683/files/gempages_578032762192134844-0f4ff1fc-0074-4fdb-9481-c7d7f57c…"
type textarea ""[URL][DOMAIN_NAME]""
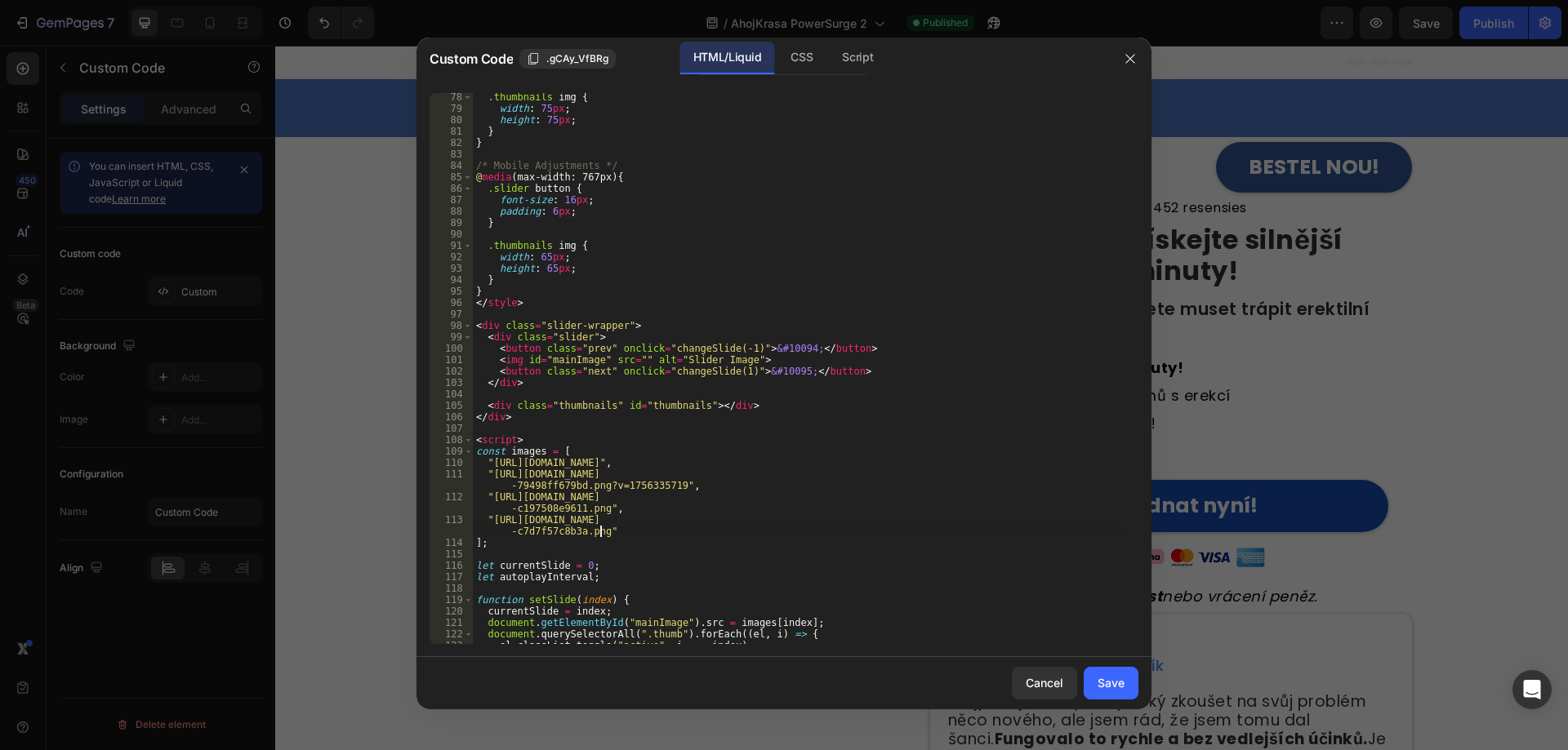
click at [1120, 690] on div "Save" at bounding box center [1111, 684] width 27 height 18
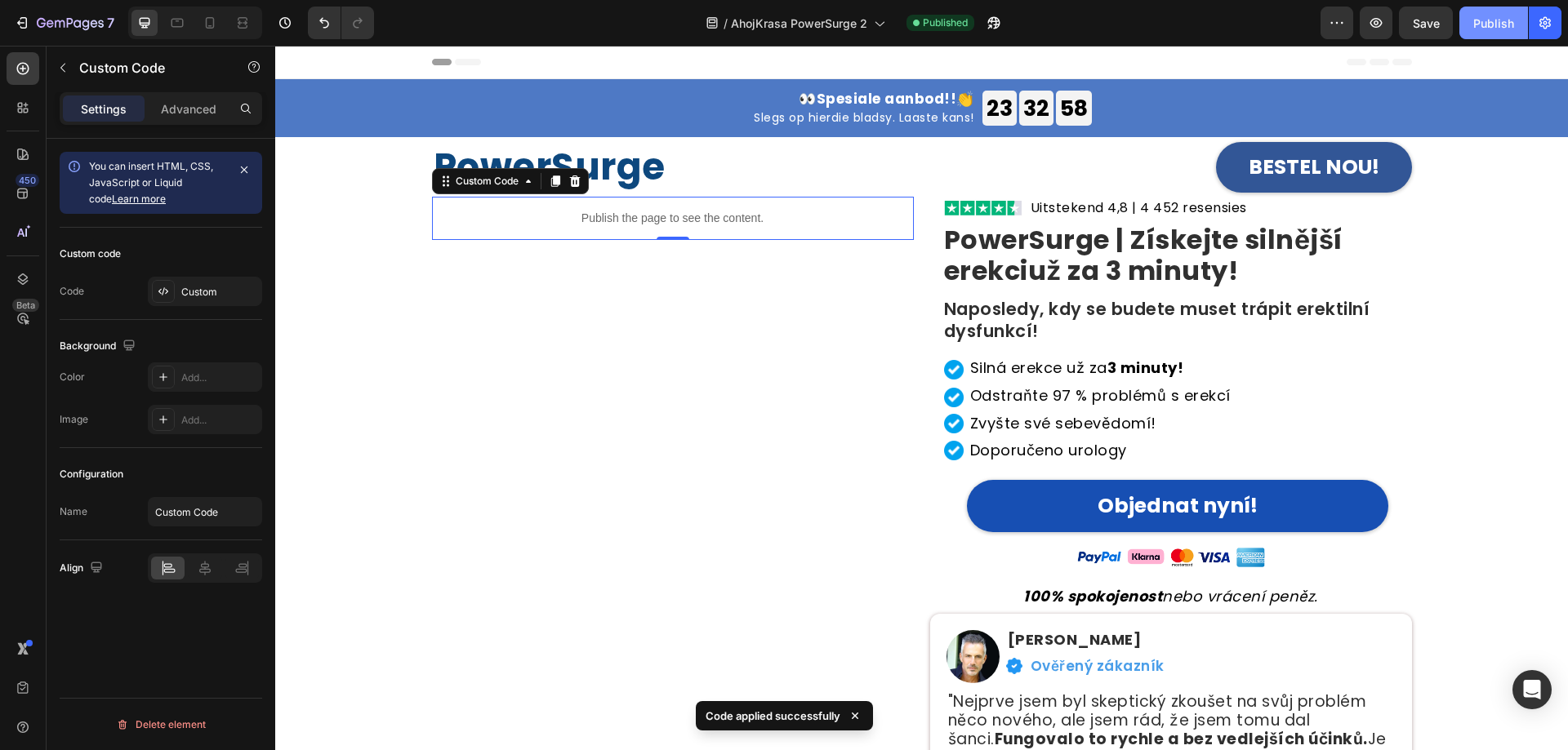
click at [1501, 22] on div "Publish" at bounding box center [1494, 23] width 41 height 18
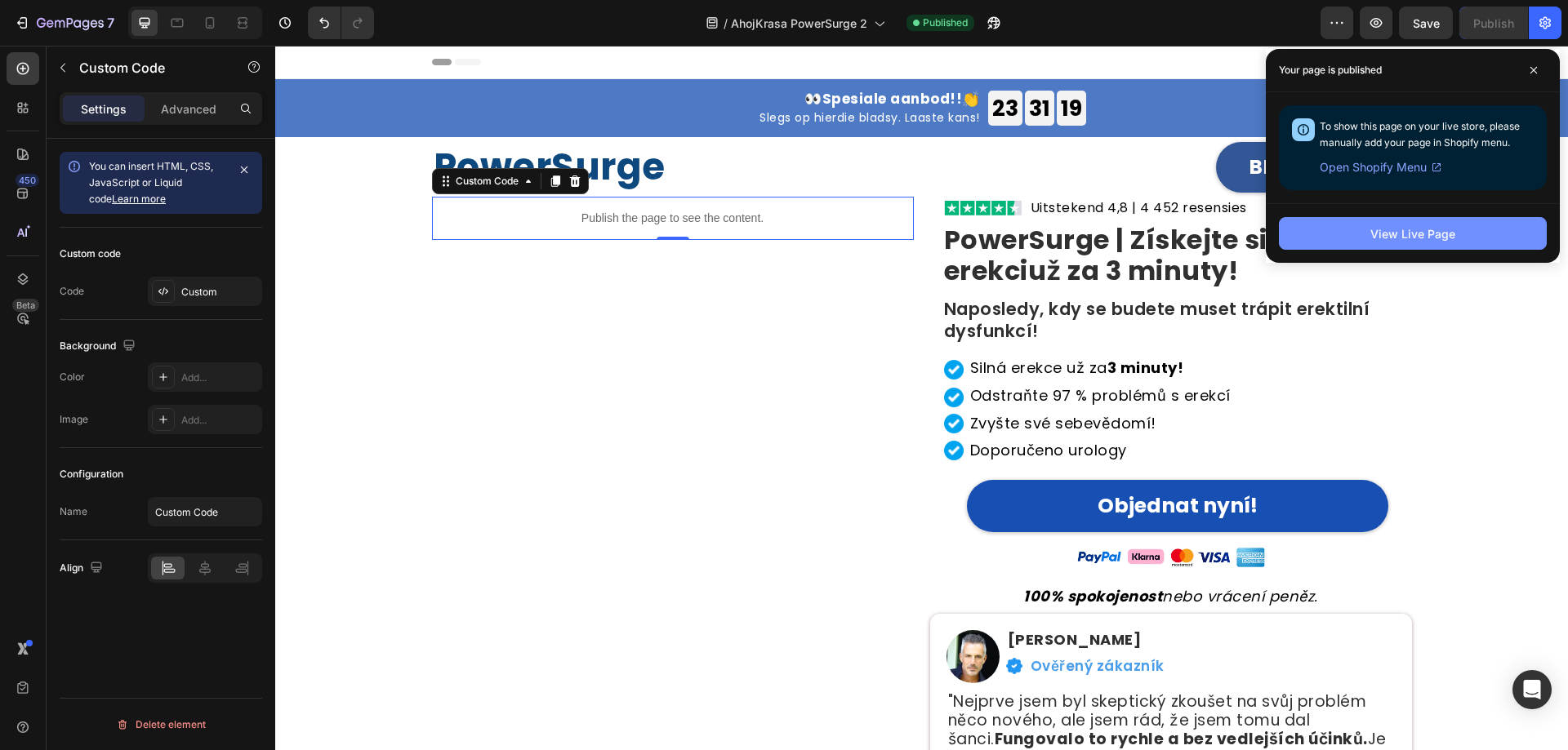
click at [1381, 236] on div "View Live Page" at bounding box center [1412, 234] width 85 height 18
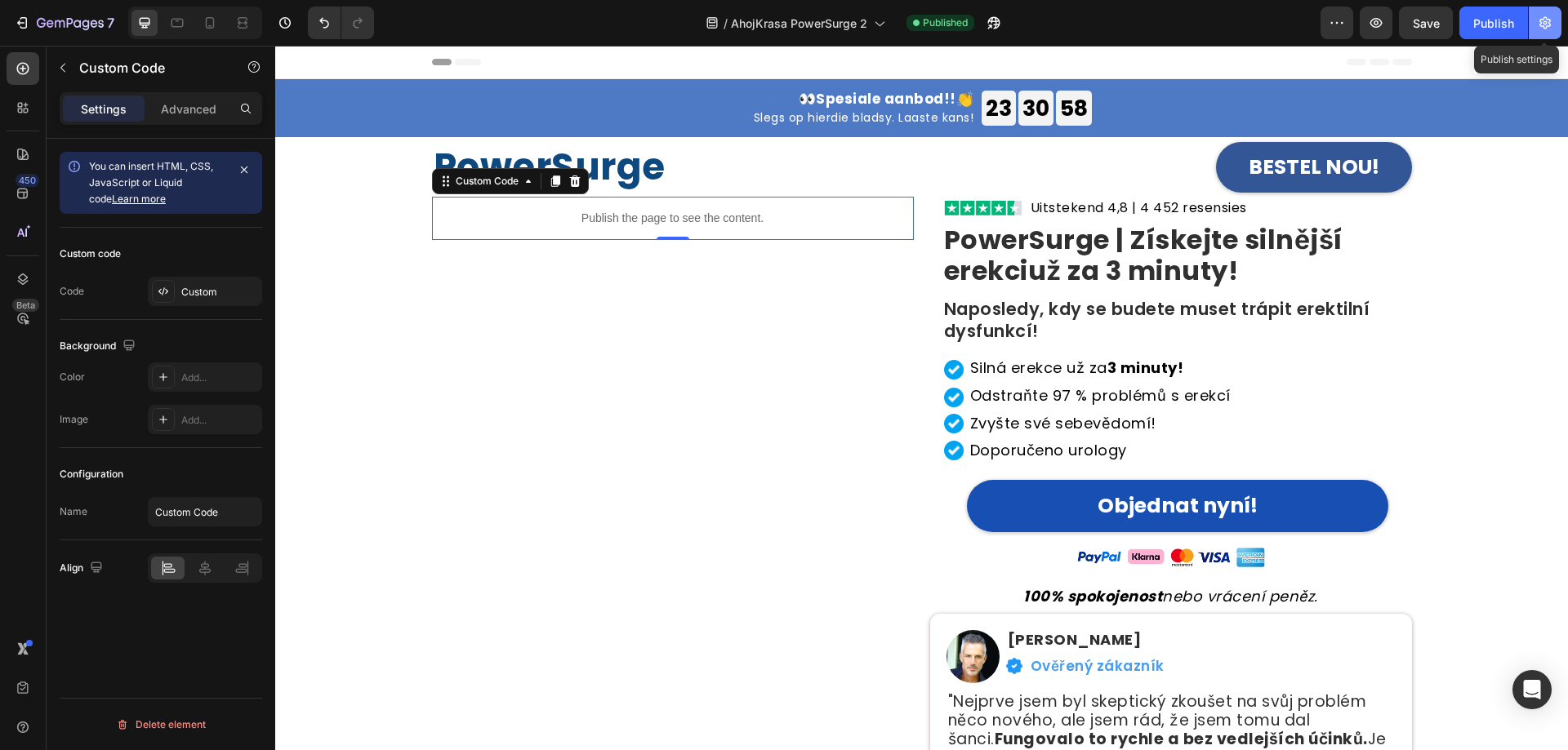
click at [1542, 25] on icon "button" at bounding box center [1545, 22] width 17 height 17
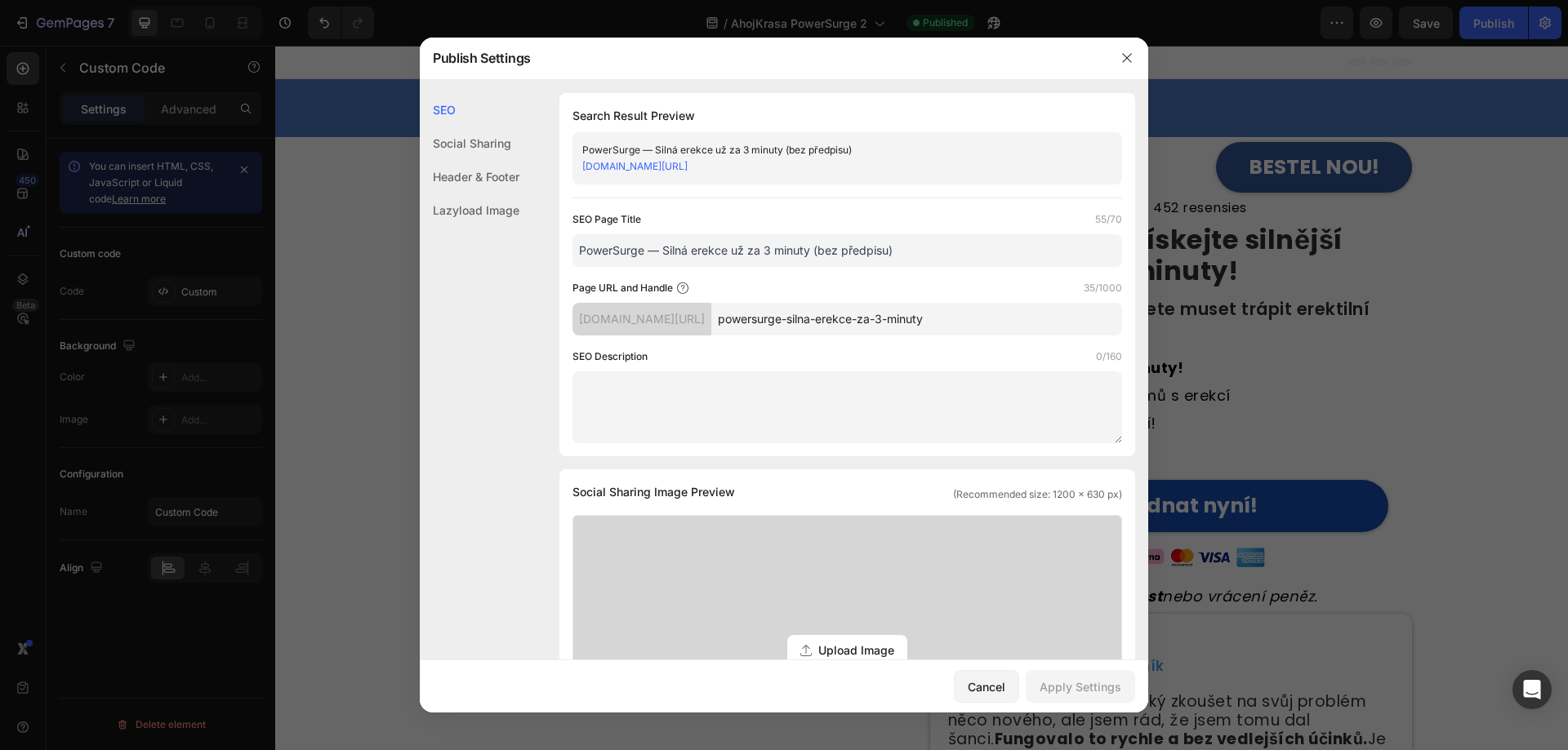
click at [1485, 288] on div at bounding box center [784, 375] width 1568 height 750
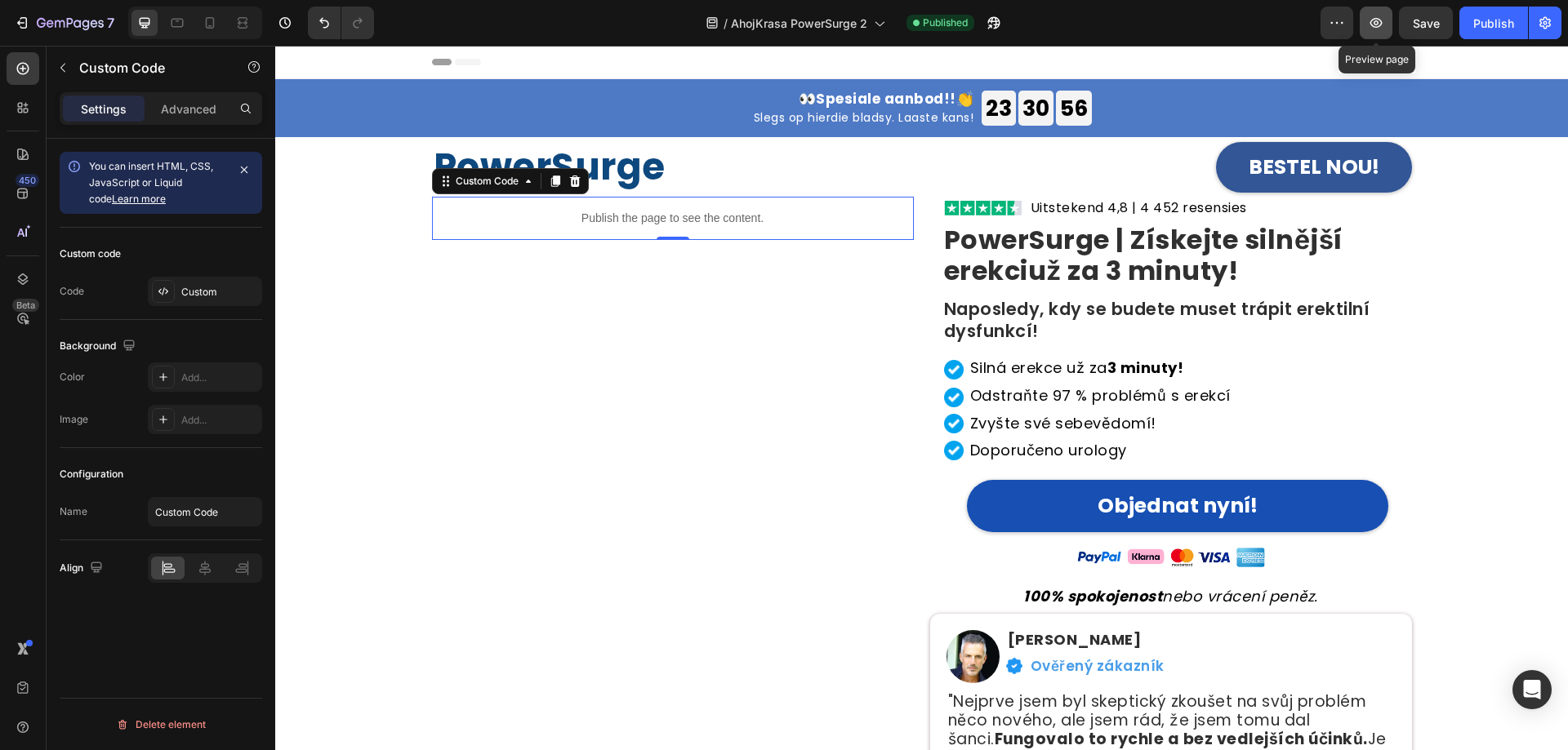
click at [1371, 22] on icon "button" at bounding box center [1375, 22] width 17 height 17
